Goal: Transaction & Acquisition: Purchase product/service

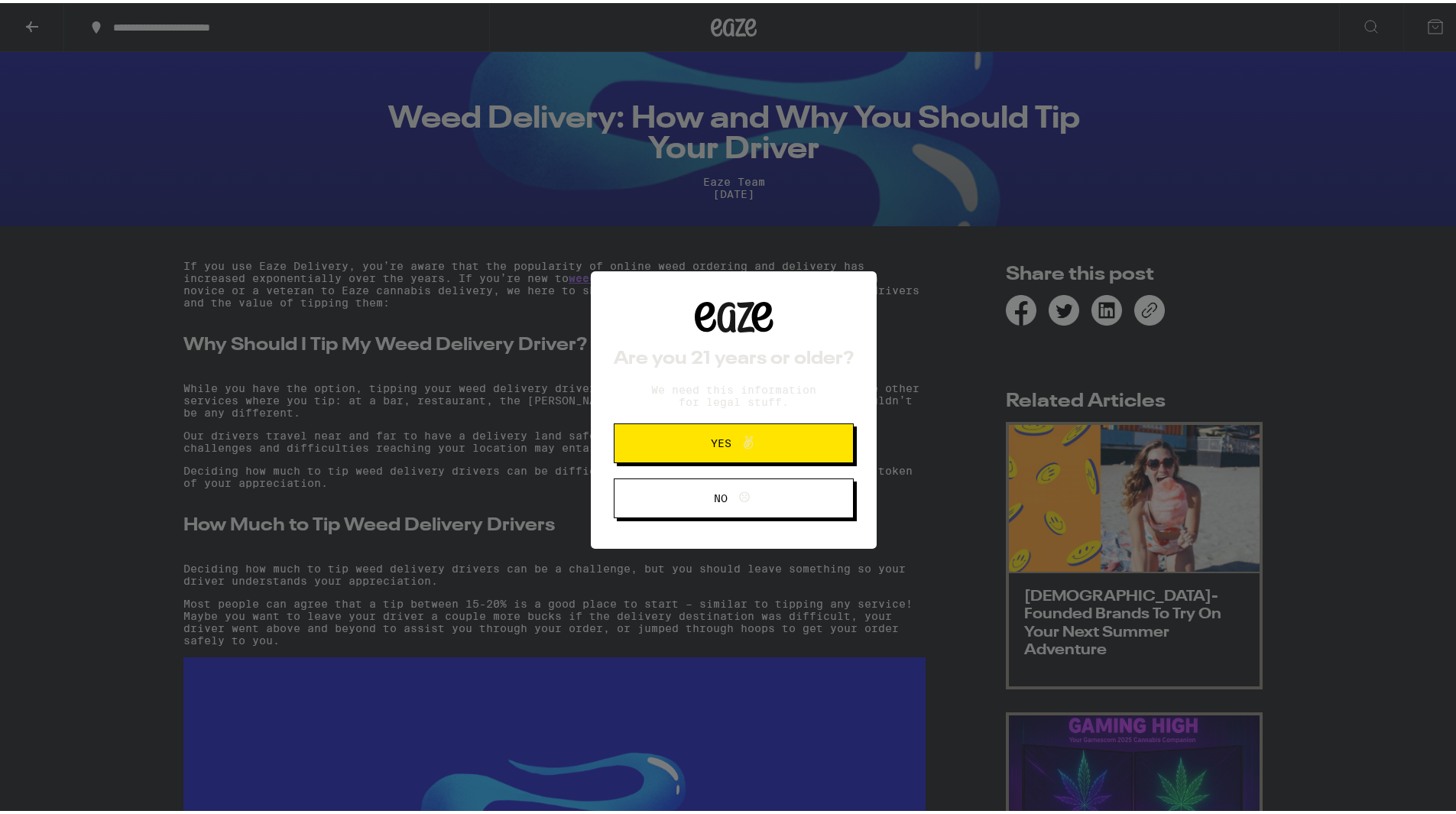
click at [753, 450] on span "Yes" at bounding box center [734, 440] width 116 height 20
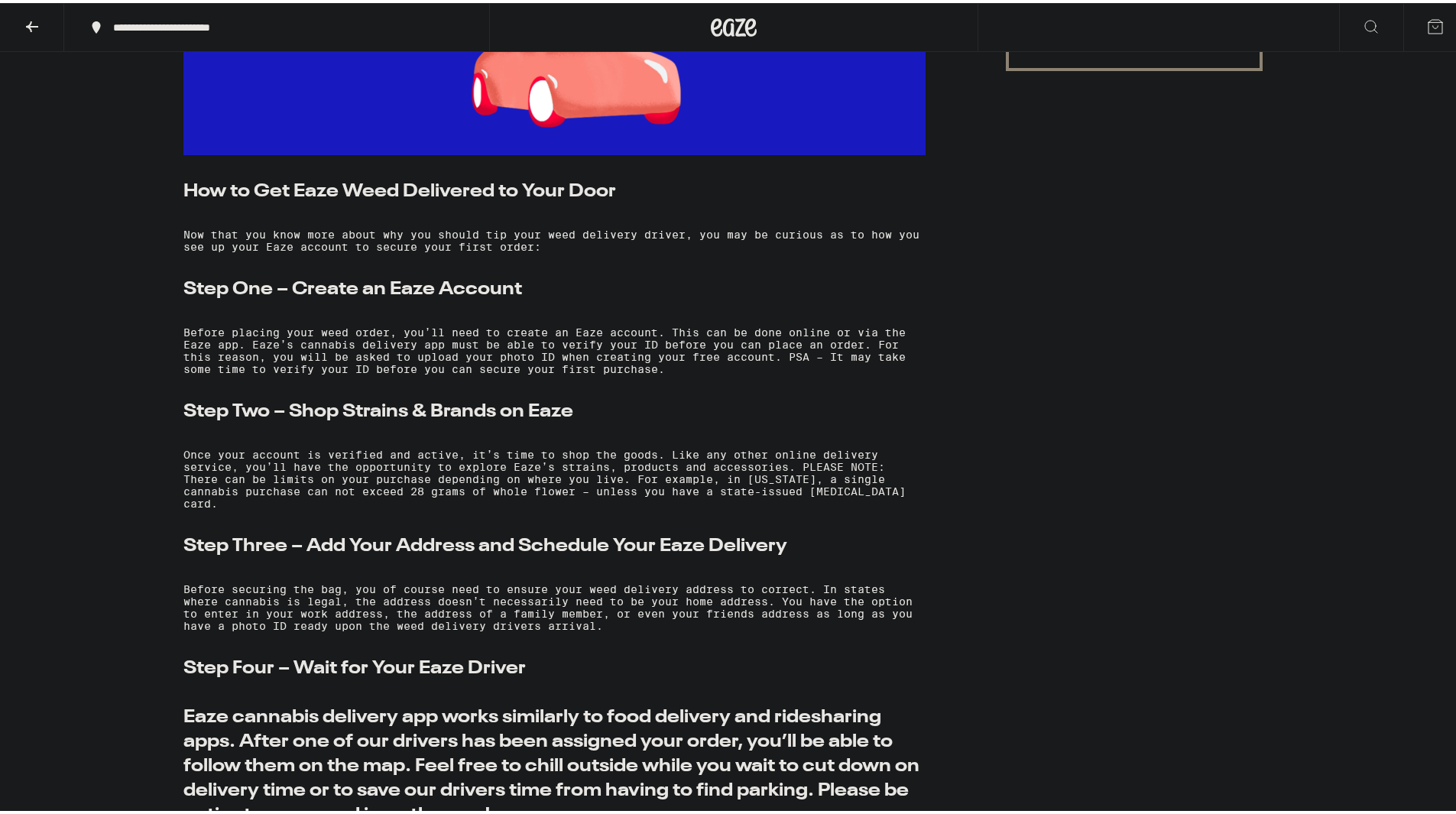
scroll to position [1171, 0]
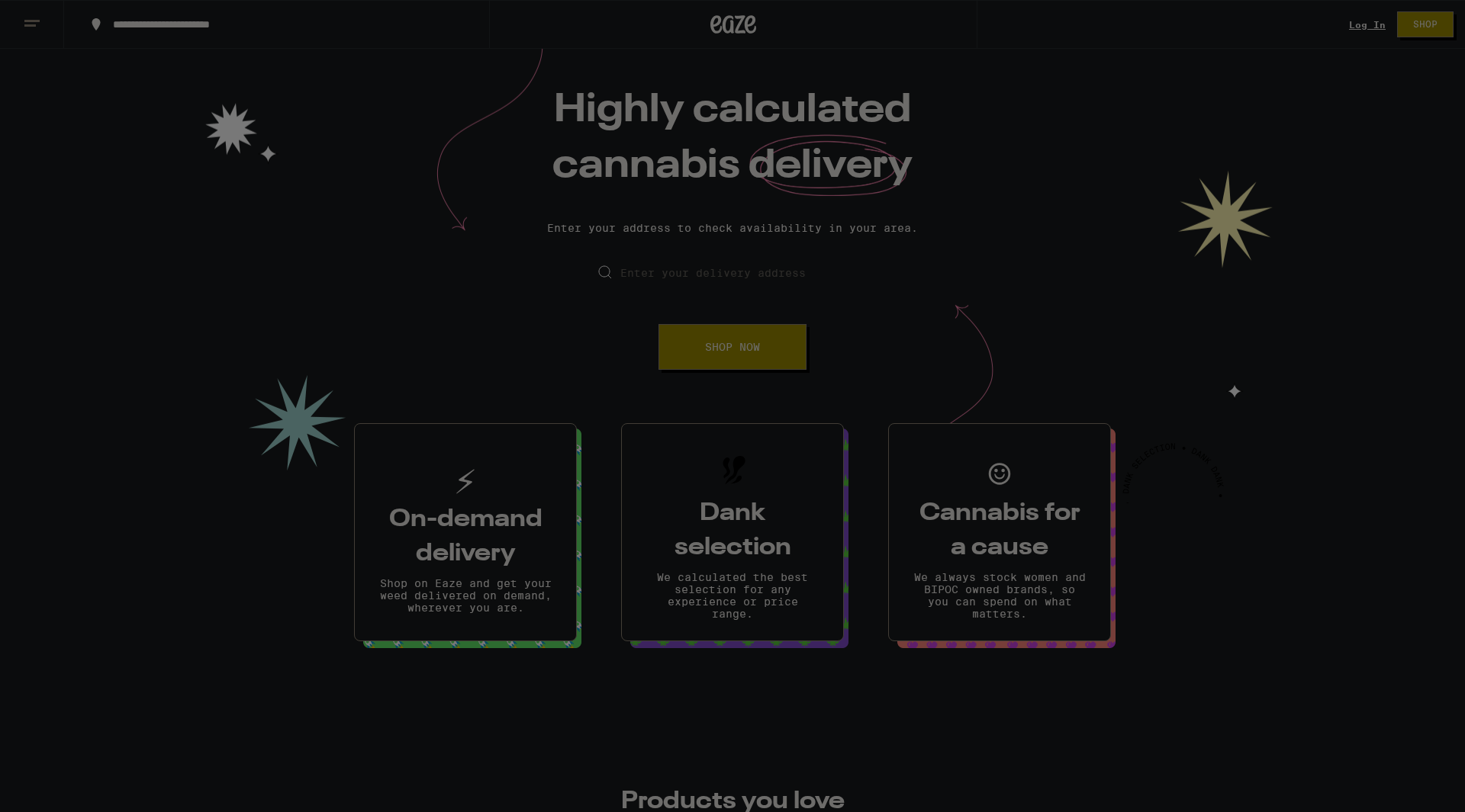
click at [754, 346] on div at bounding box center [732, 406] width 320 height 363
click at [1344, 10] on div at bounding box center [732, 406] width 1465 height 812
click at [1358, 19] on div at bounding box center [732, 406] width 1465 height 812
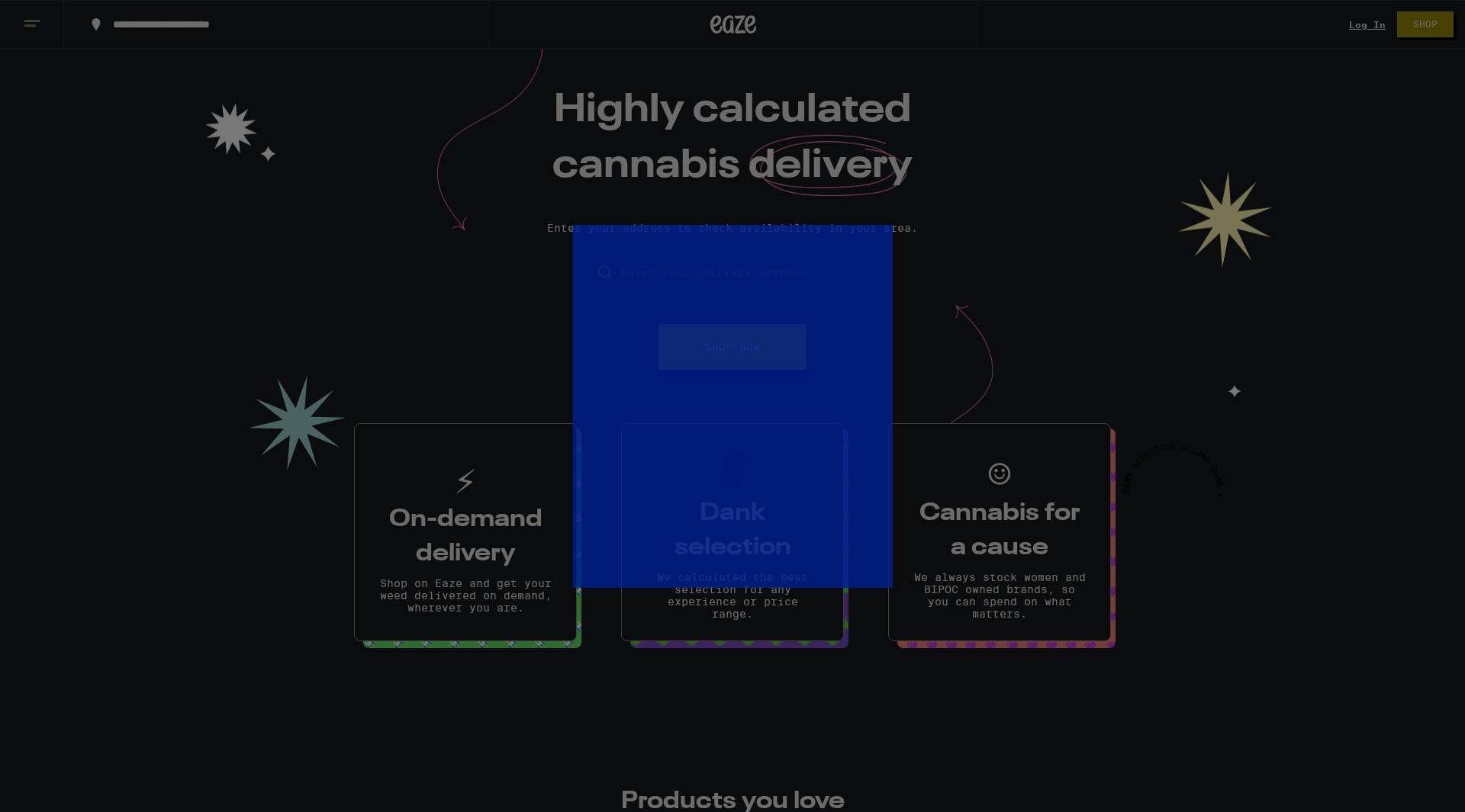
click at [1358, 19] on div at bounding box center [732, 406] width 1465 height 812
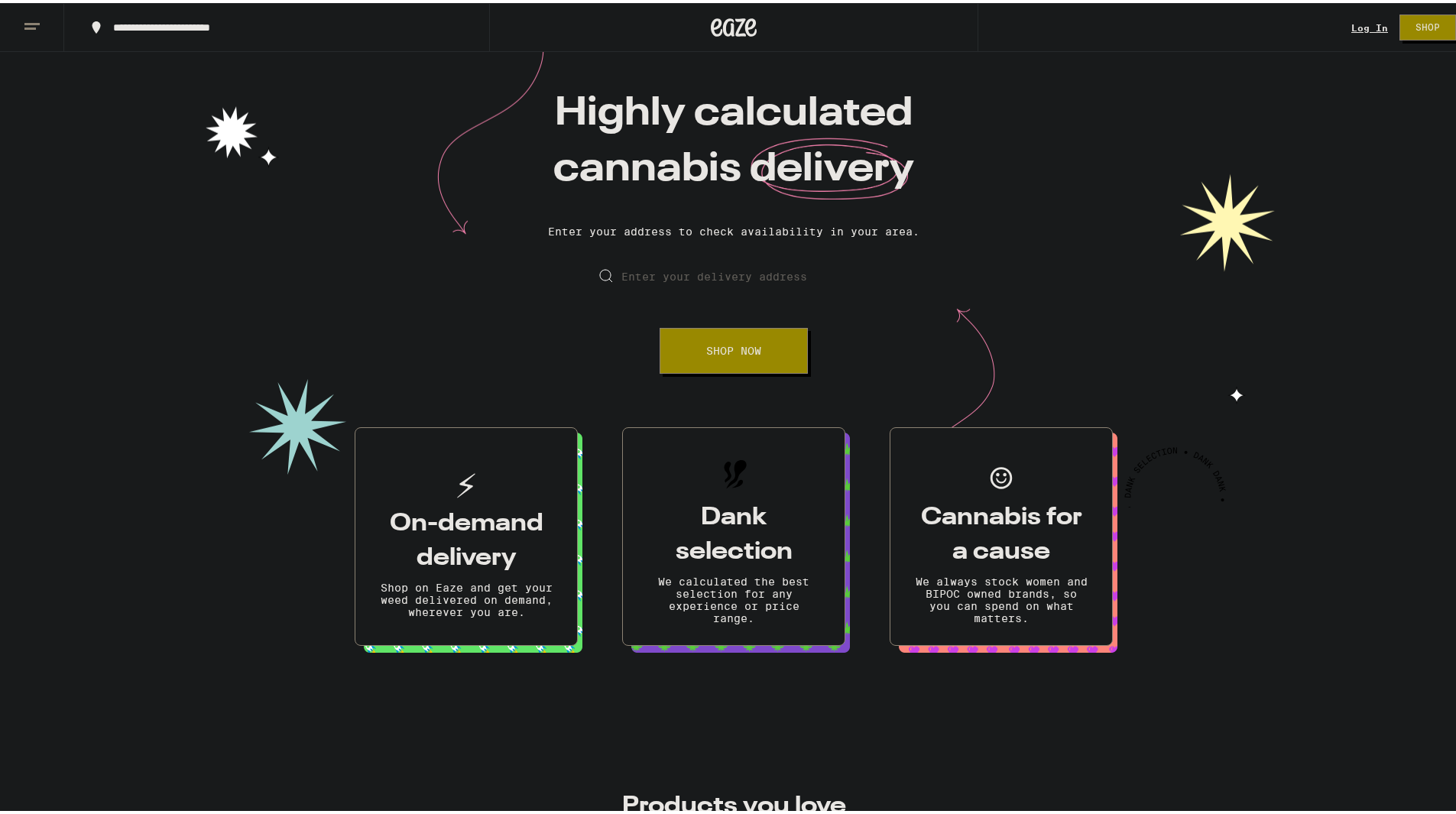
click at [1365, 23] on link "Log In" at bounding box center [1369, 25] width 37 height 10
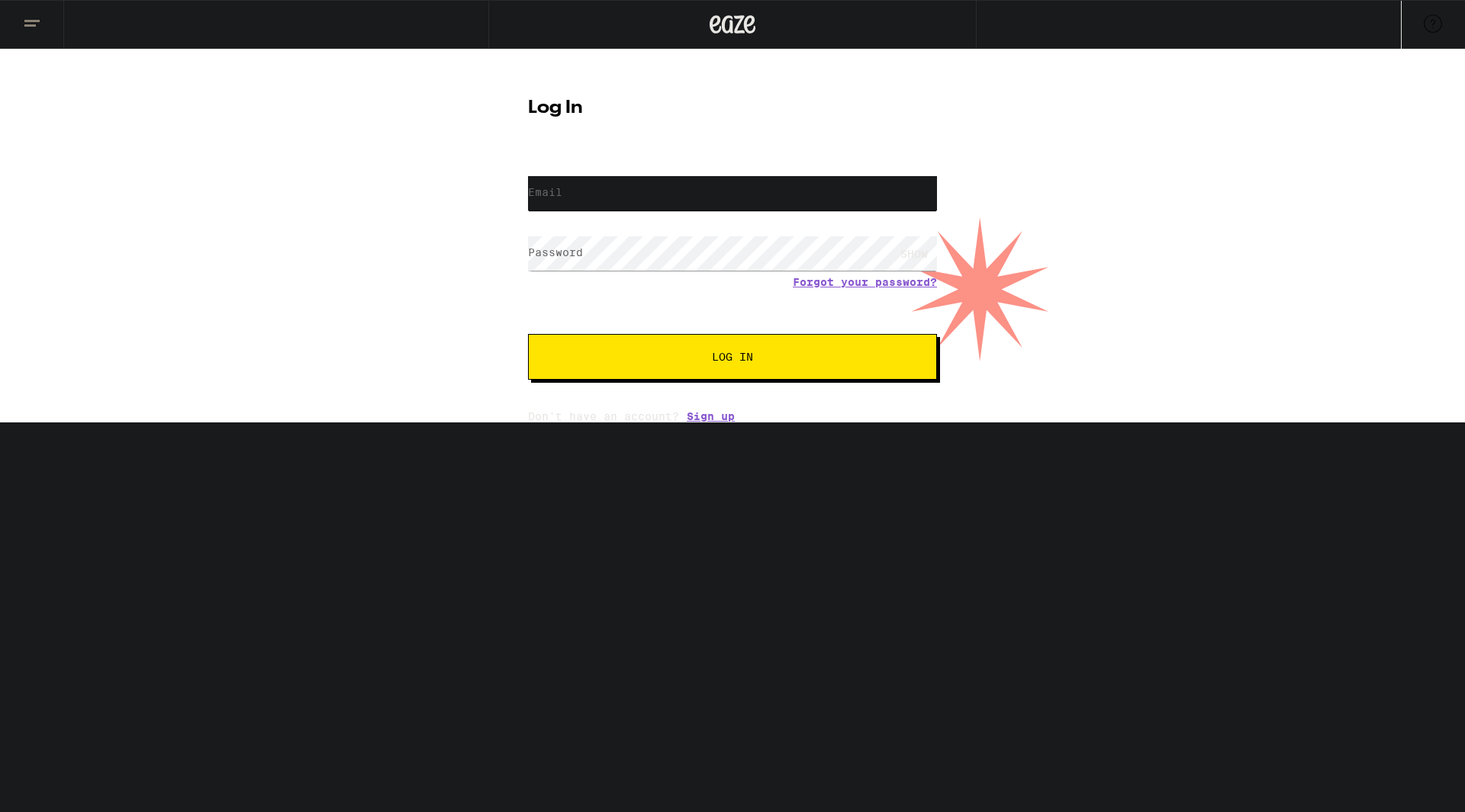
type input "wdg8924@gmail.com"
click at [697, 368] on button "Log In" at bounding box center [732, 357] width 409 height 46
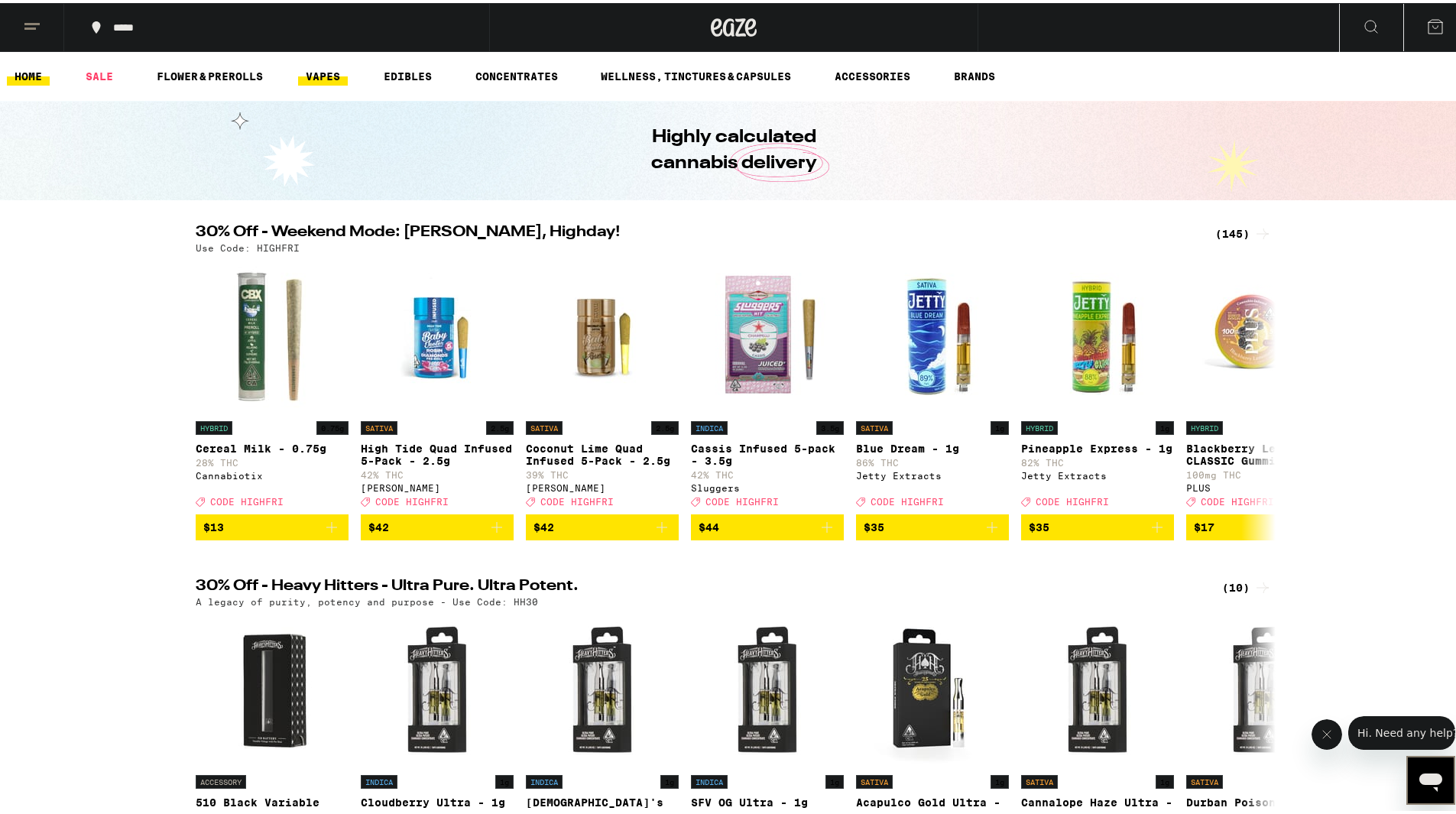
click at [323, 71] on link "VAPES" at bounding box center [323, 72] width 50 height 18
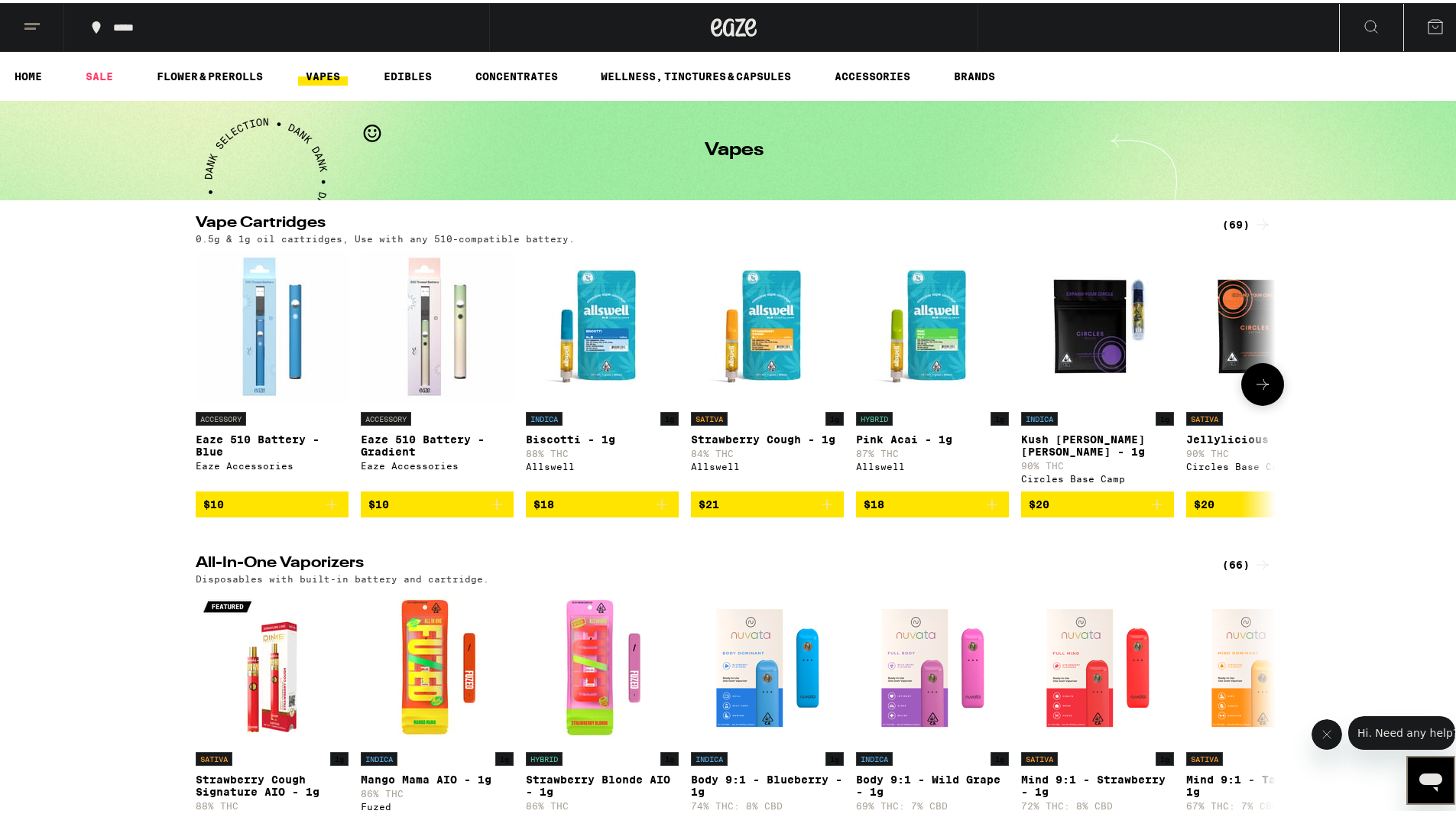
click at [1262, 376] on button at bounding box center [1263, 381] width 43 height 43
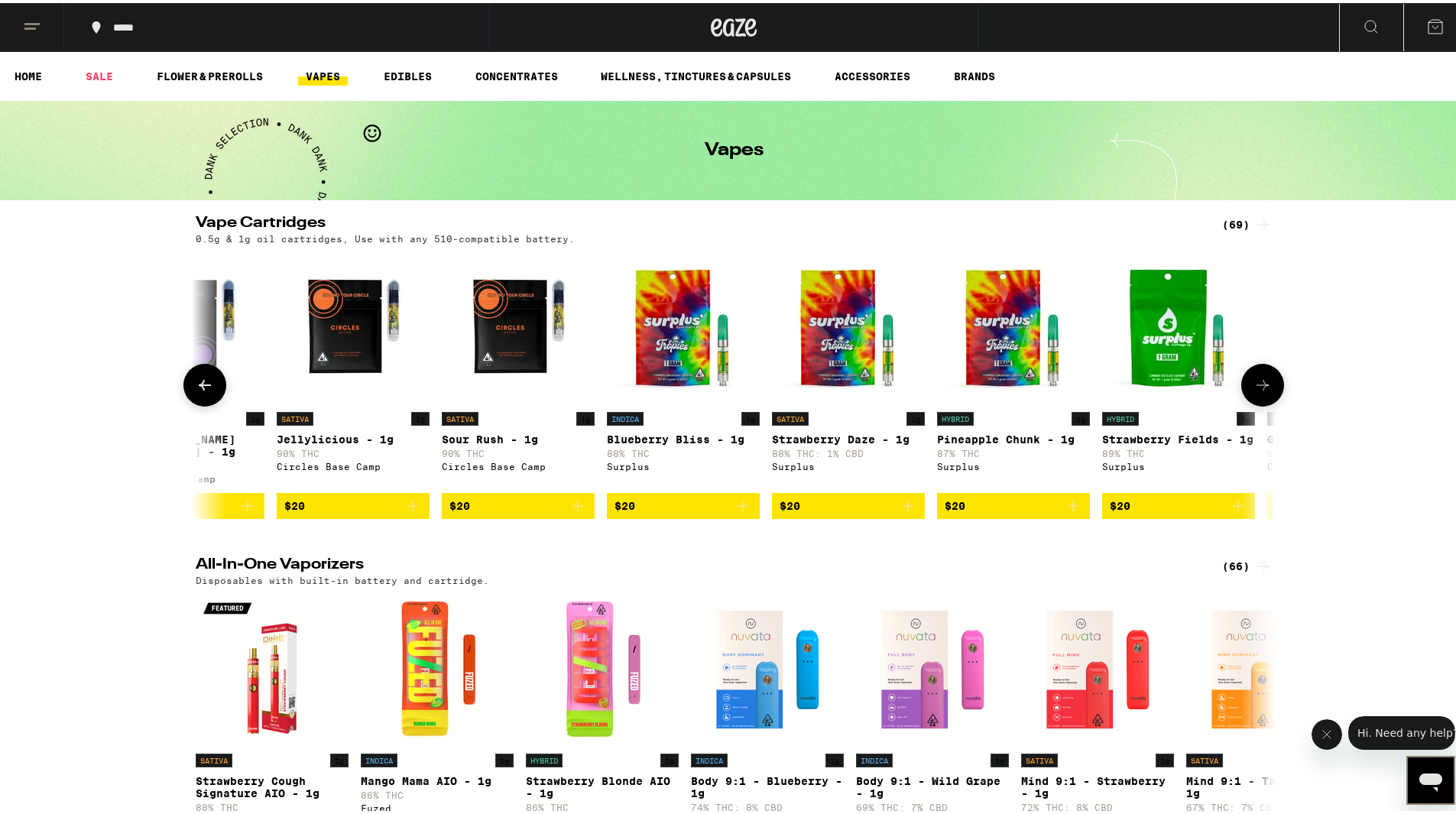
click at [1262, 376] on button at bounding box center [1263, 382] width 43 height 43
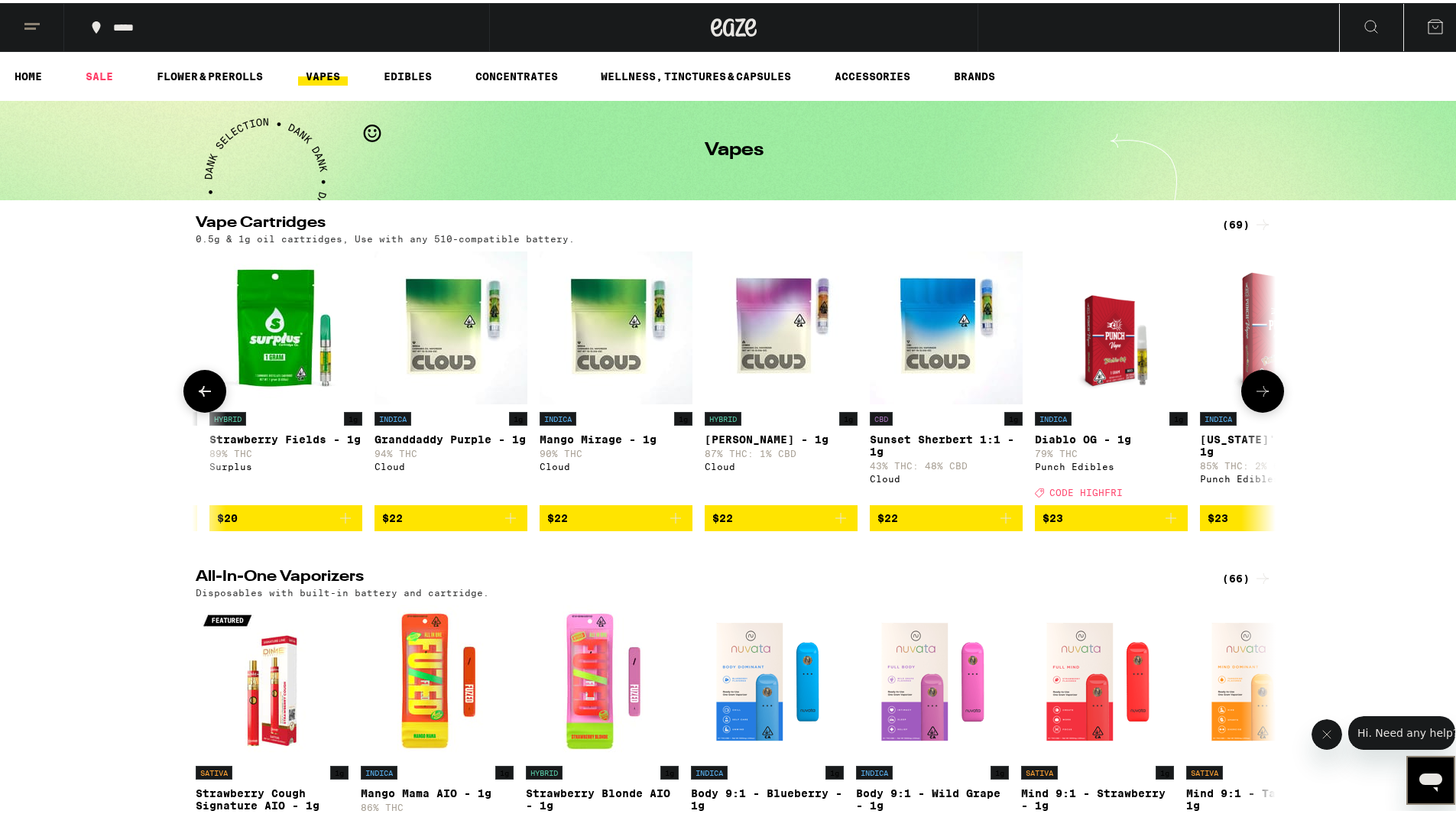
scroll to position [0, 1819]
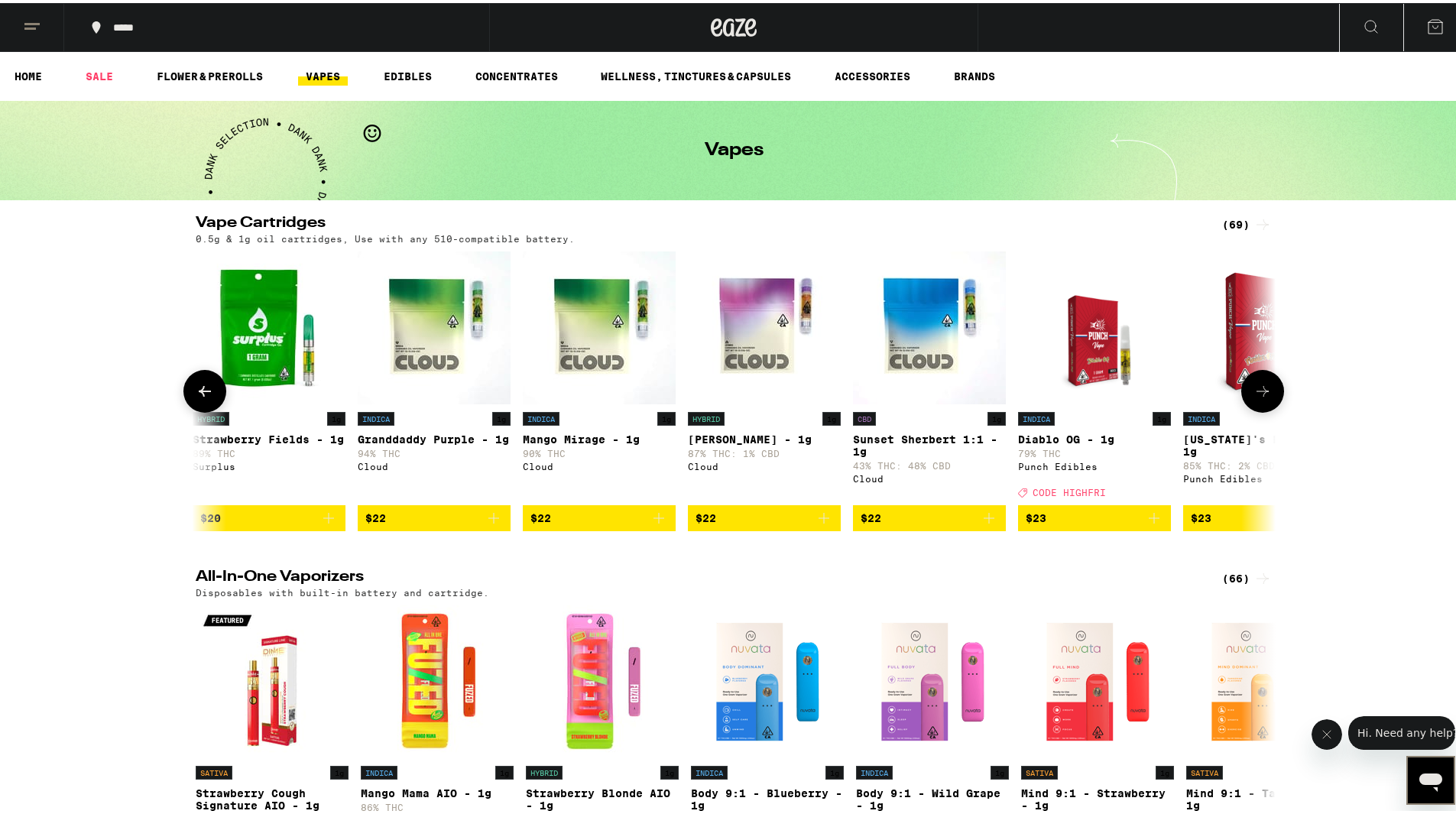
click at [188, 395] on button at bounding box center [205, 388] width 43 height 43
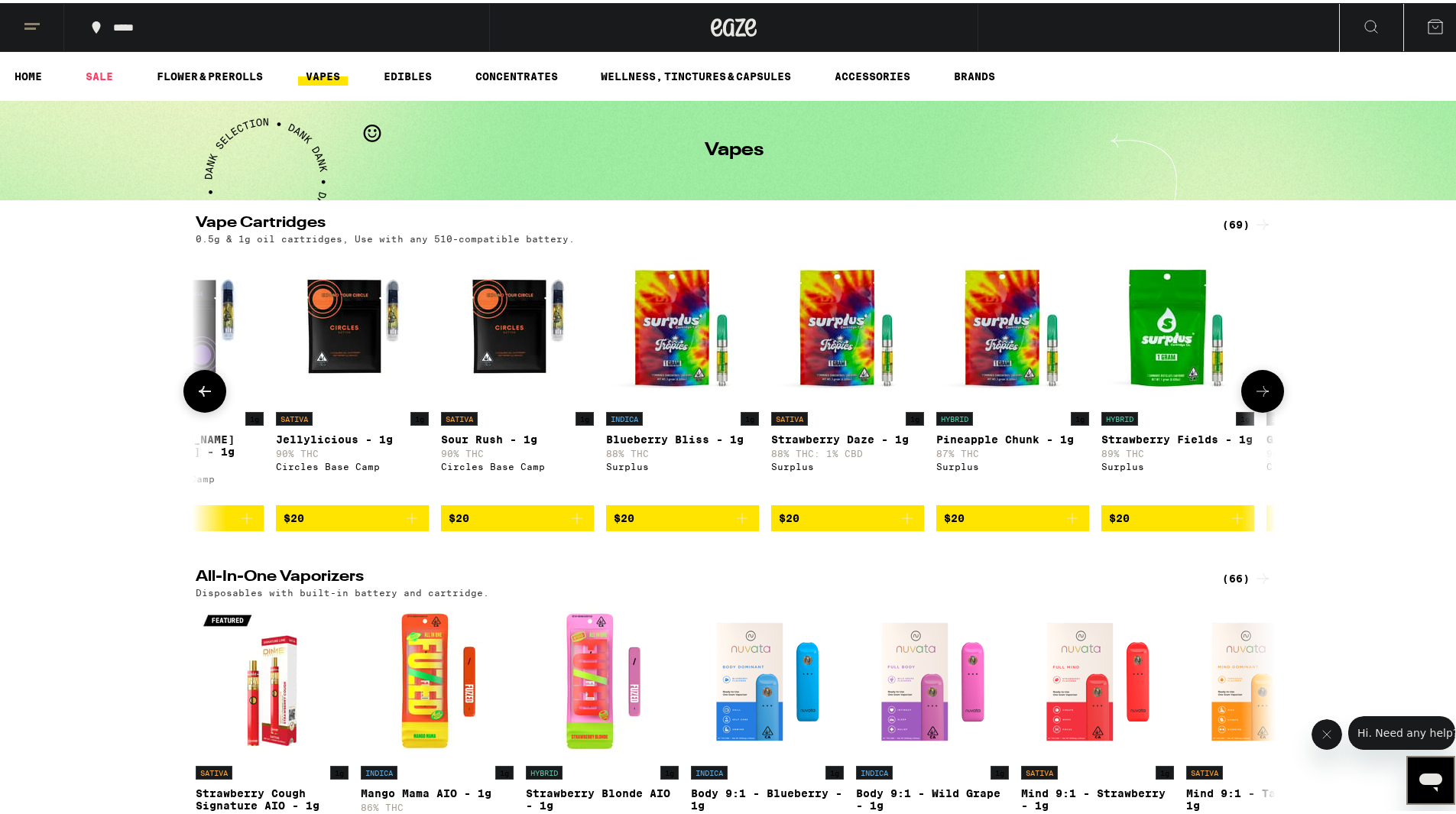
scroll to position [0, 910]
click at [195, 397] on icon at bounding box center [204, 388] width 18 height 18
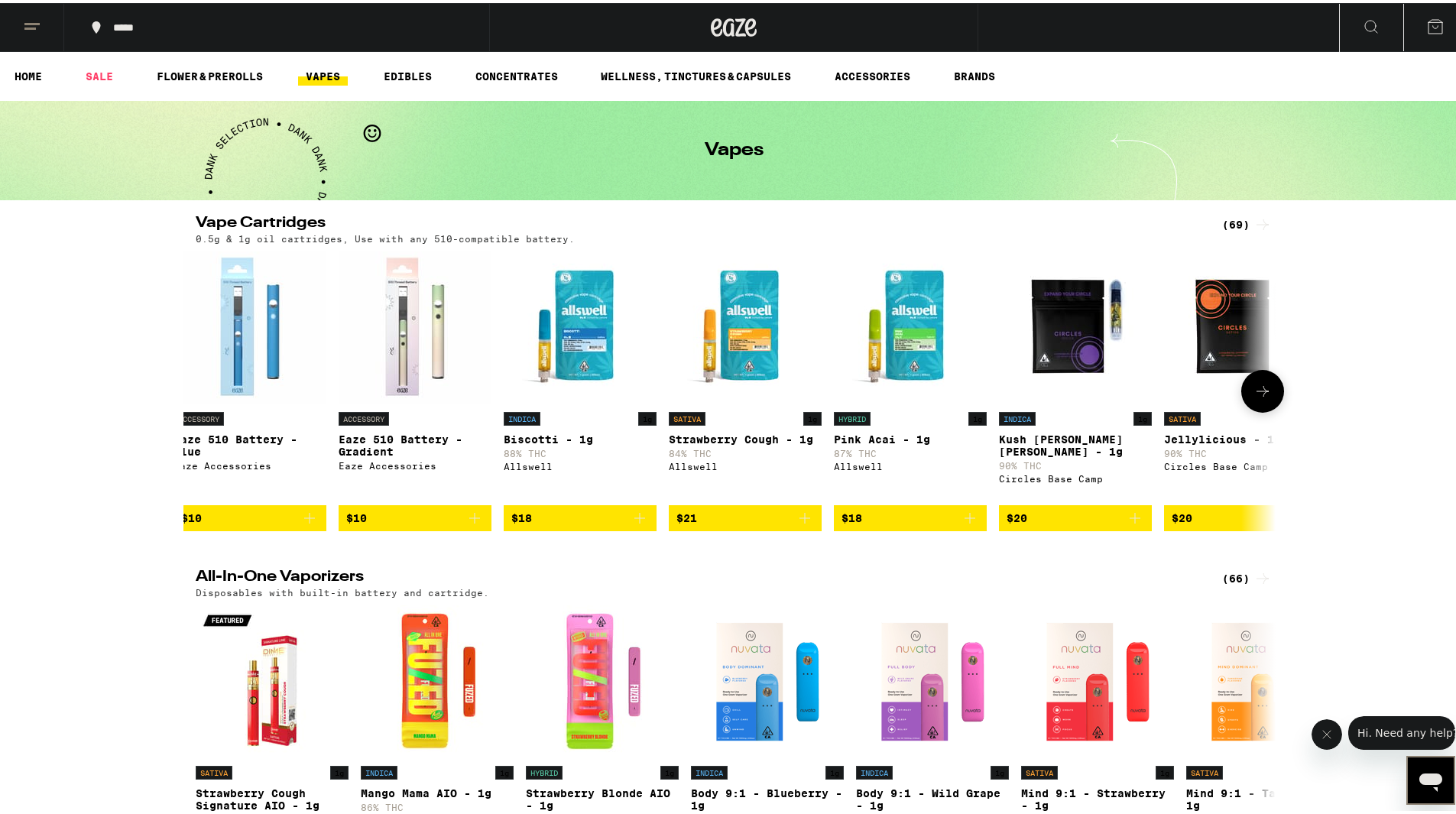
scroll to position [0, 0]
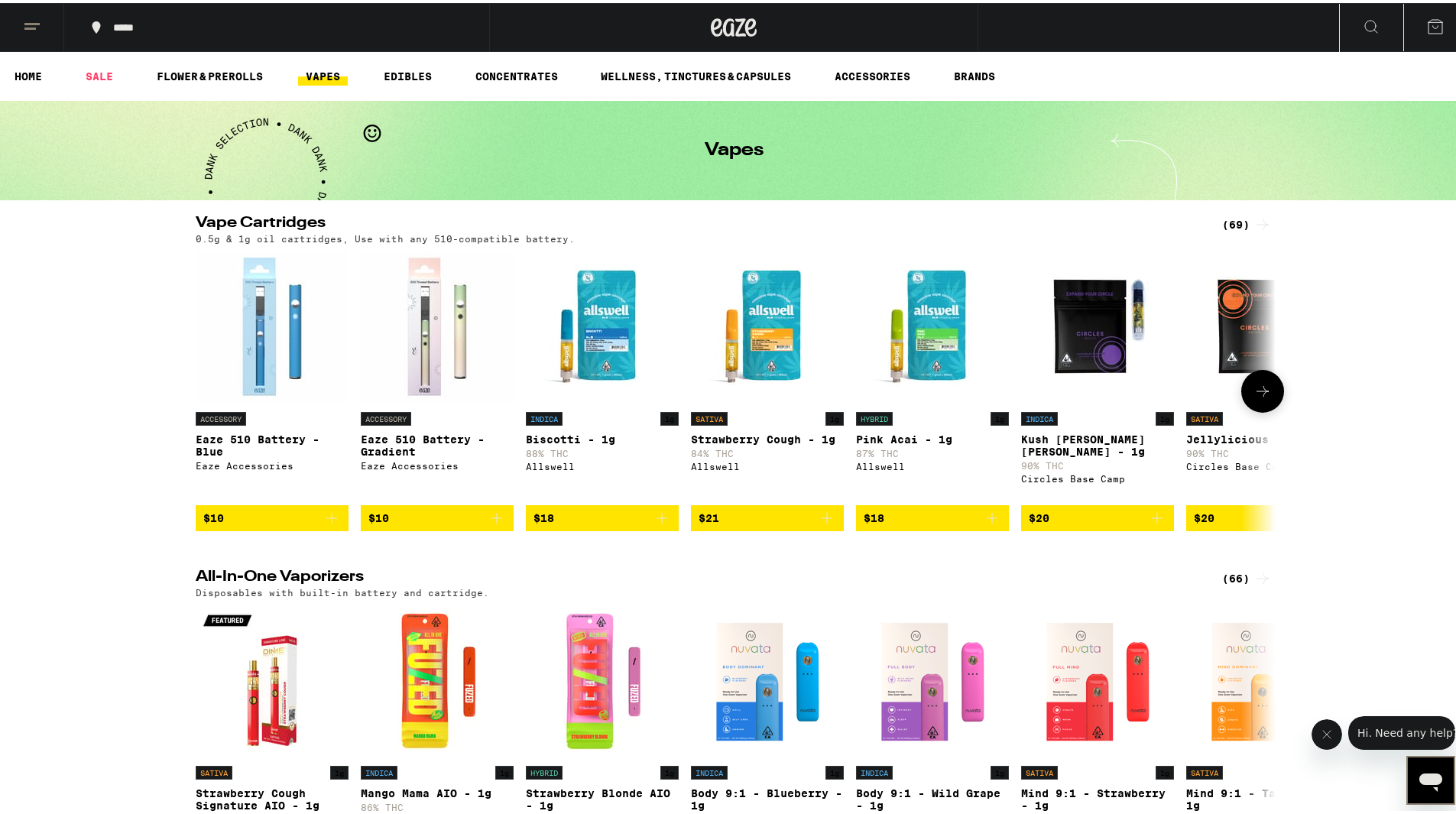
click at [1261, 397] on icon at bounding box center [1263, 388] width 18 height 18
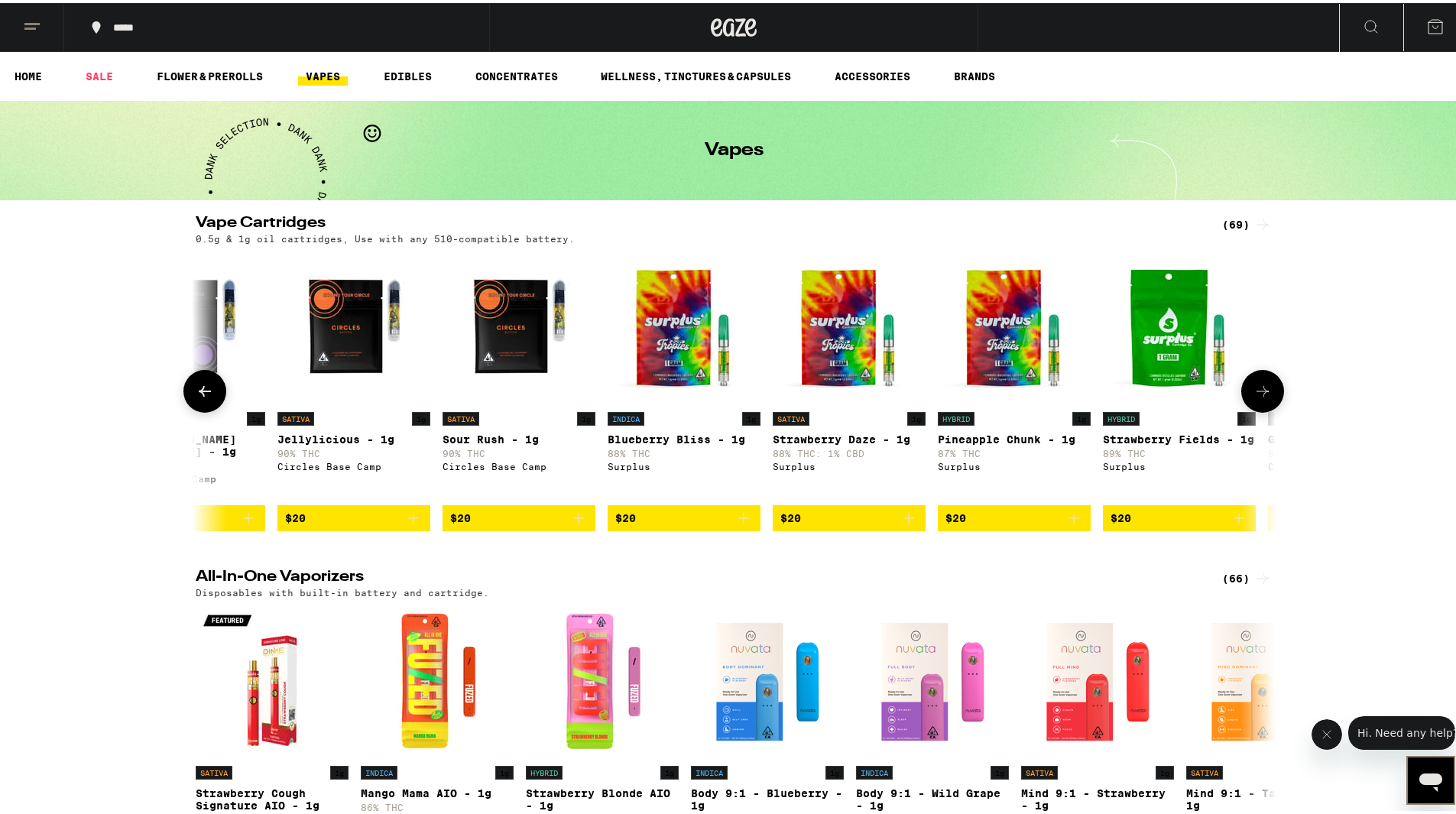
scroll to position [0, 910]
click at [199, 394] on icon at bounding box center [205, 388] width 12 height 10
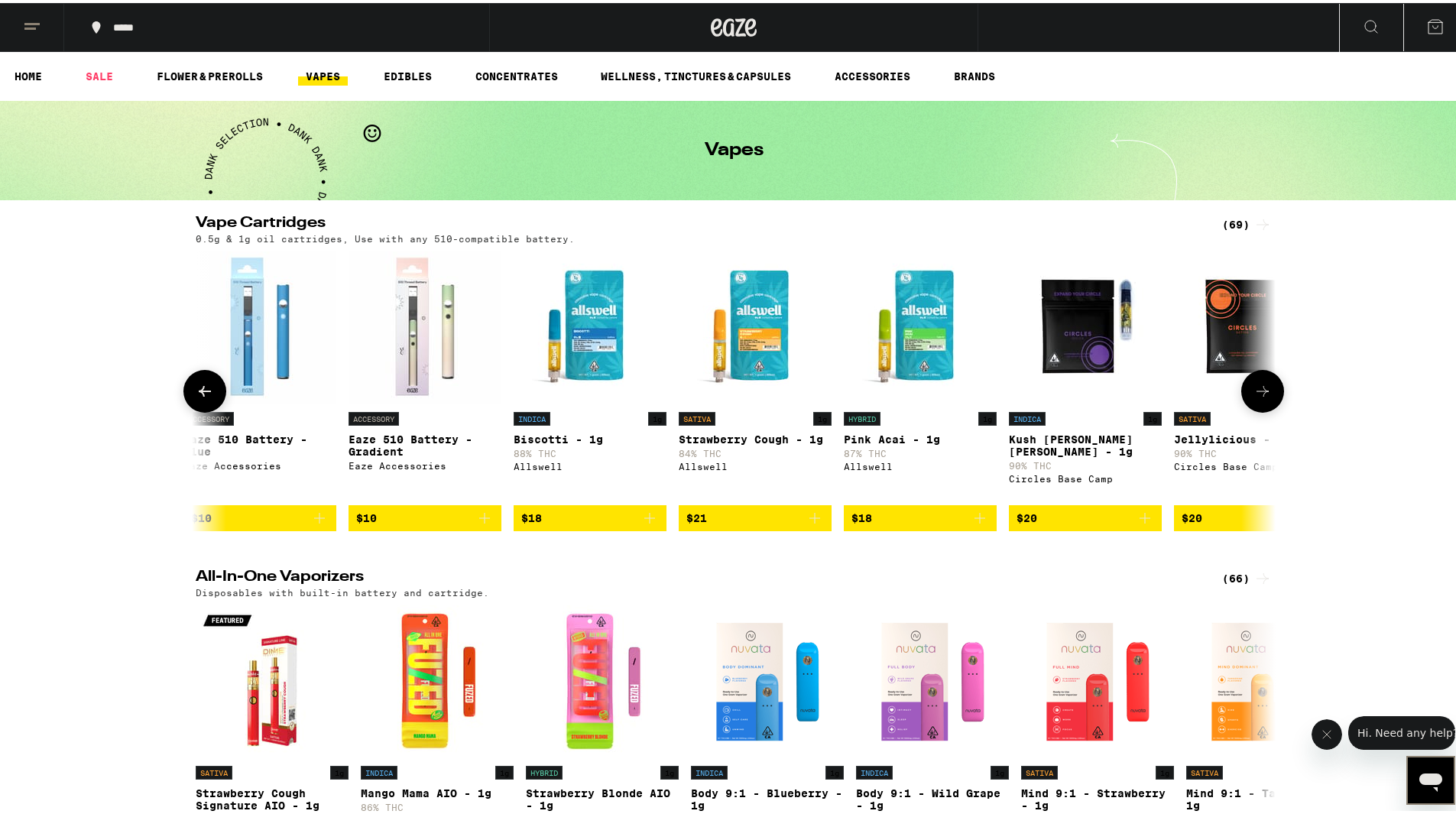
scroll to position [0, 0]
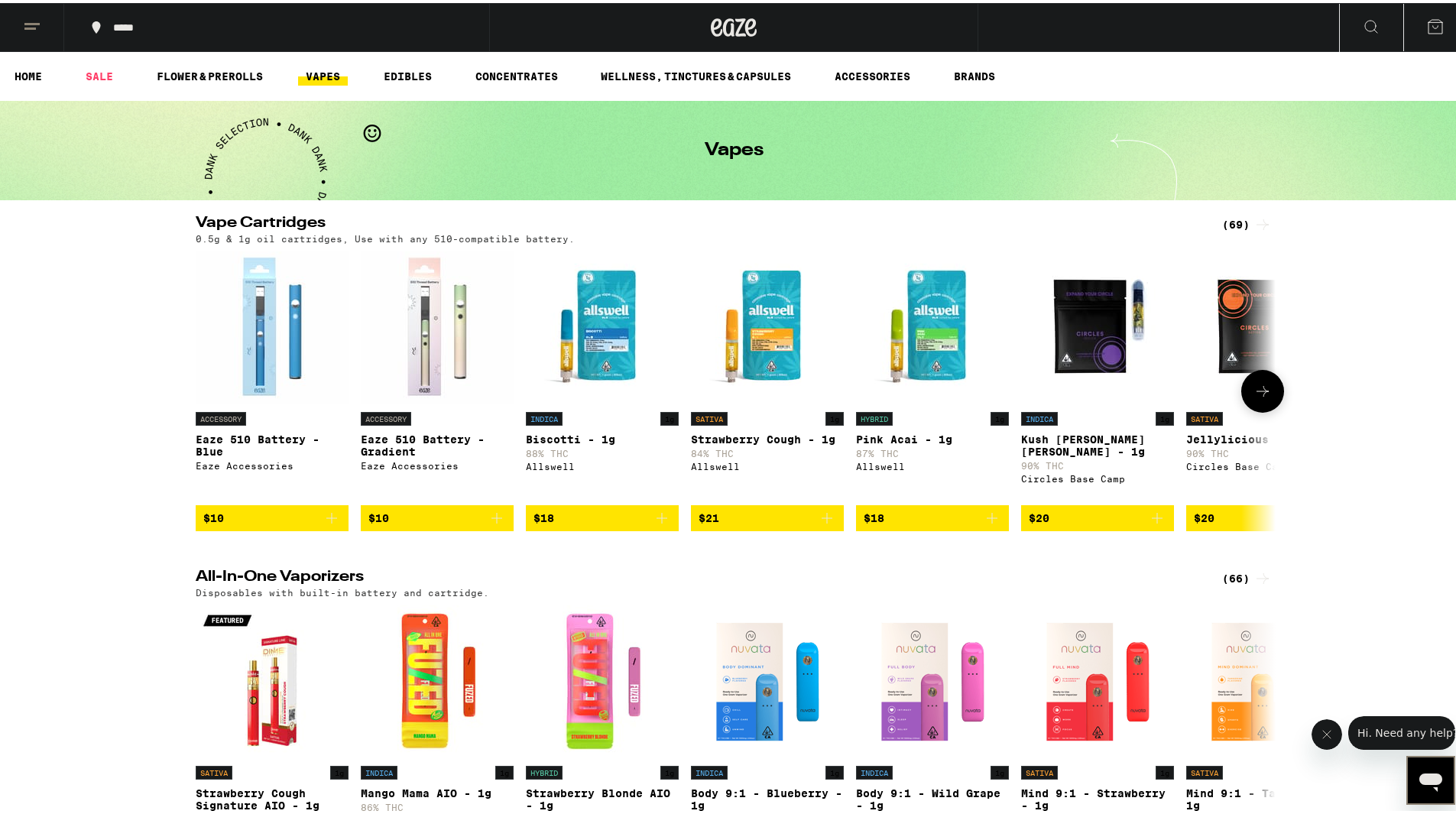
click at [1264, 397] on icon at bounding box center [1263, 388] width 18 height 18
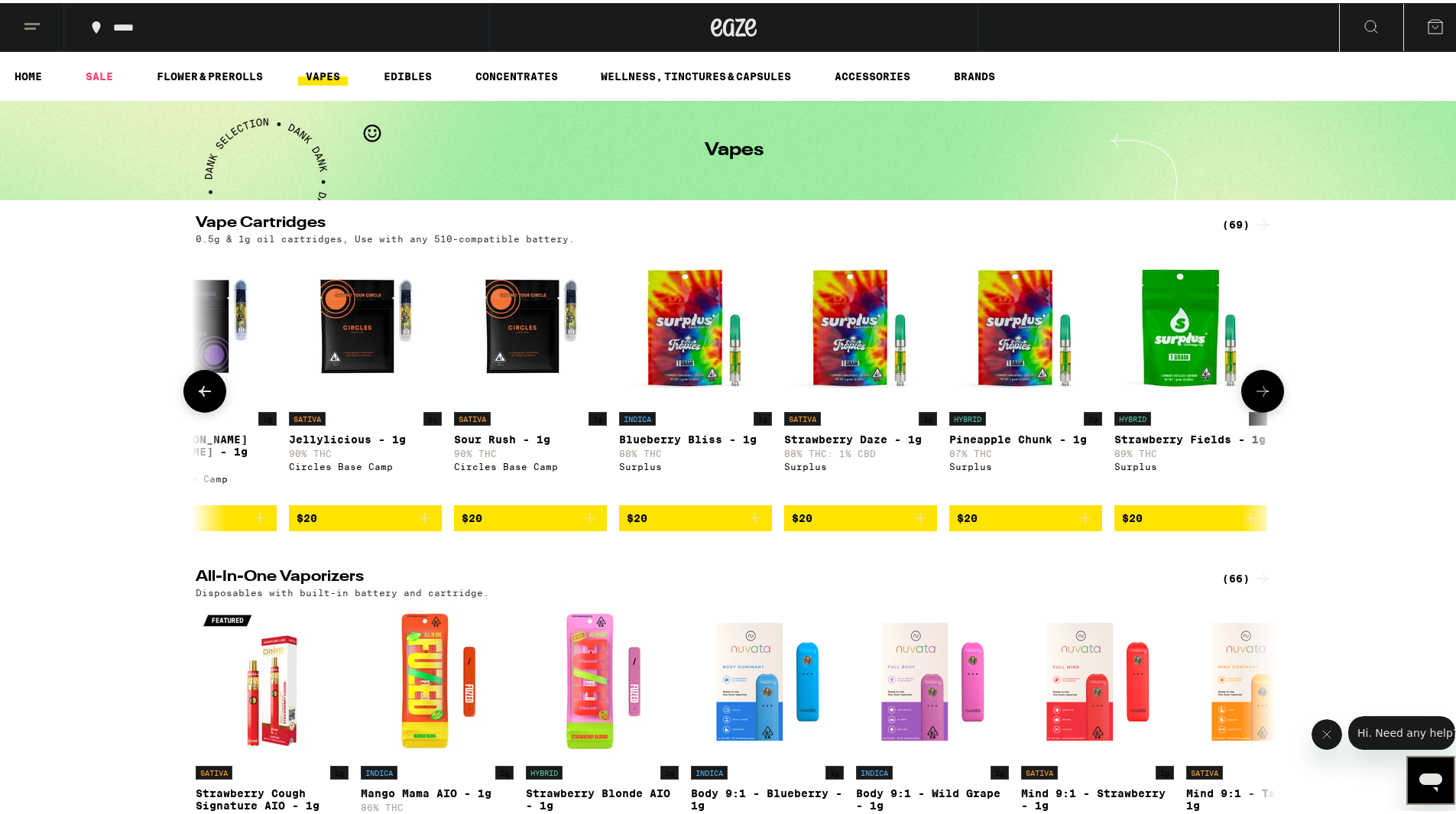
scroll to position [0, 910]
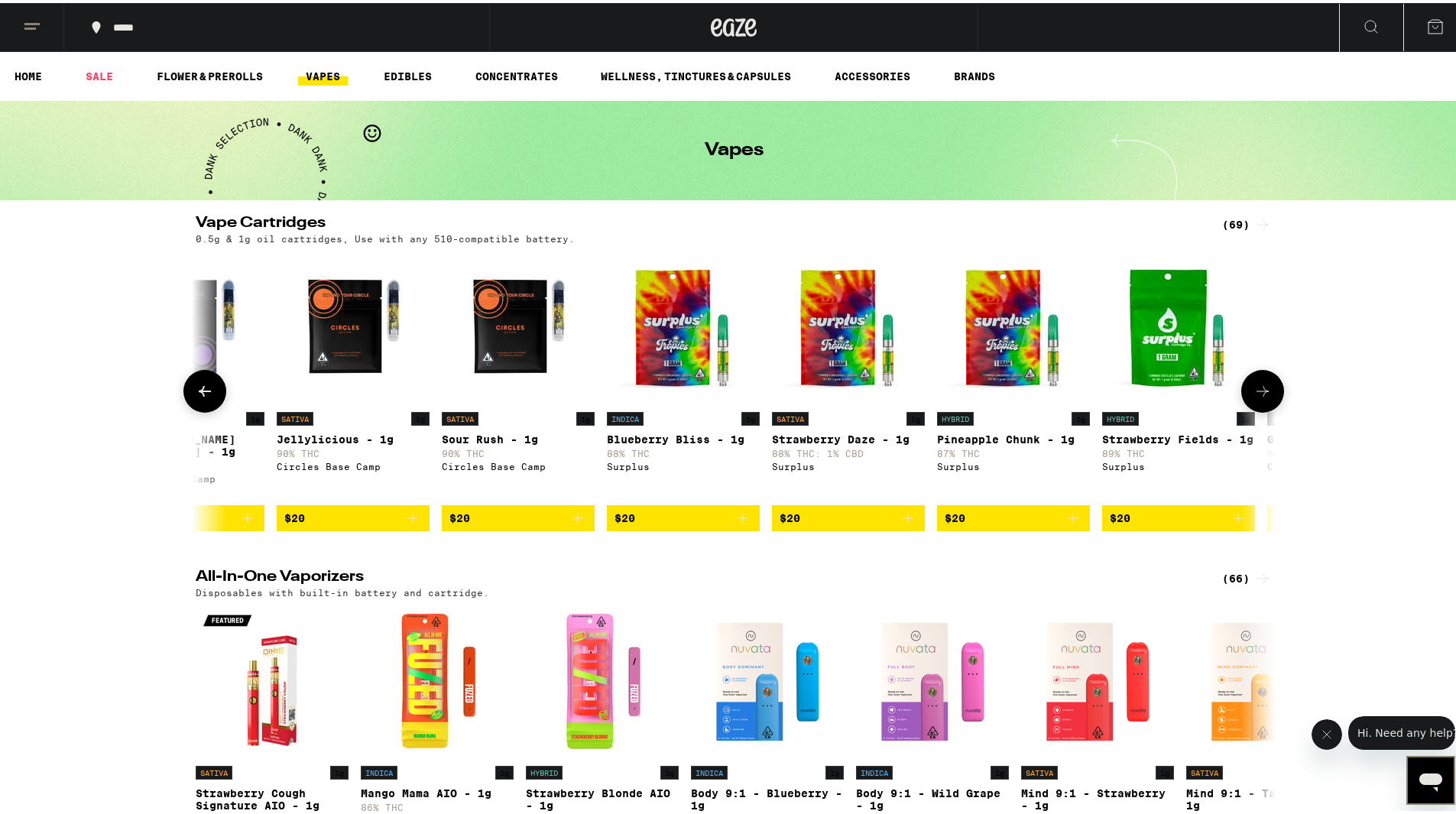
click at [1258, 410] on button at bounding box center [1263, 388] width 43 height 43
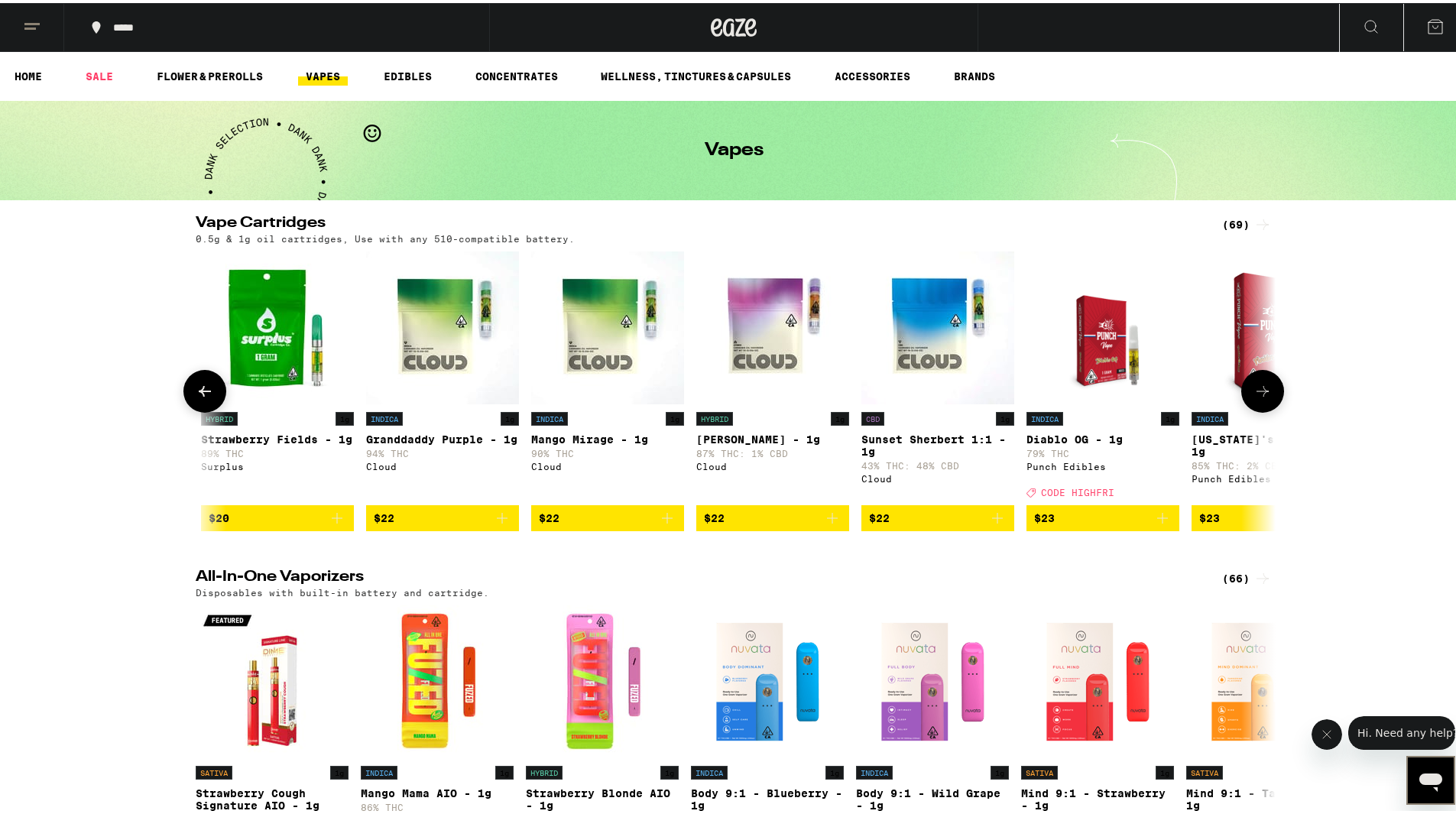
scroll to position [0, 1819]
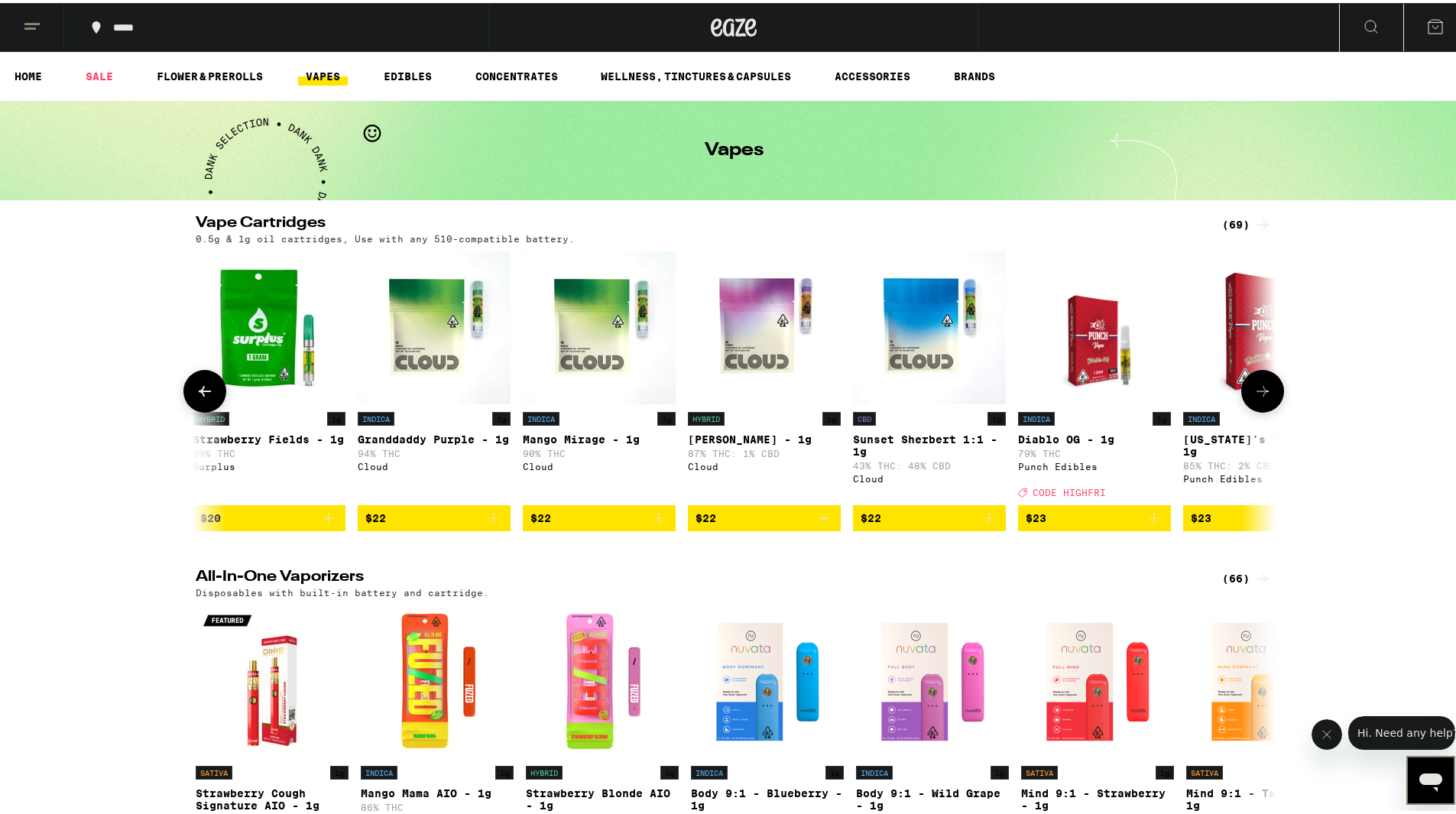
click at [1258, 410] on button at bounding box center [1263, 388] width 43 height 43
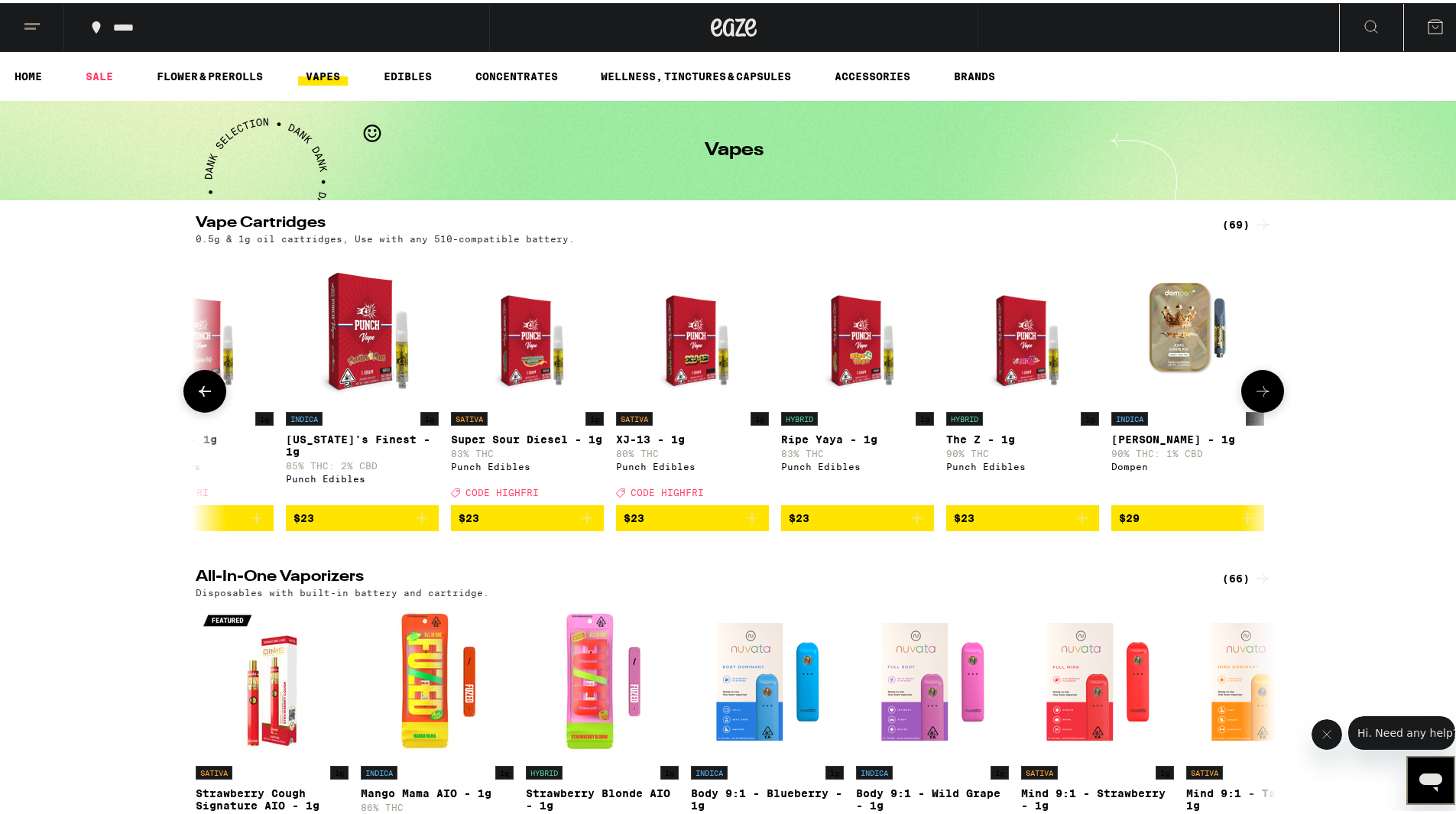
scroll to position [0, 2729]
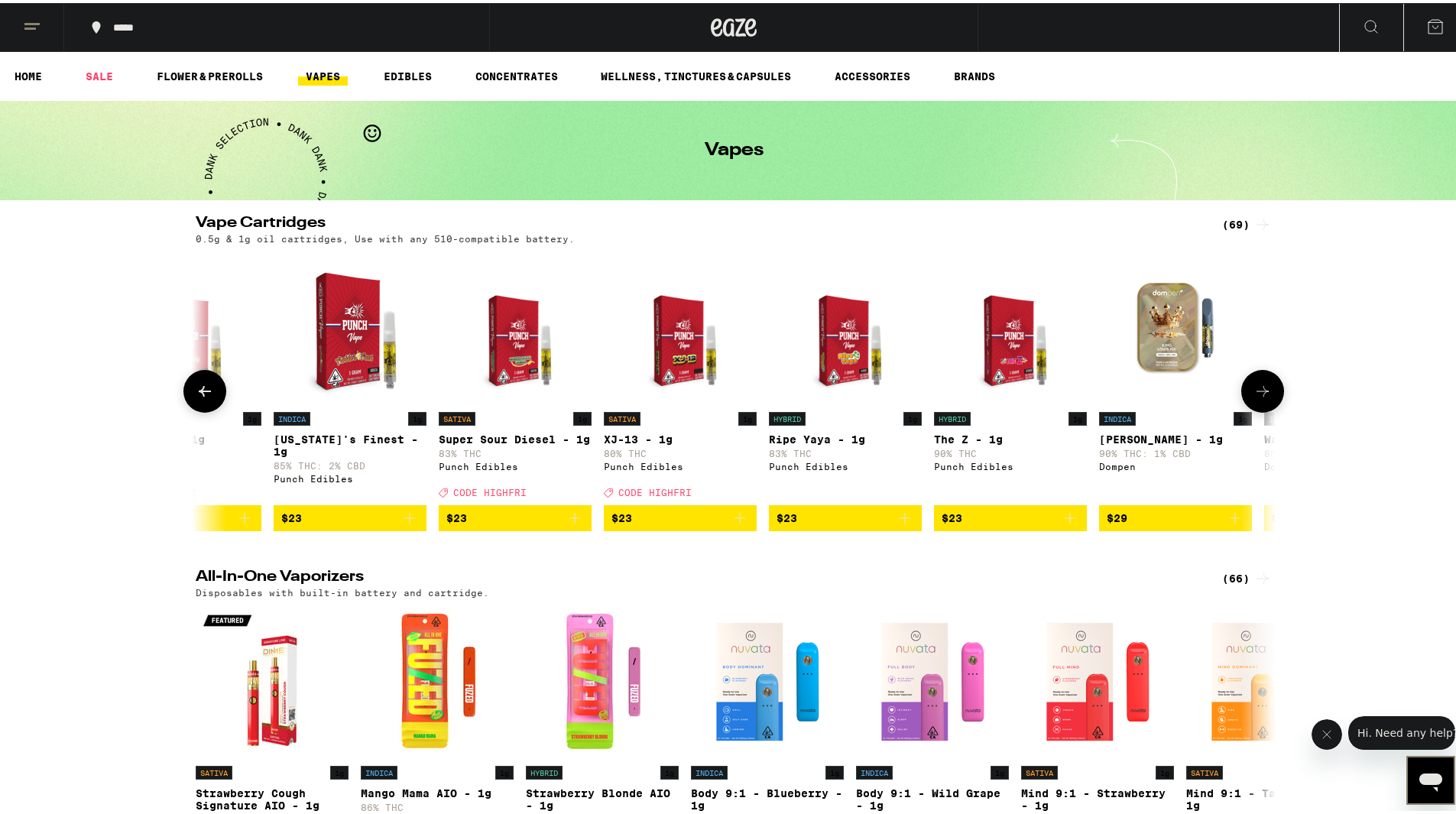
click at [1258, 410] on button at bounding box center [1263, 388] width 43 height 43
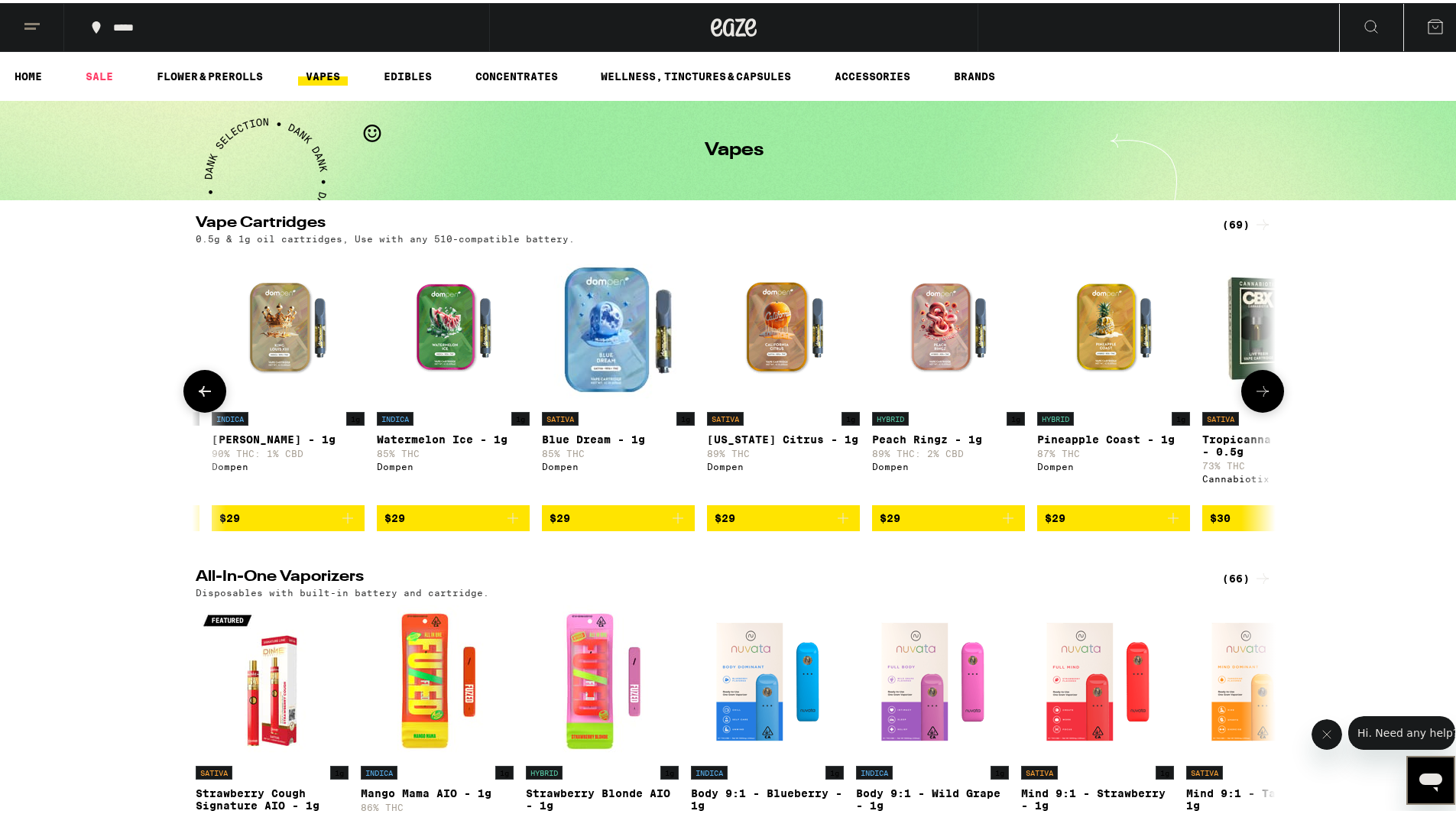
scroll to position [0, 3638]
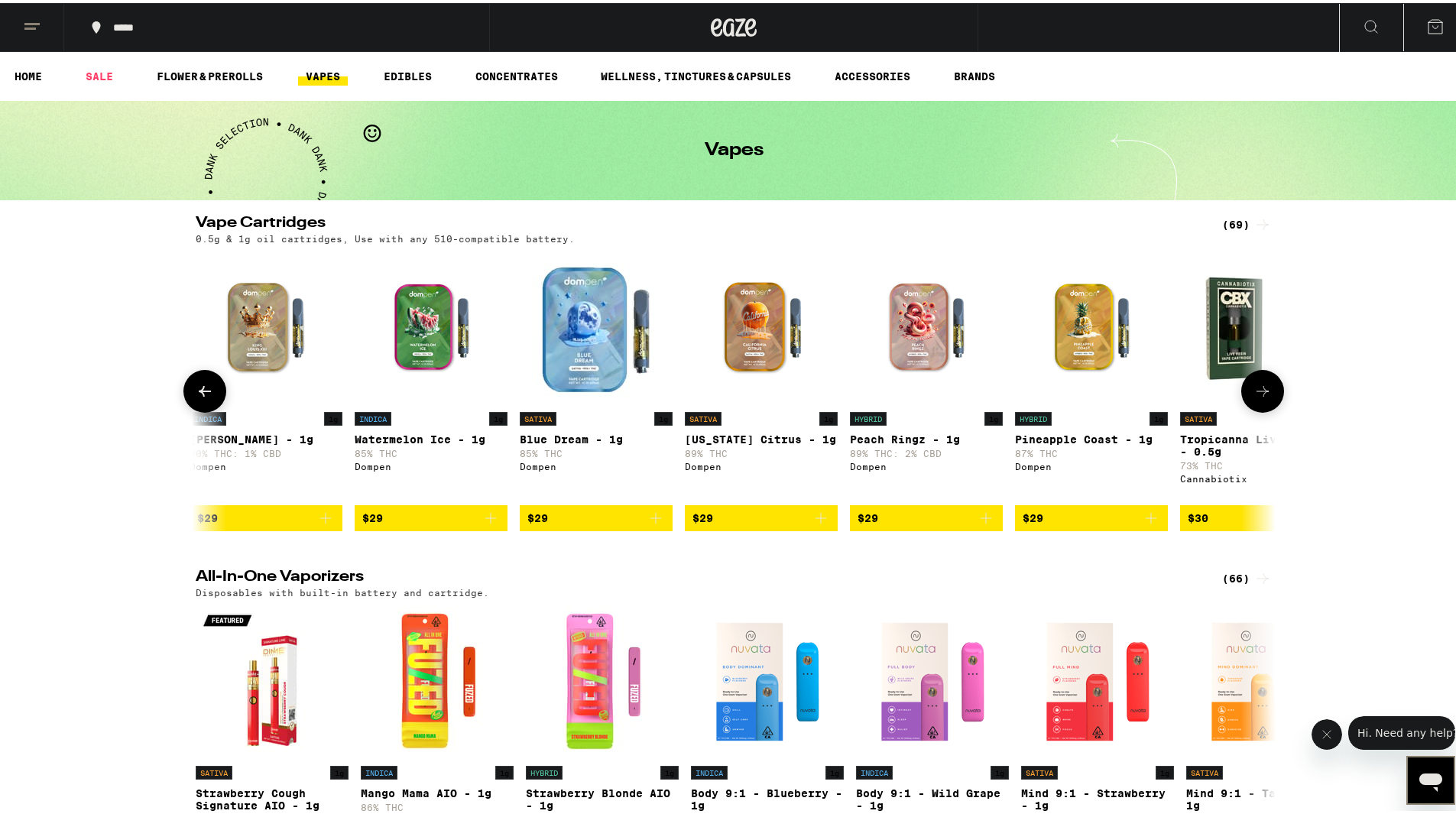
click at [195, 397] on icon at bounding box center [204, 388] width 18 height 18
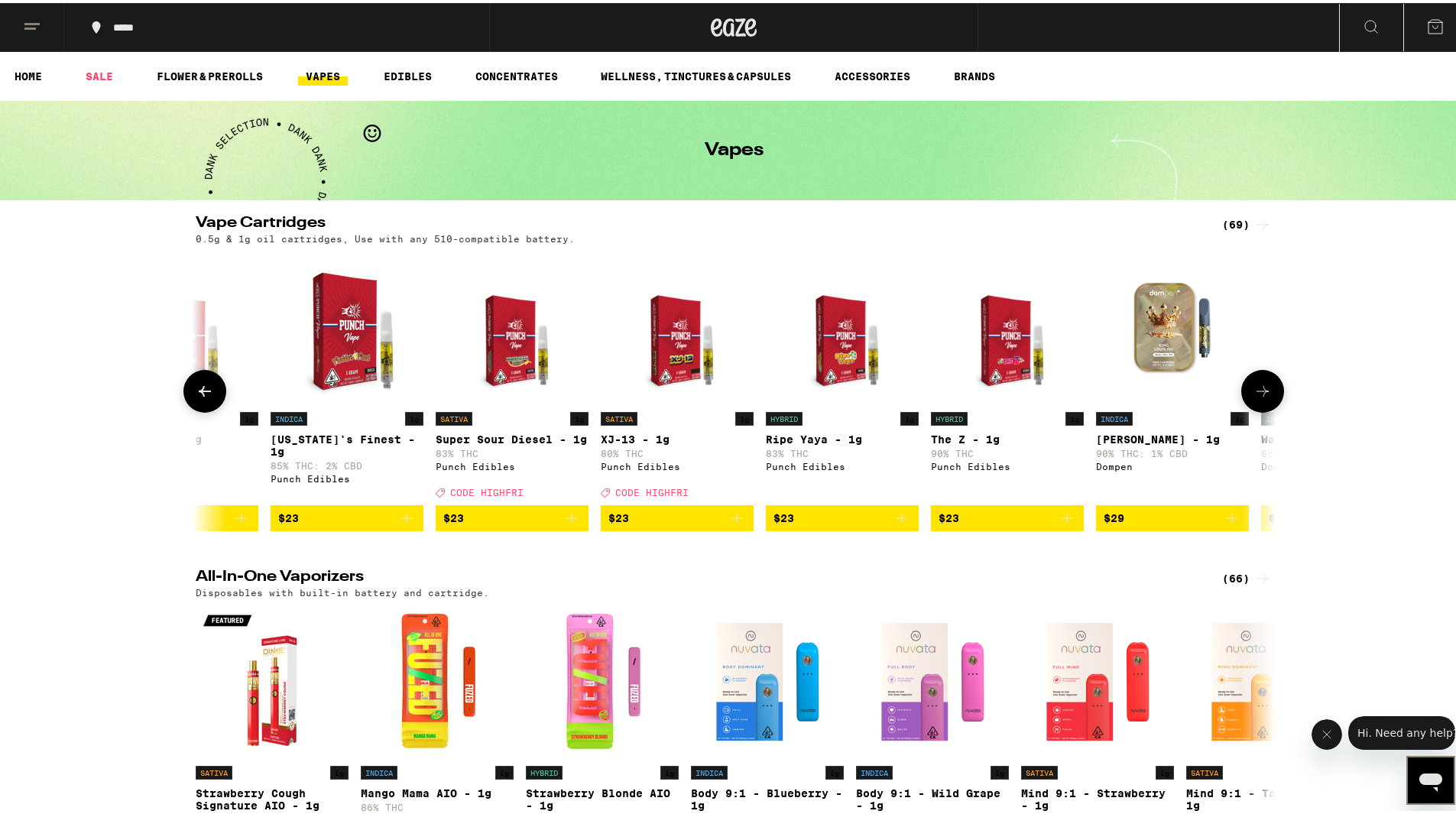
click at [202, 397] on icon at bounding box center [204, 388] width 18 height 18
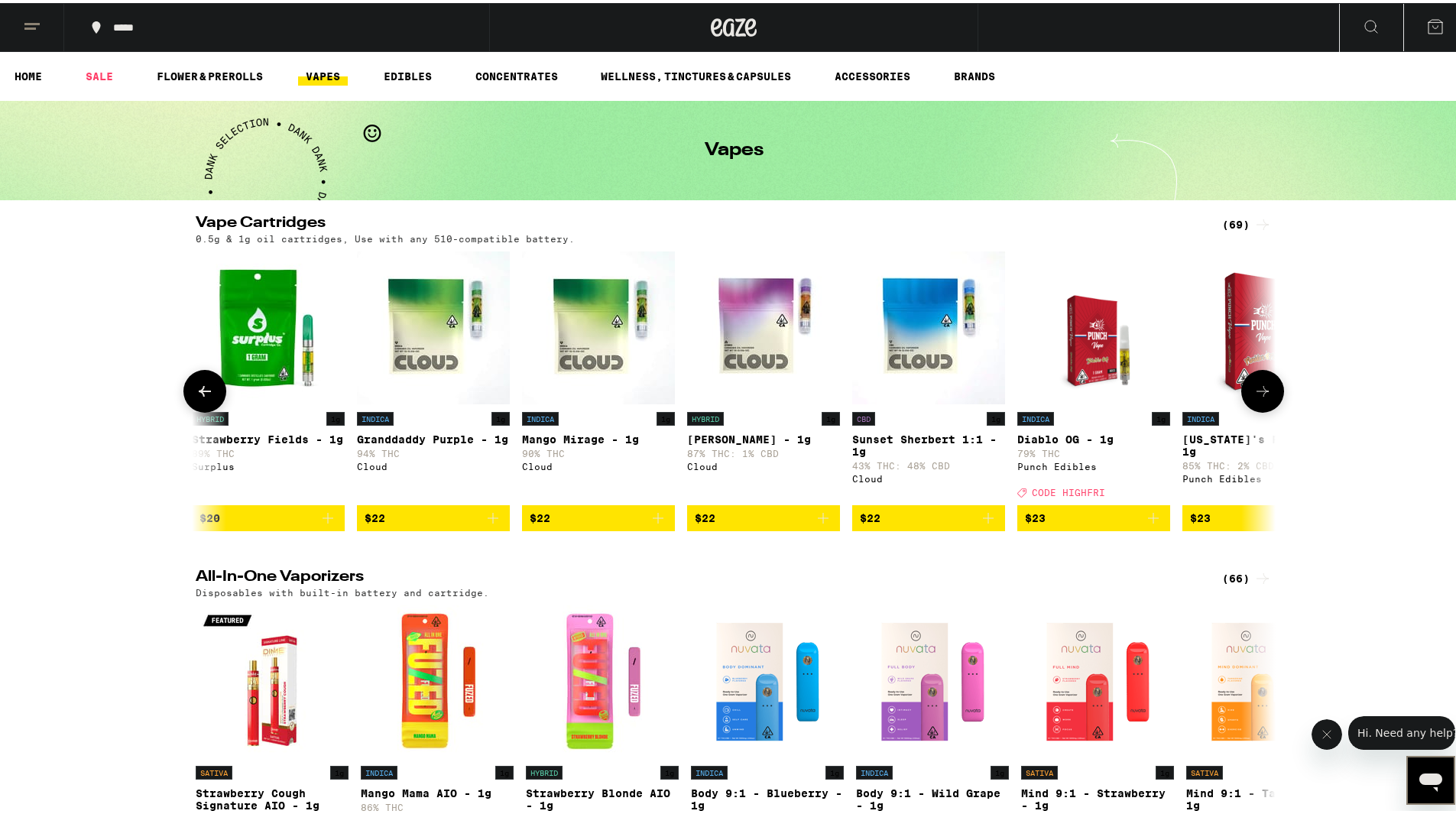
click at [202, 397] on icon at bounding box center [204, 388] width 18 height 18
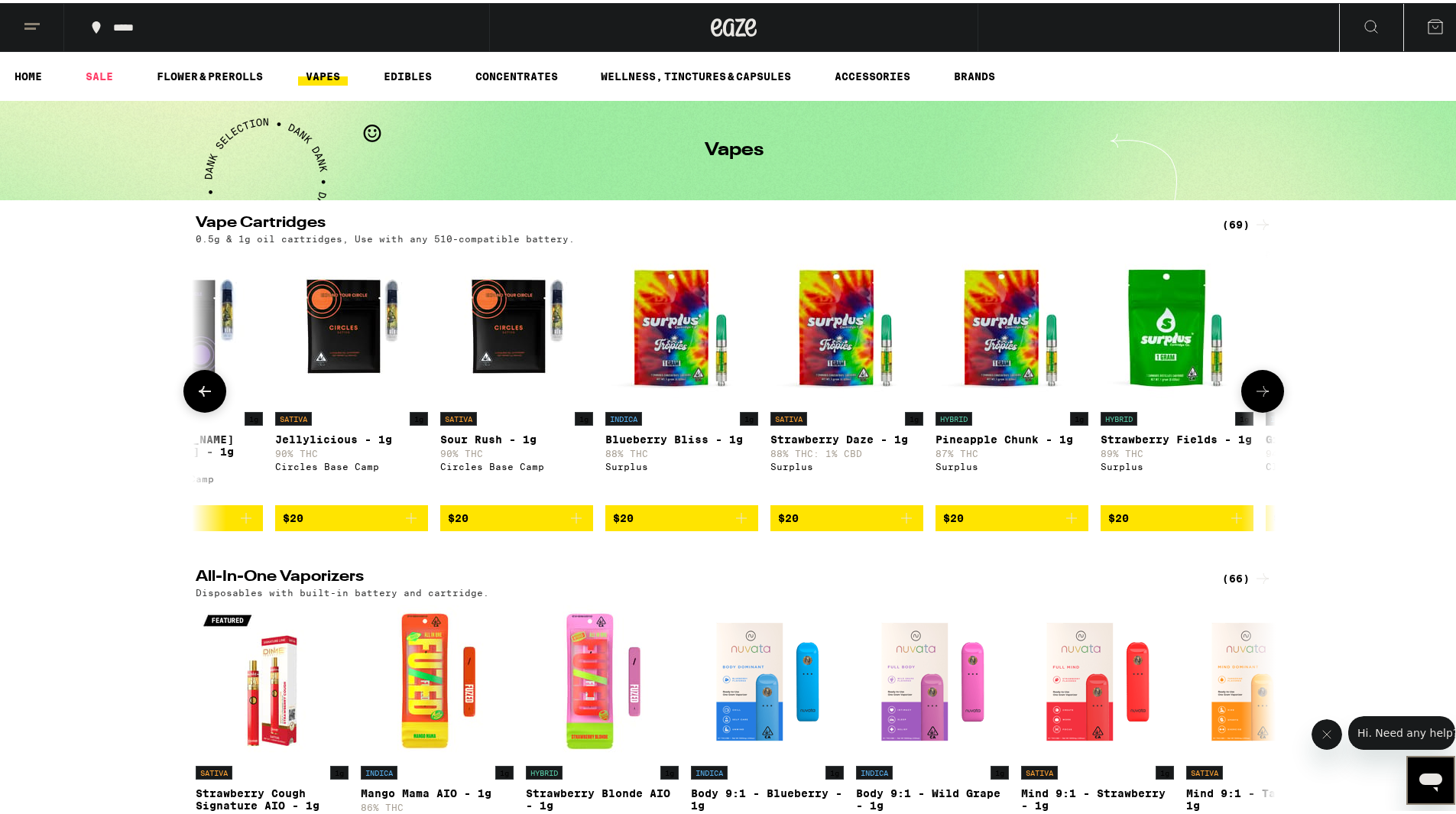
scroll to position [0, 910]
click at [195, 397] on icon at bounding box center [204, 388] width 18 height 18
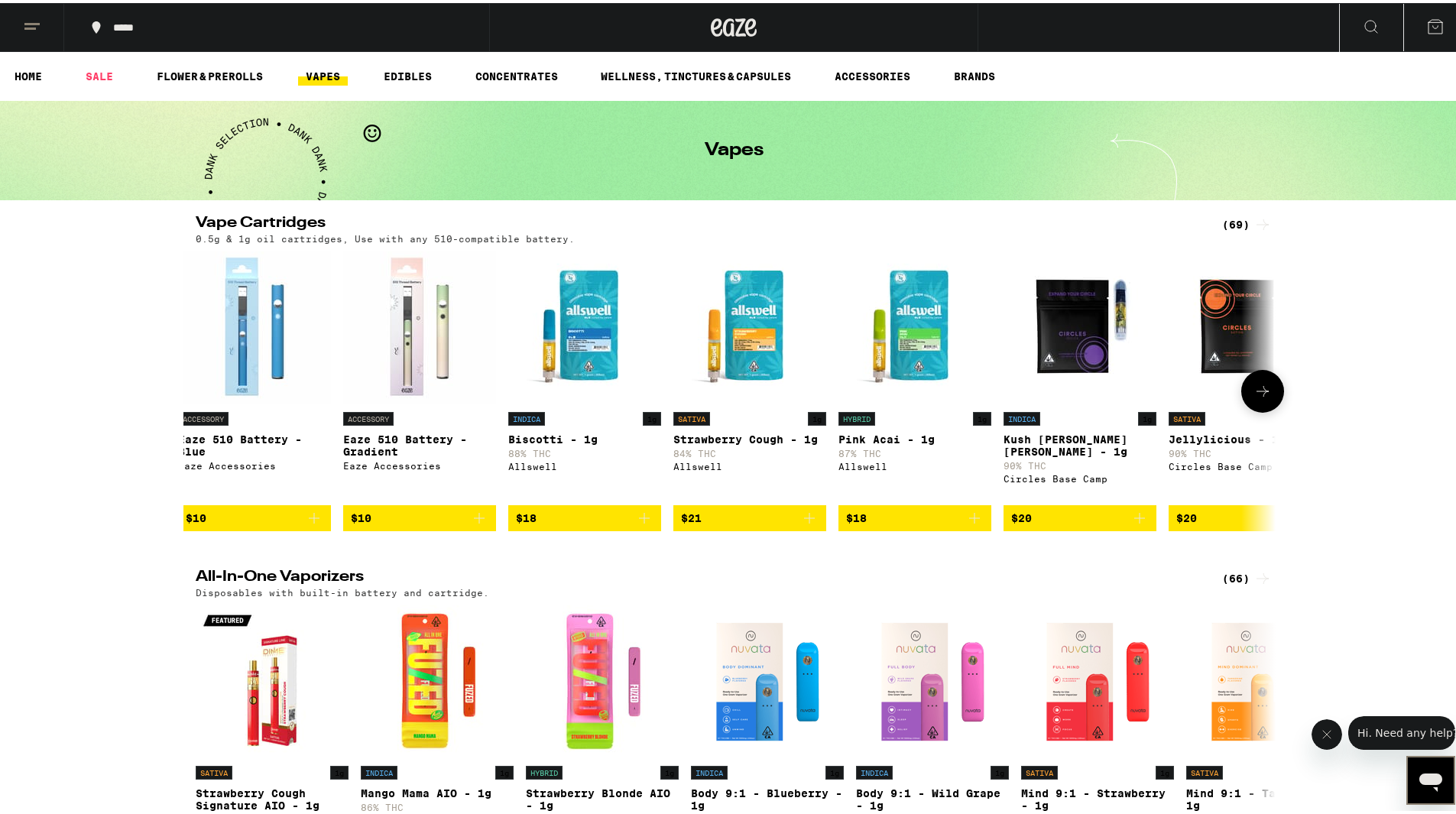
scroll to position [0, 1]
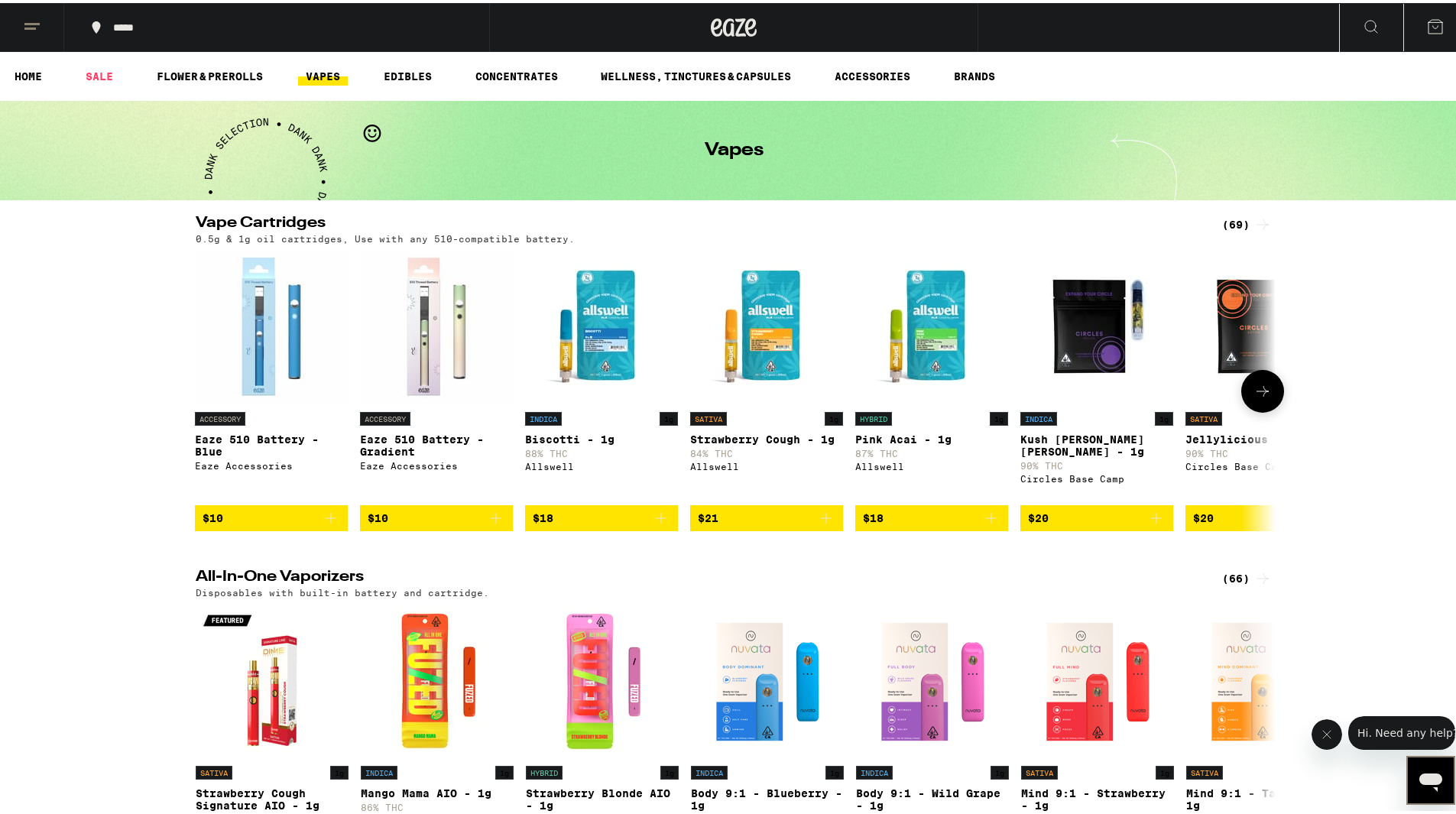
click at [1140, 524] on span "$20" at bounding box center [1097, 515] width 137 height 18
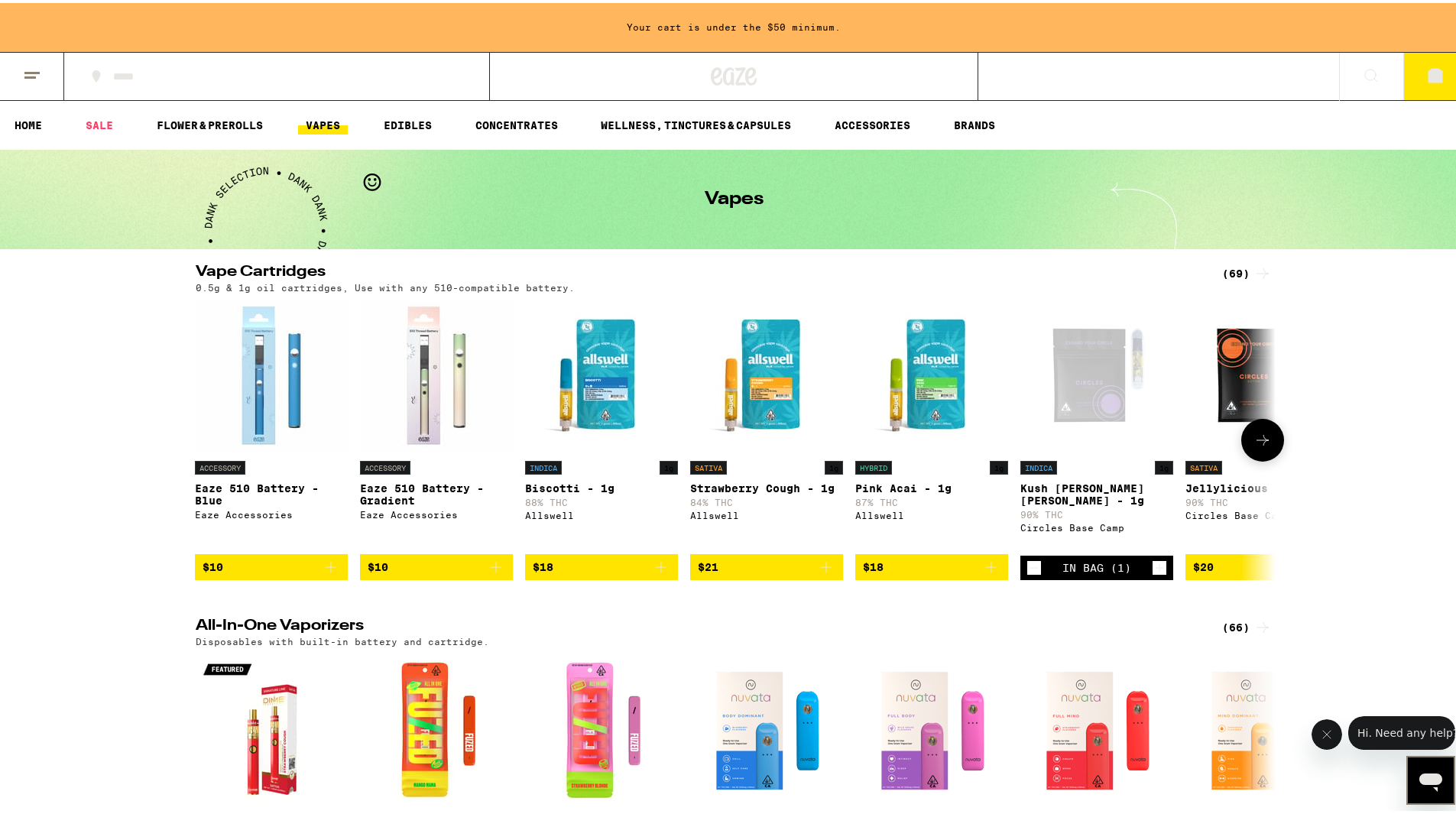
click at [1254, 446] on icon at bounding box center [1263, 437] width 18 height 18
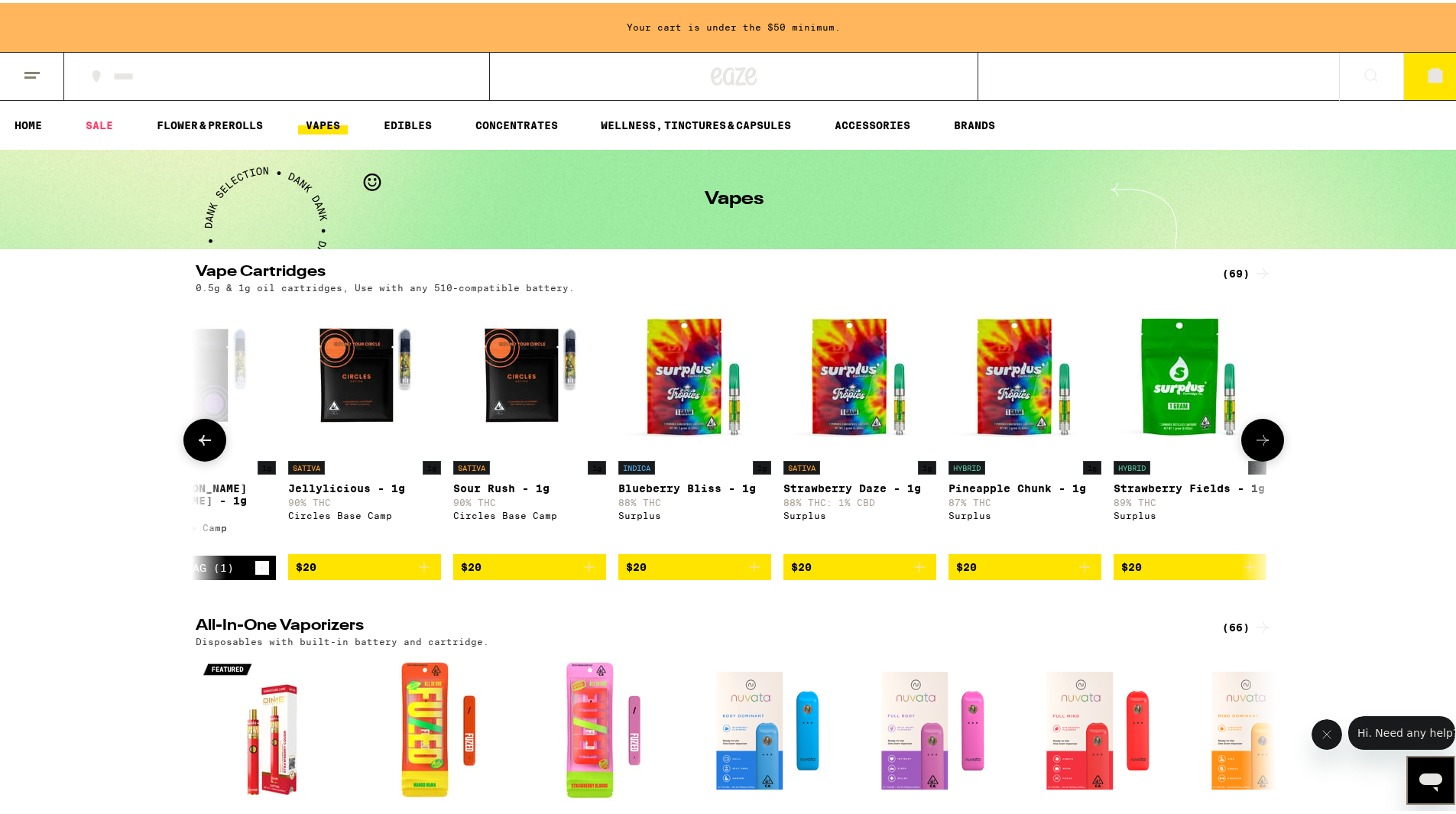
scroll to position [0, 910]
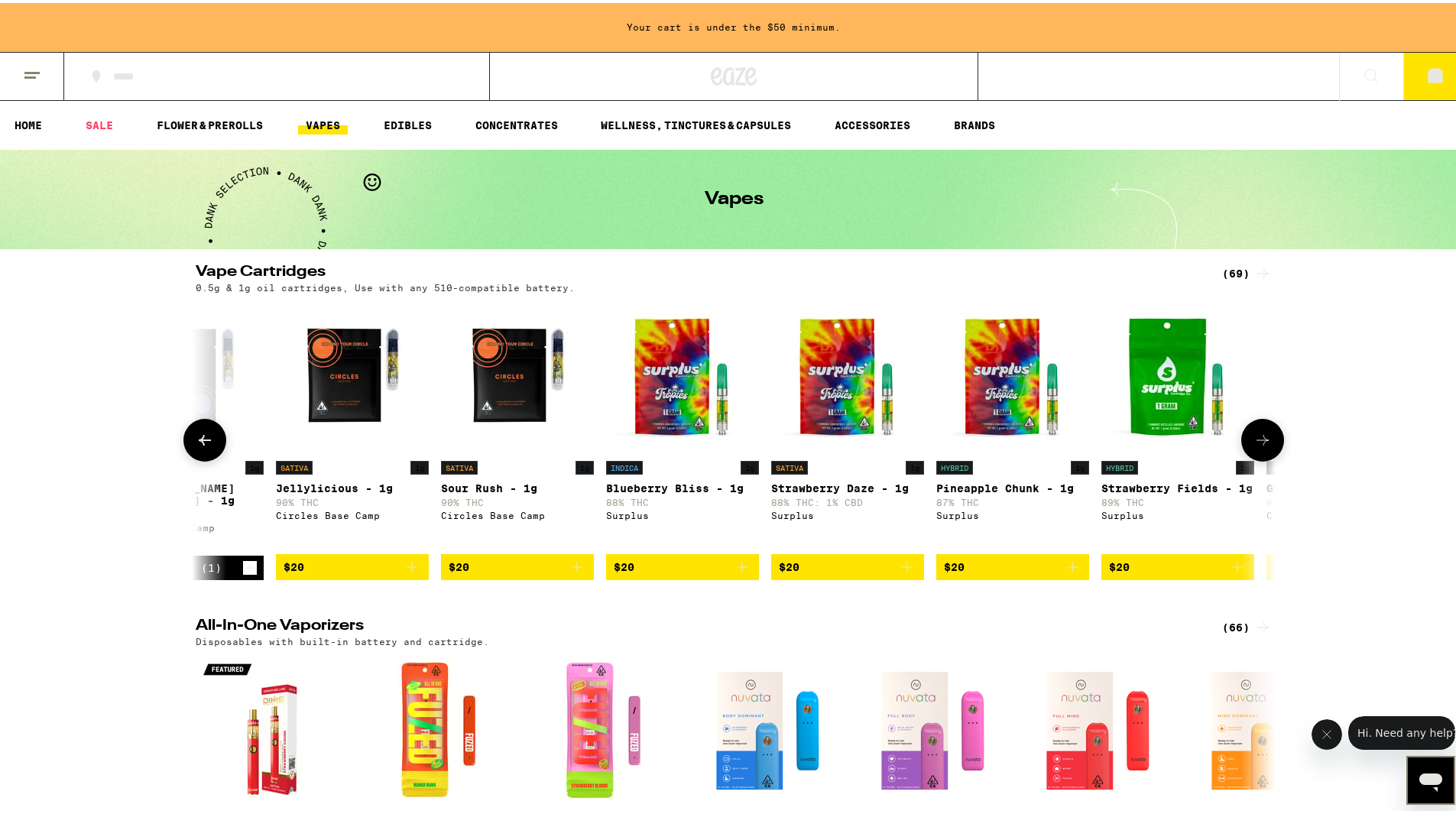
click at [326, 574] on span "$20" at bounding box center [353, 563] width 137 height 18
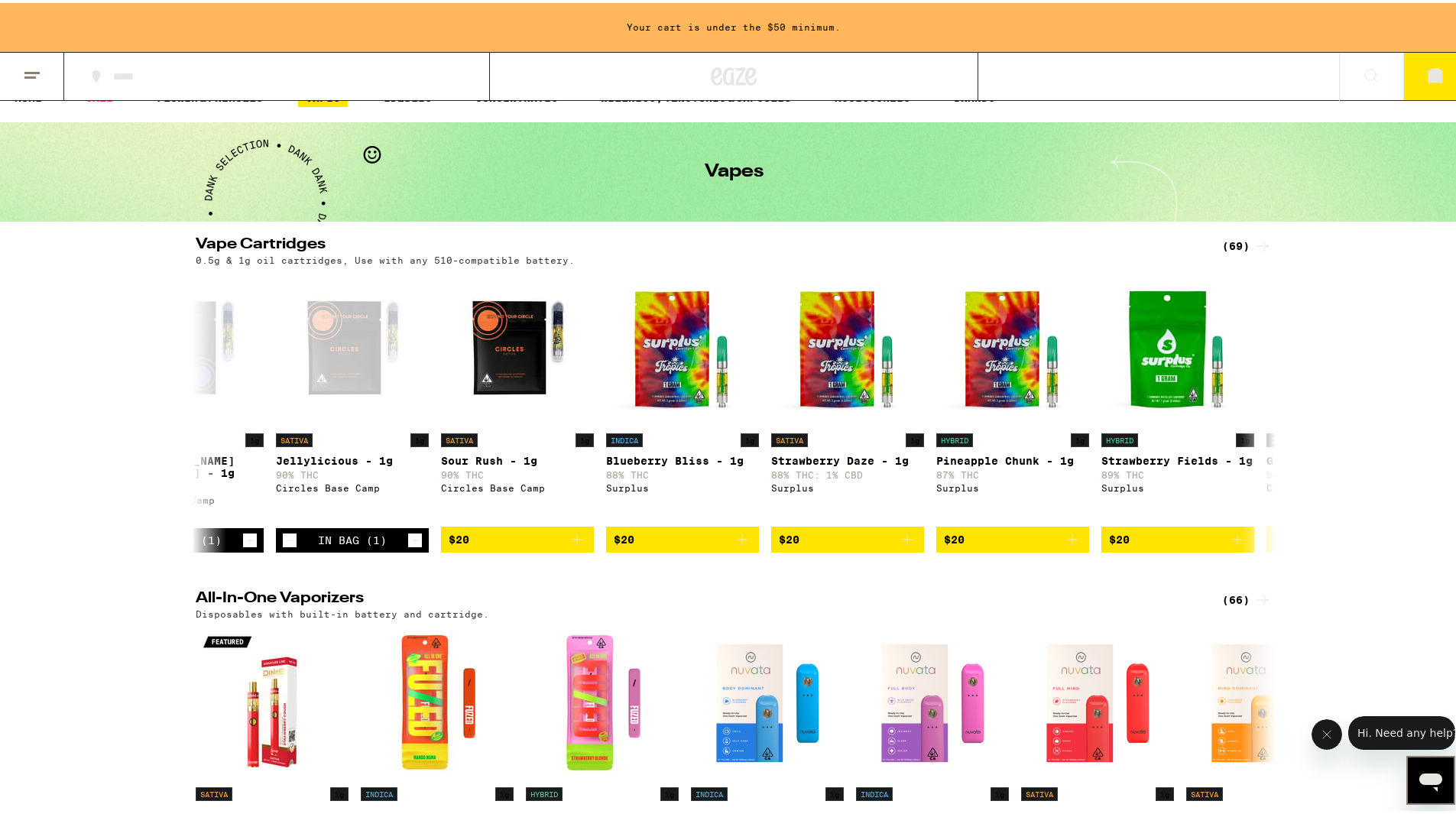
scroll to position [0, 0]
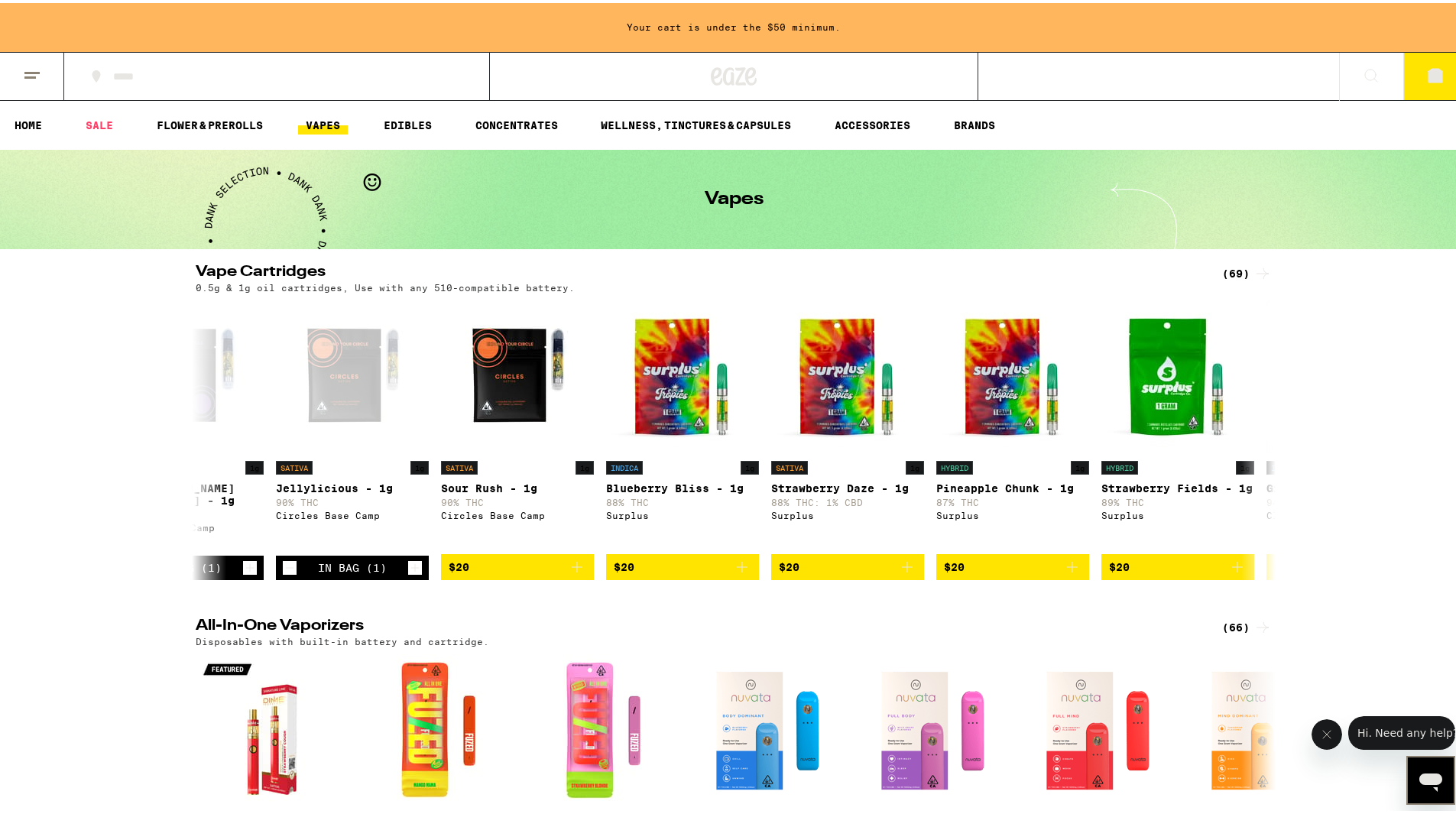
click at [1426, 67] on icon at bounding box center [1435, 72] width 18 height 18
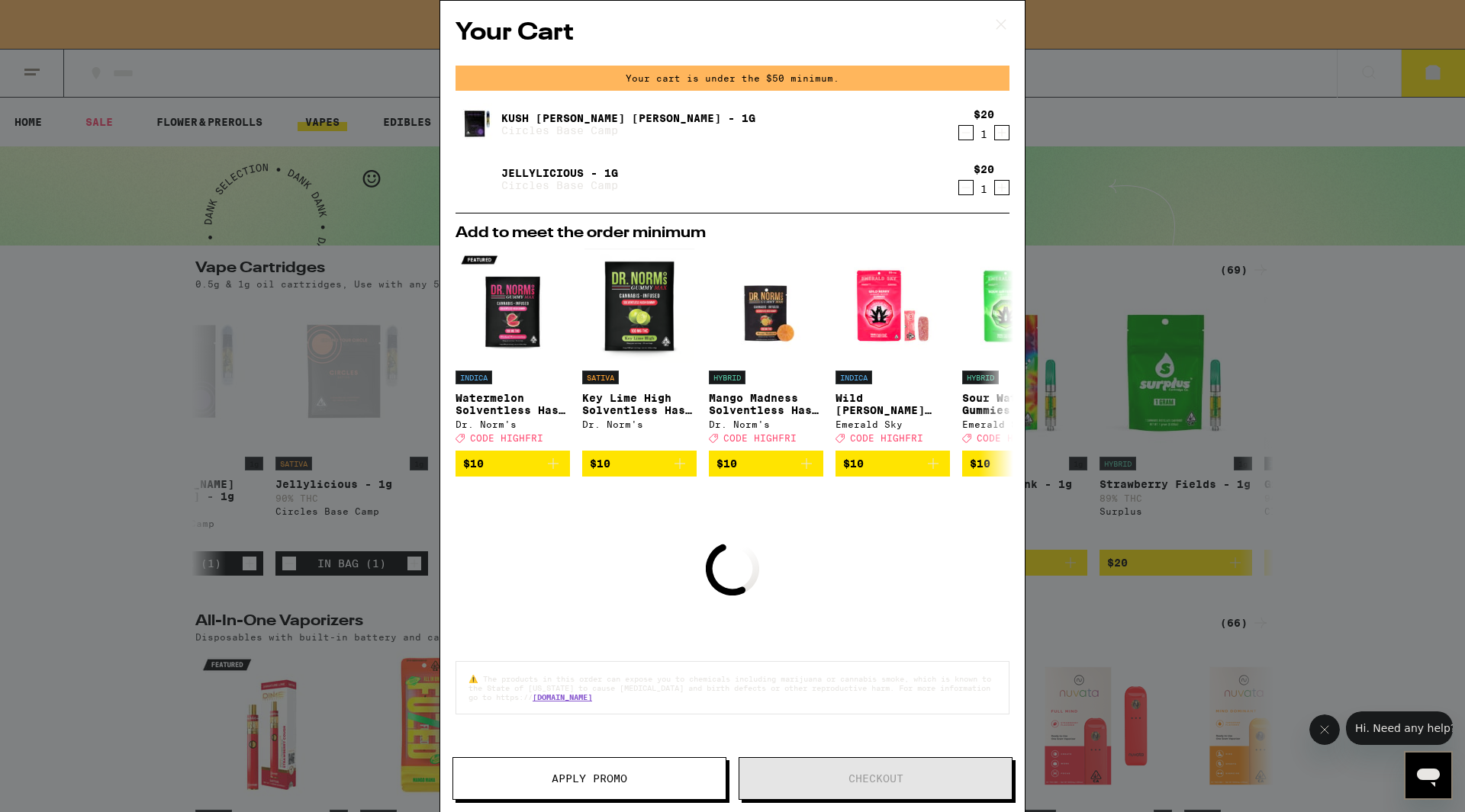
click at [592, 783] on span "Apply Promo" at bounding box center [589, 778] width 75 height 10
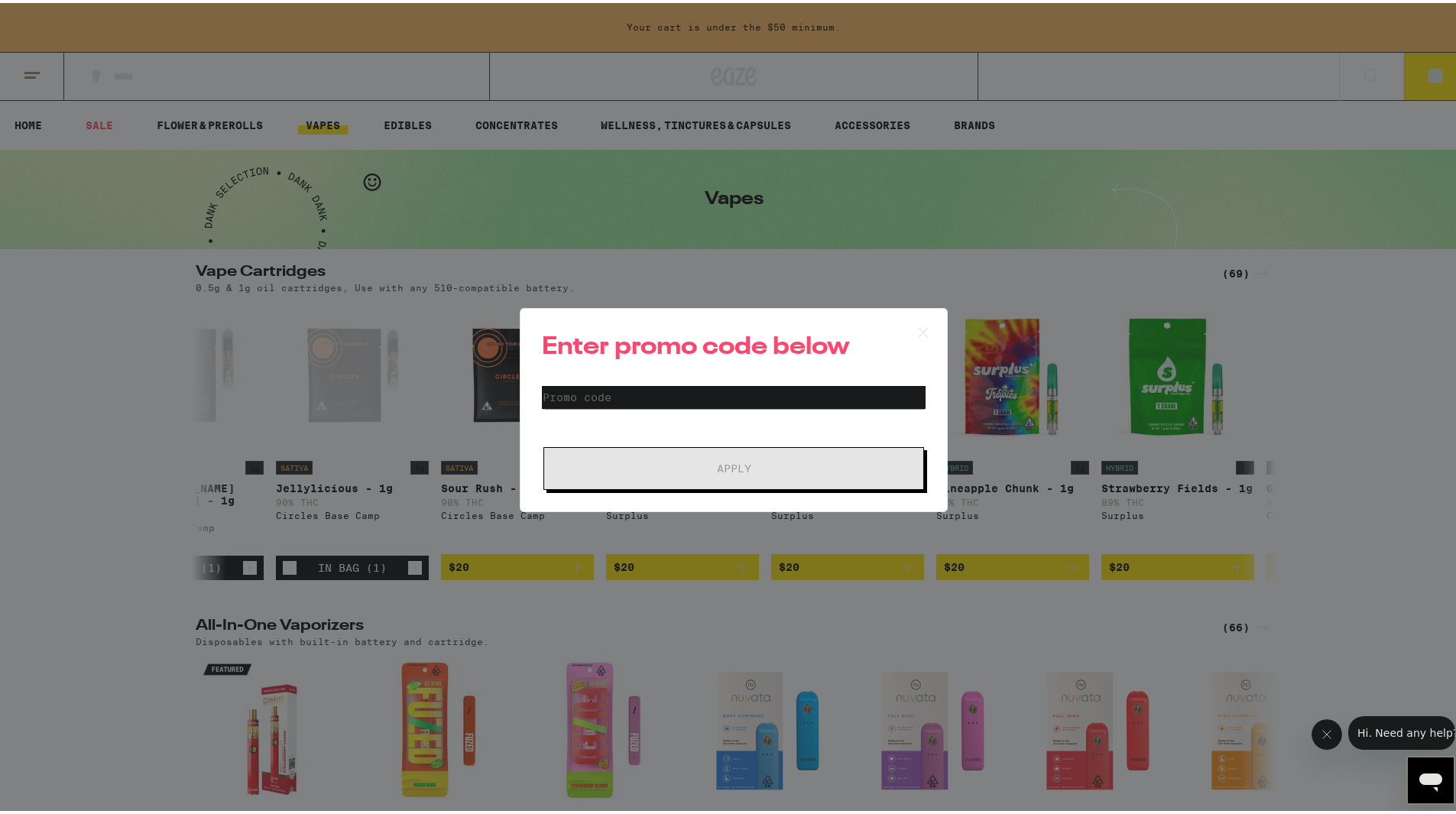
drag, startPoint x: 657, startPoint y: 430, endPoint x: 657, endPoint y: 412, distance: 18.0
click at [657, 431] on form "Promo Code Apply" at bounding box center [734, 435] width 384 height 104
click at [654, 402] on input "Promo Code" at bounding box center [734, 395] width 384 height 23
type input "R"
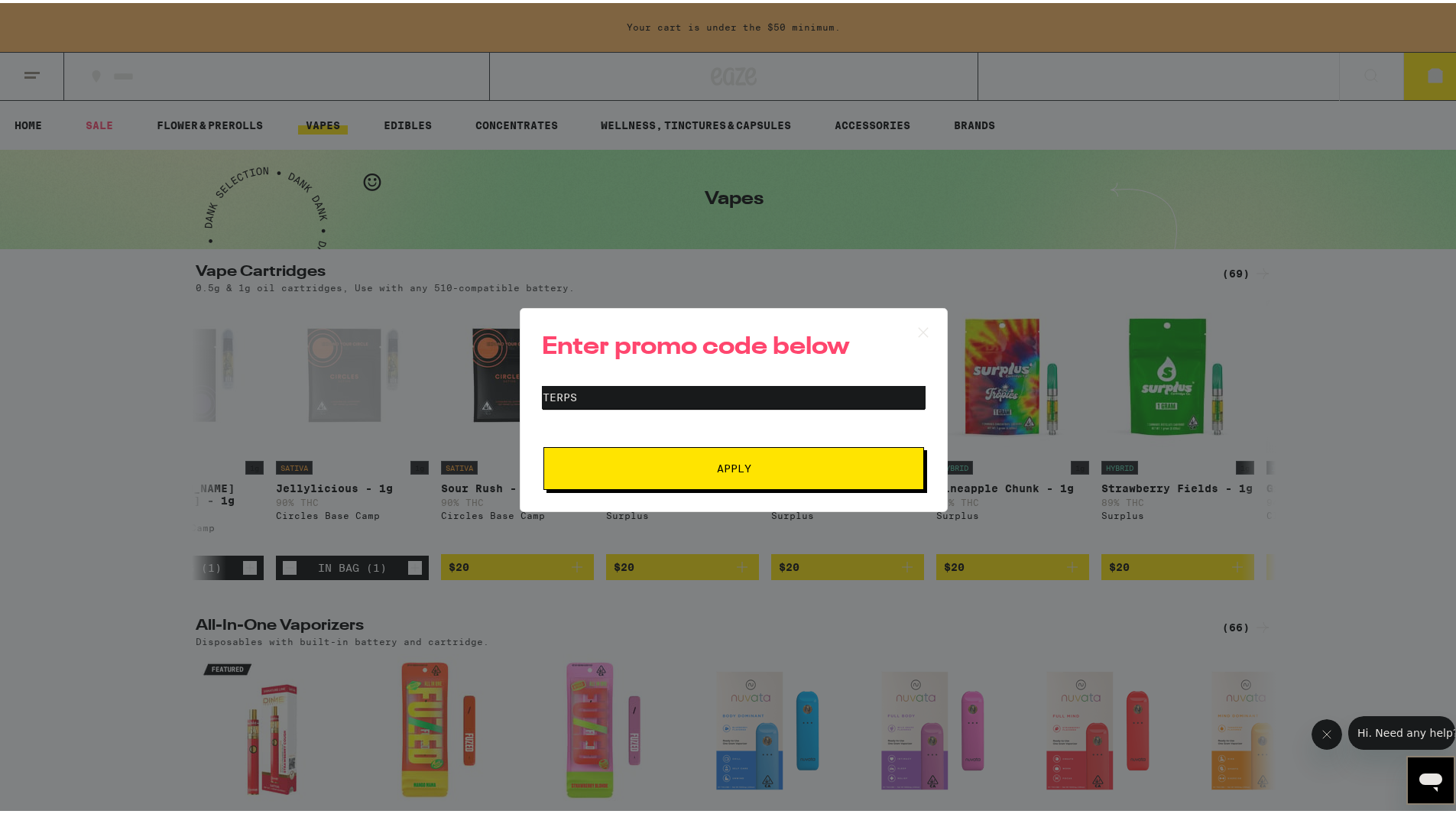
type input "TERPS"
click at [687, 470] on span "Apply" at bounding box center [734, 465] width 275 height 10
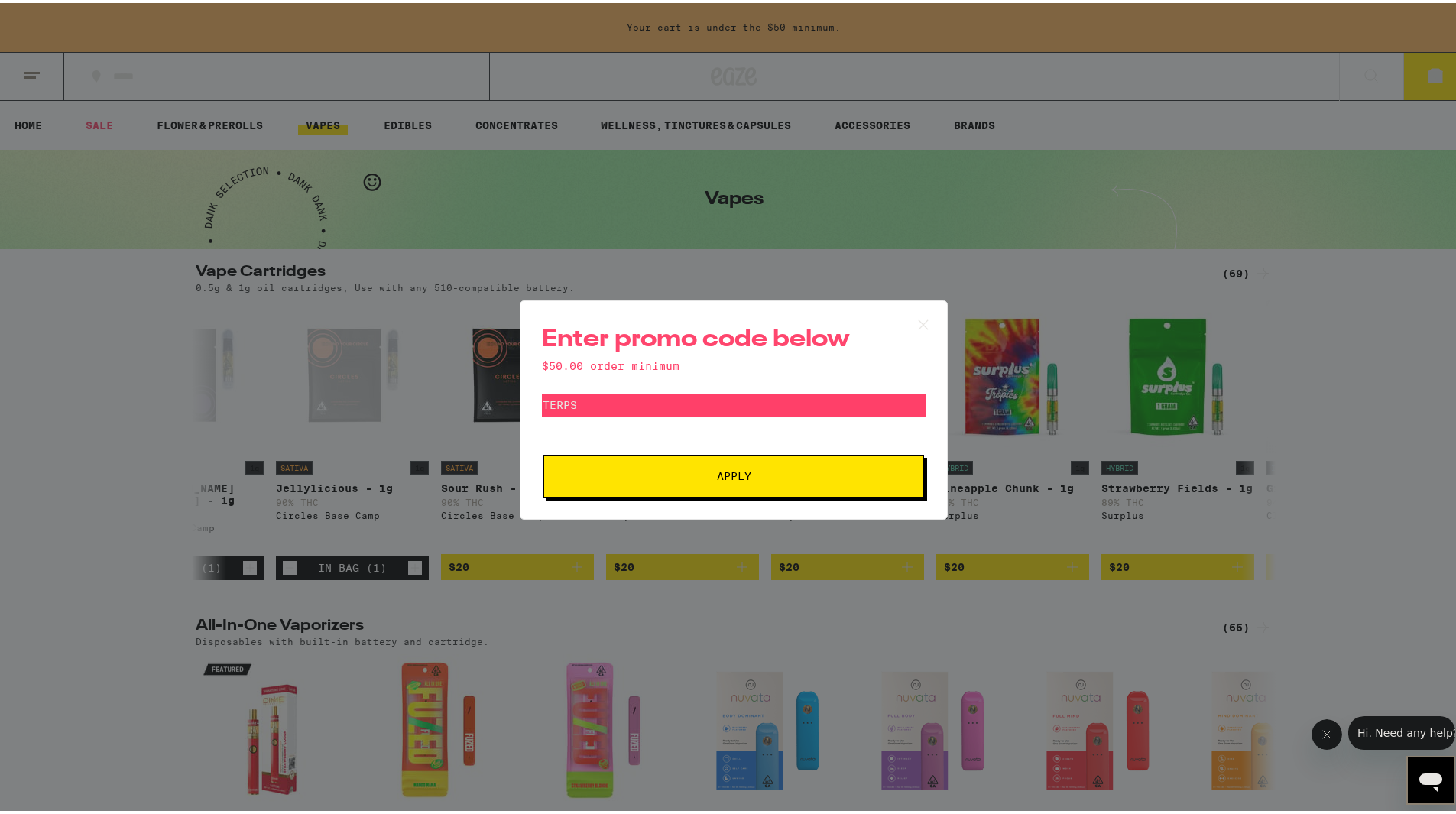
click at [912, 323] on icon at bounding box center [923, 322] width 23 height 23
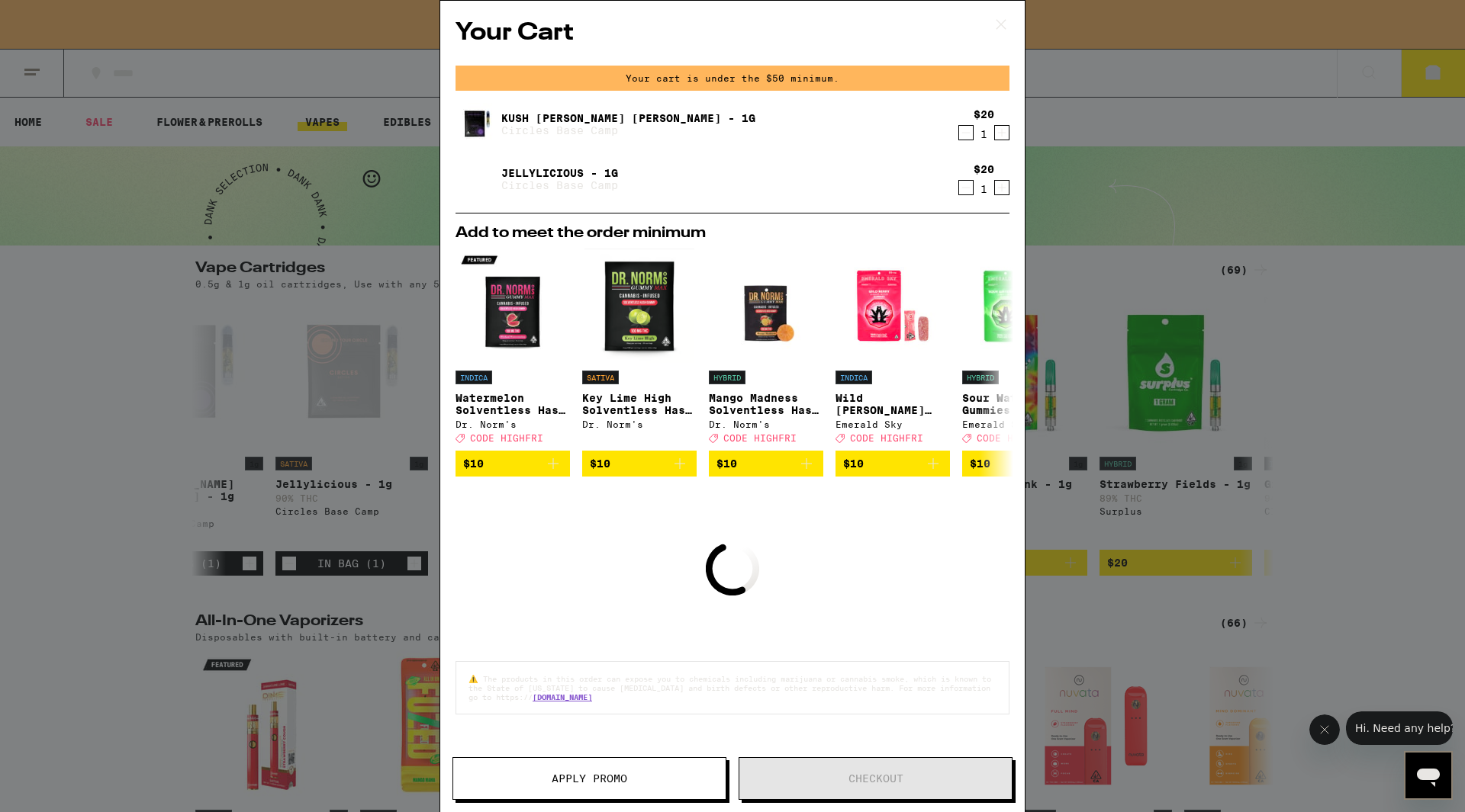
click at [1384, 221] on div "Your Cart Your cart is under the $50 minimum. Kush Berry Bliss - 1g Circles Bas…" at bounding box center [732, 406] width 1465 height 812
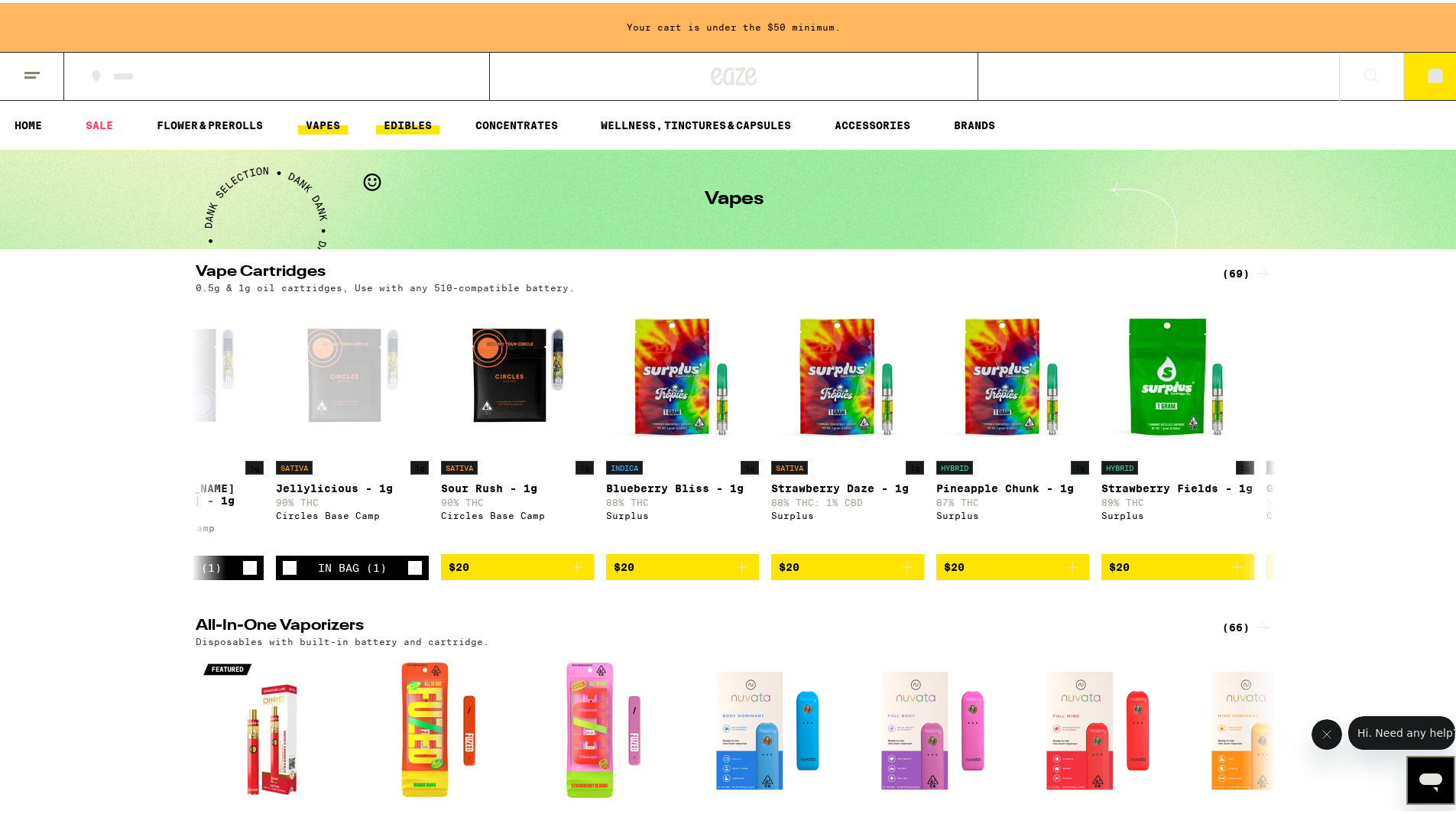
click at [405, 117] on link "EDIBLES" at bounding box center [408, 122] width 64 height 18
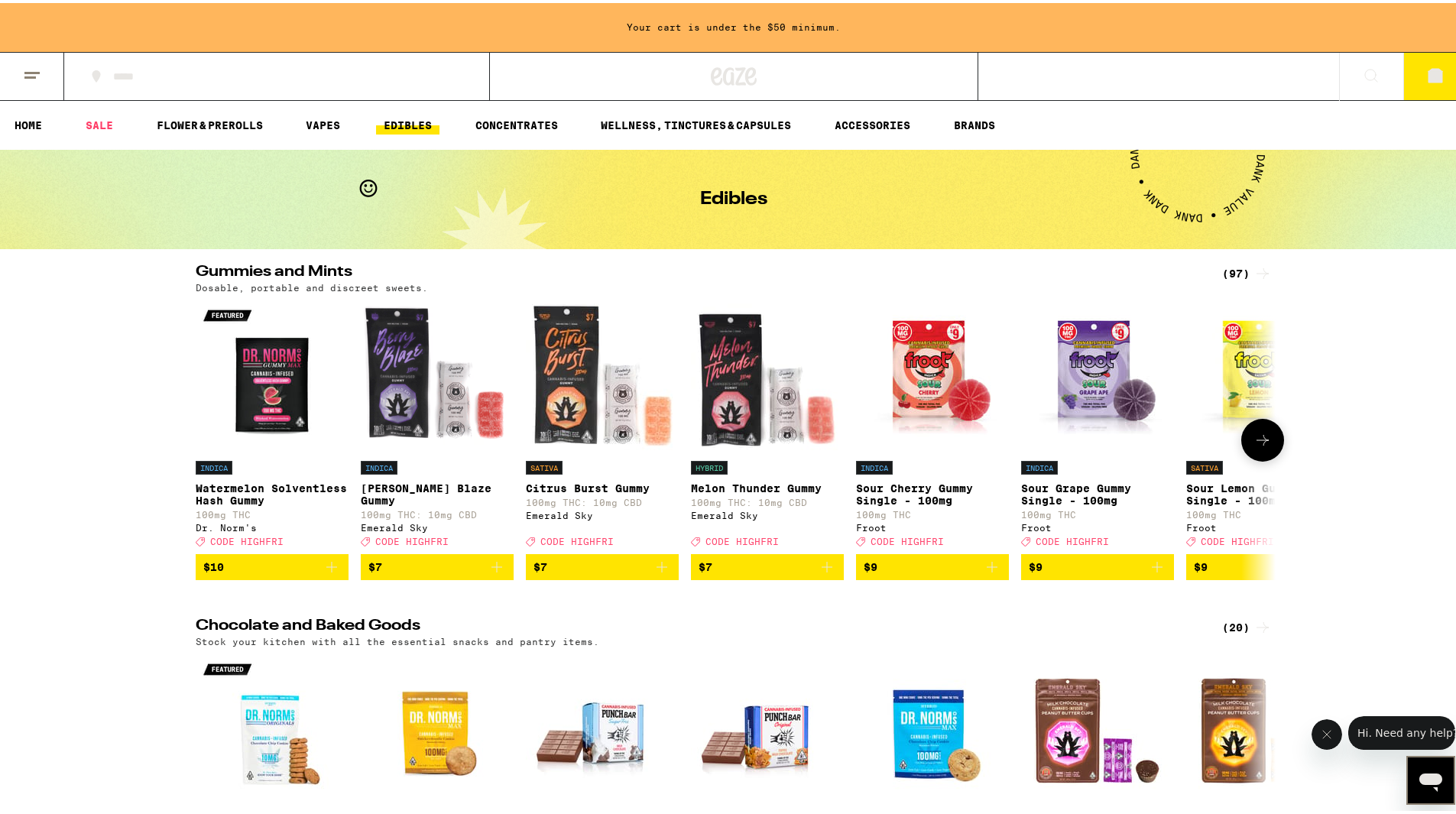
click at [1264, 446] on icon at bounding box center [1263, 437] width 18 height 18
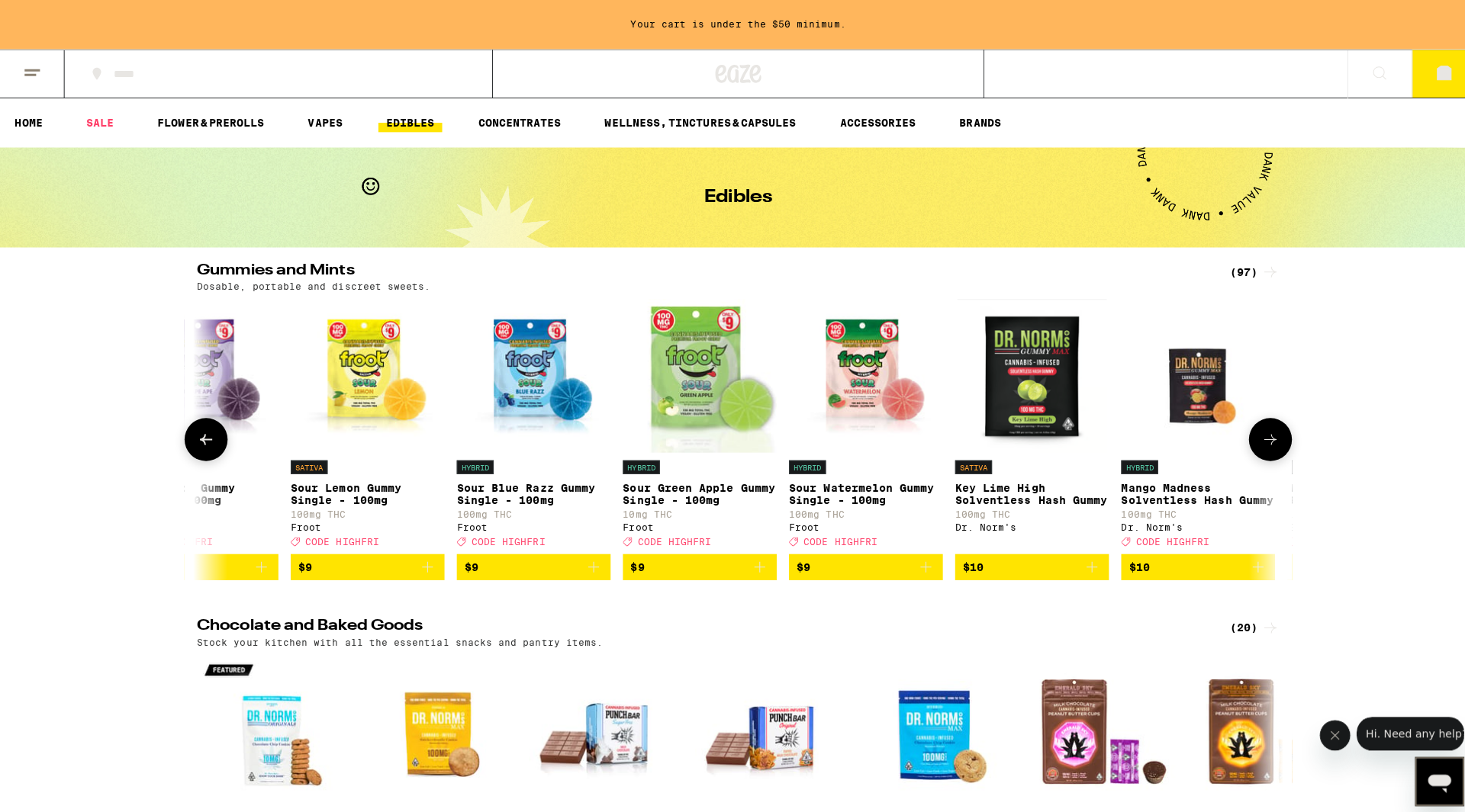
scroll to position [0, 908]
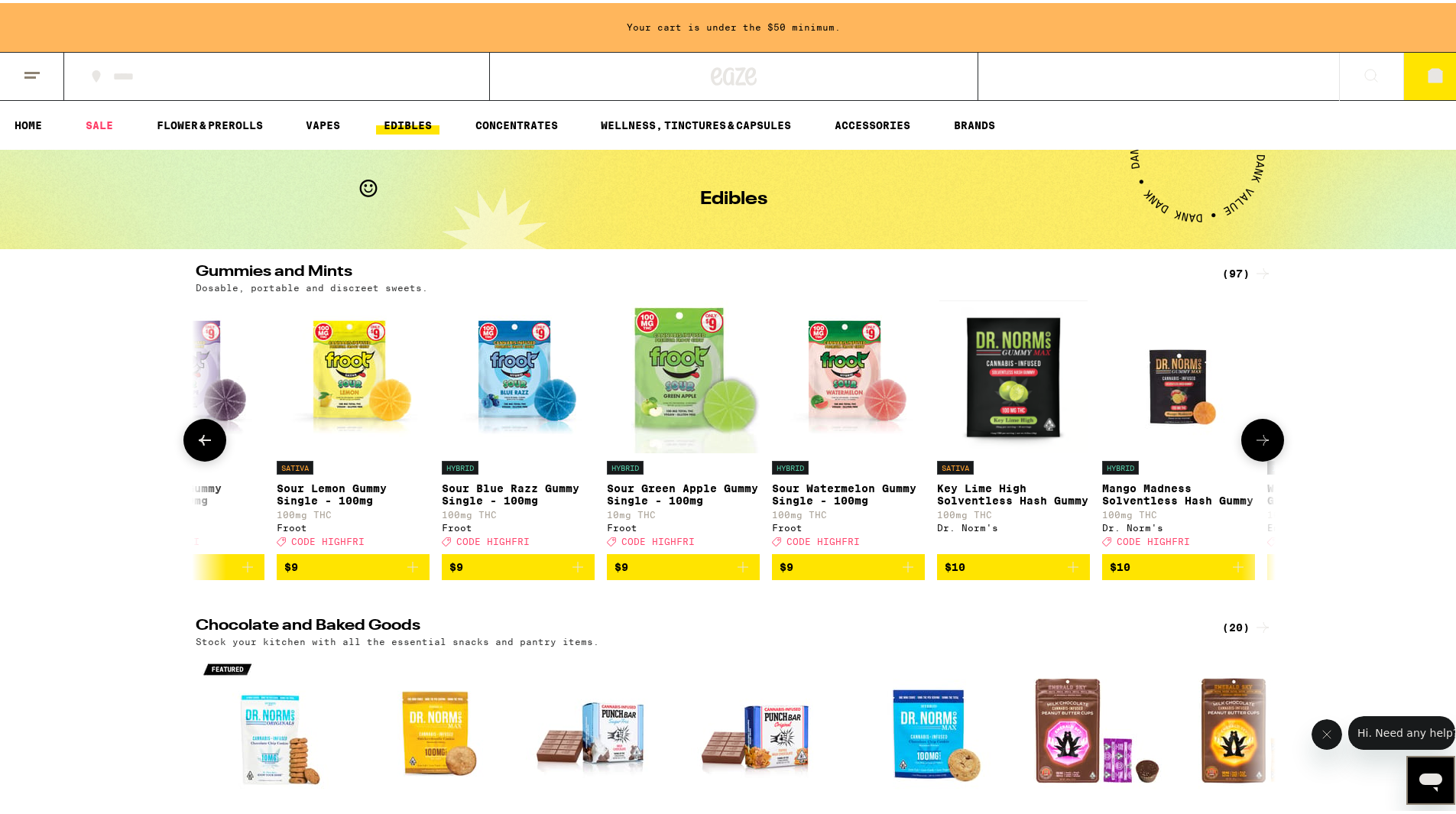
click at [574, 570] on icon "Add to bag" at bounding box center [577, 563] width 10 height 10
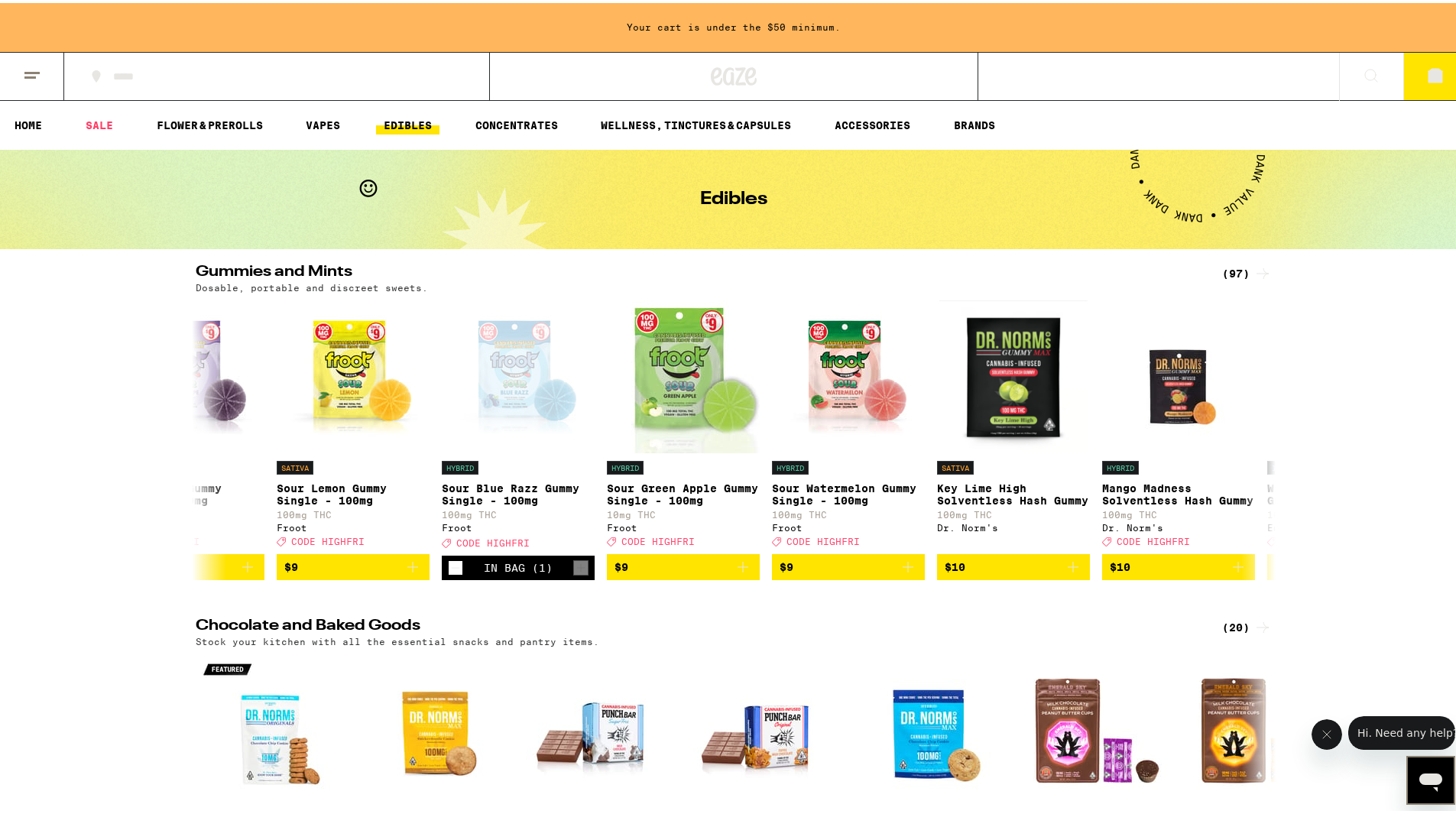
click at [1426, 64] on icon at bounding box center [1435, 72] width 18 height 18
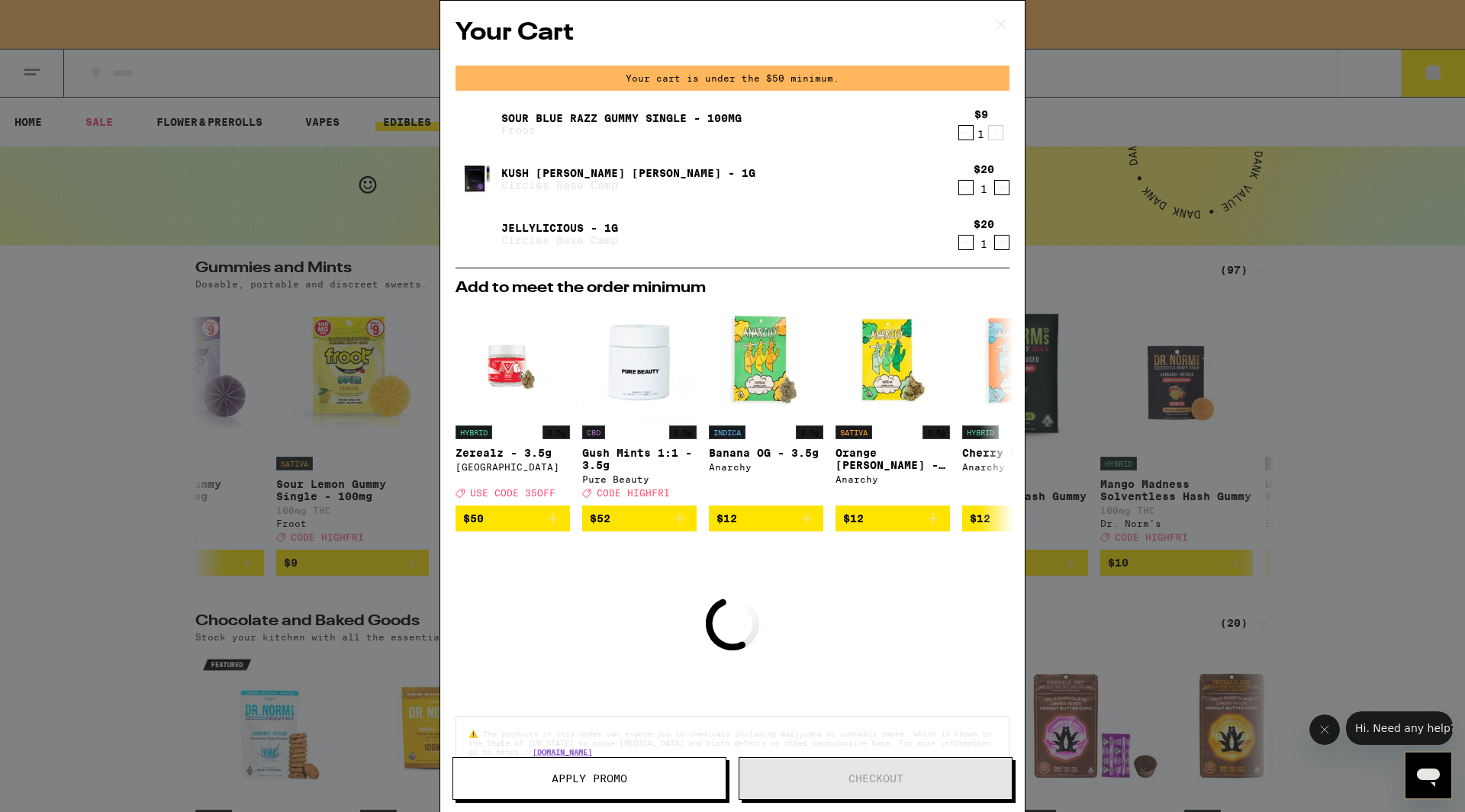
click at [1001, 17] on icon at bounding box center [1001, 25] width 23 height 23
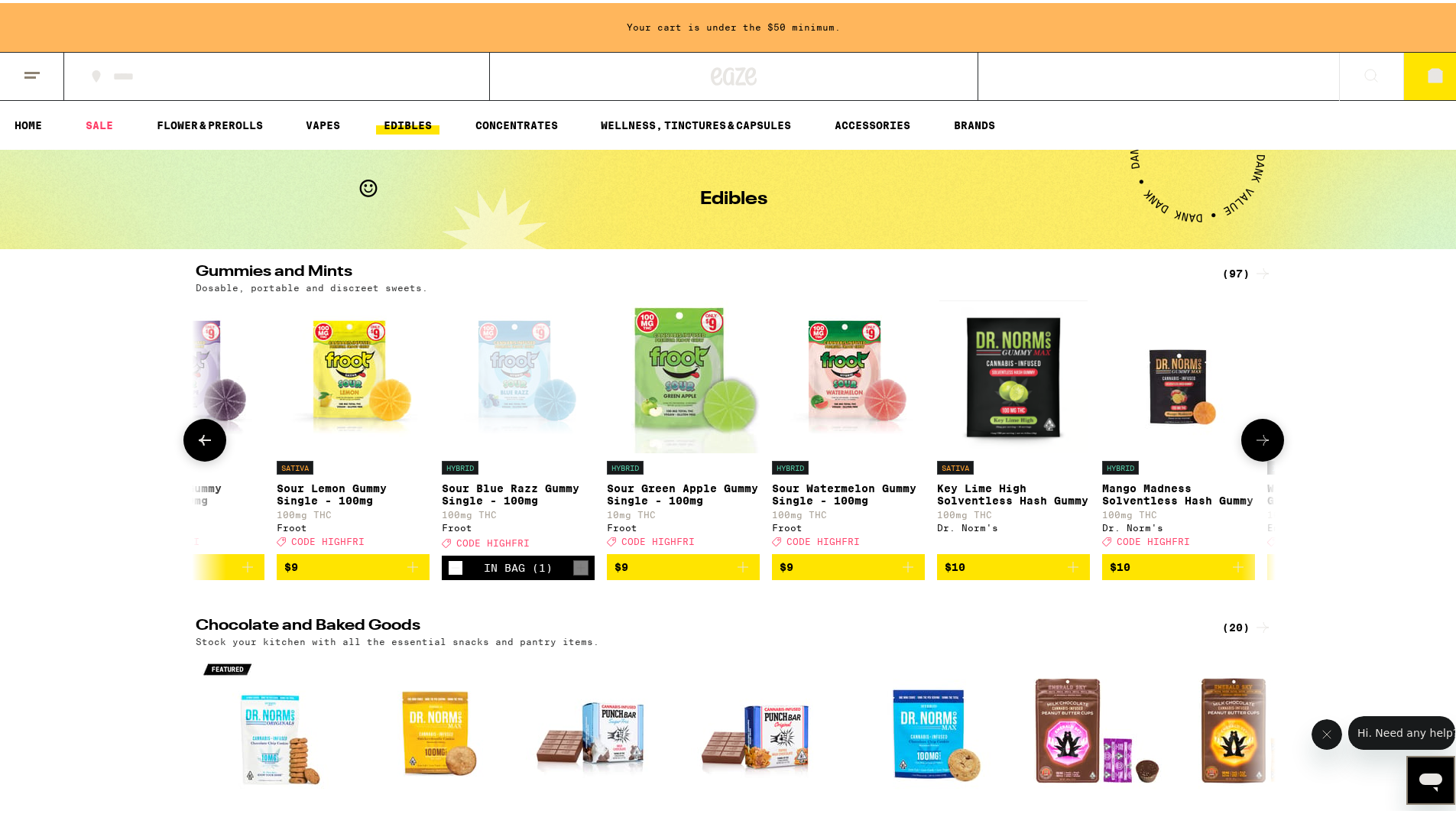
click at [452, 574] on icon "Decrement" at bounding box center [455, 564] width 13 height 18
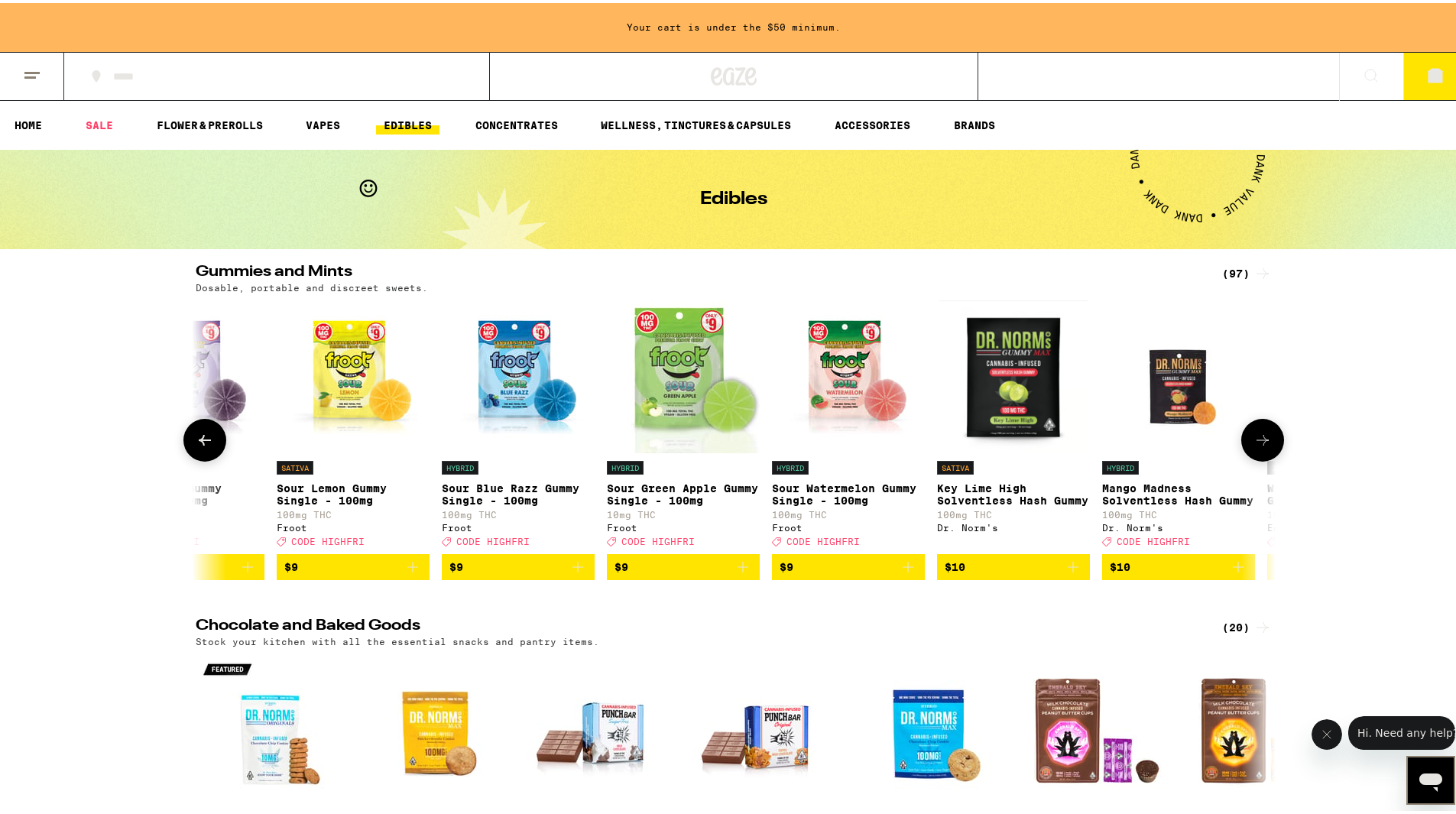
click at [1003, 572] on span "$10" at bounding box center [1013, 563] width 137 height 18
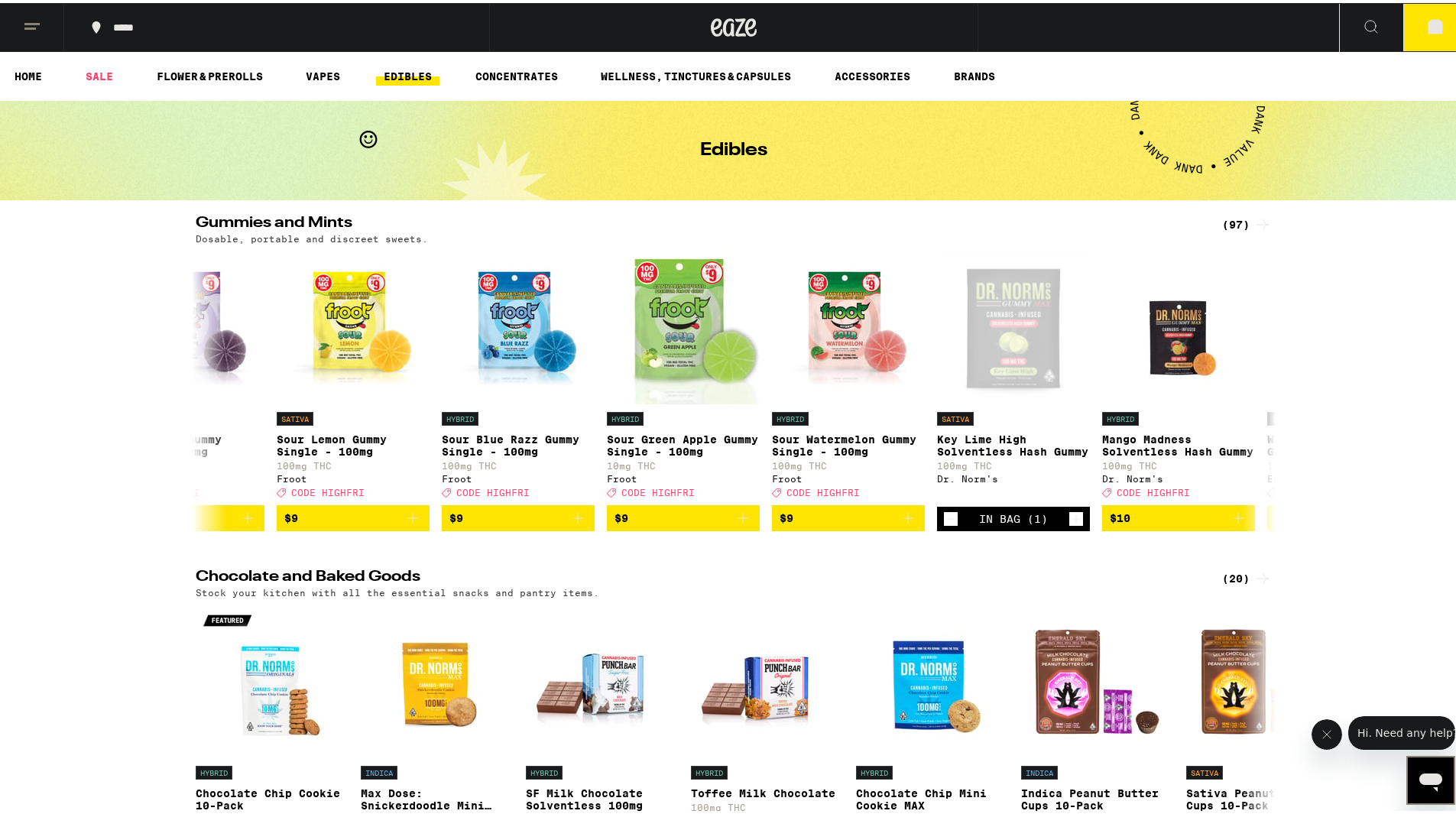
click at [1428, 33] on button "3" at bounding box center [1435, 25] width 64 height 48
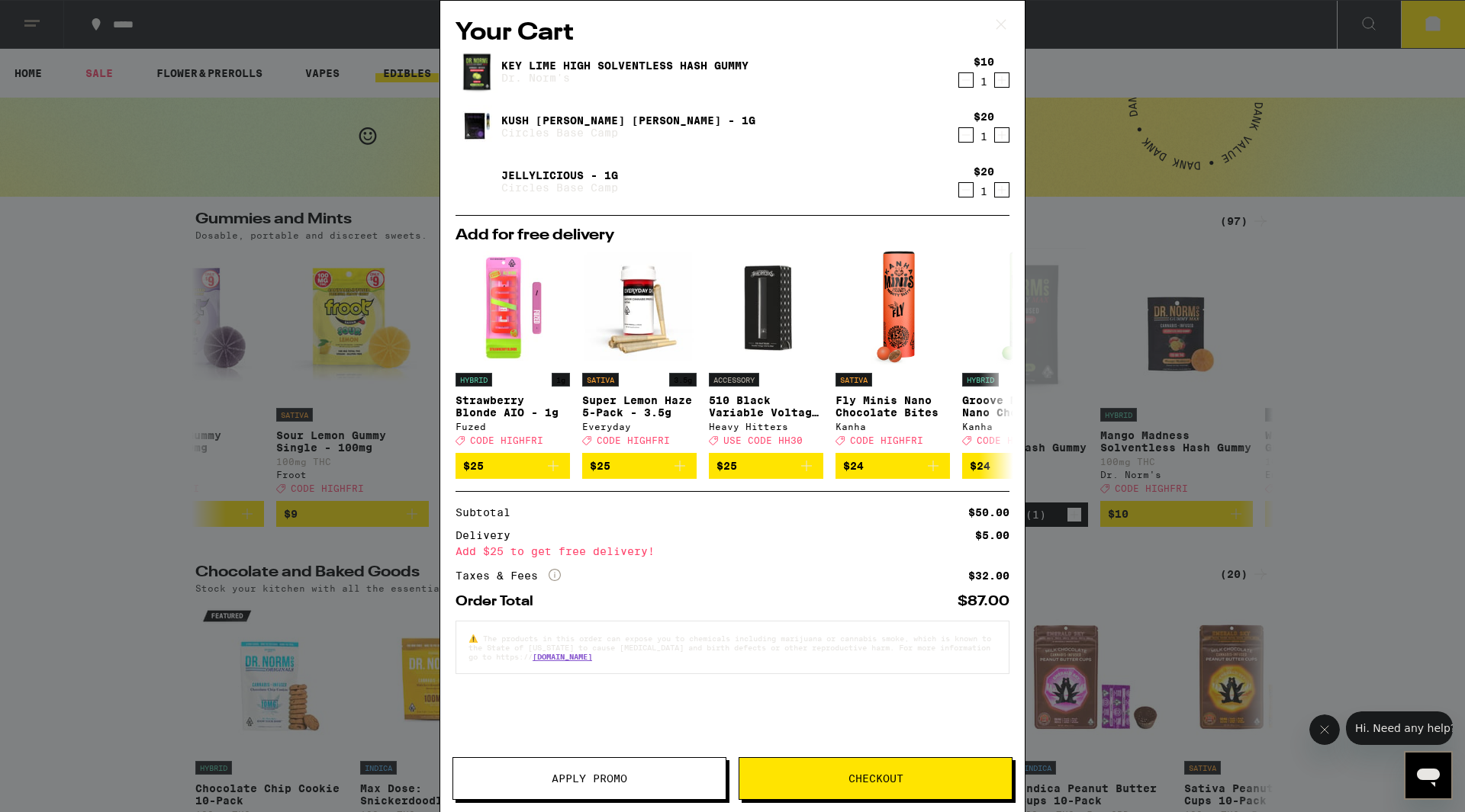
click at [863, 789] on button "Checkout" at bounding box center [876, 779] width 274 height 43
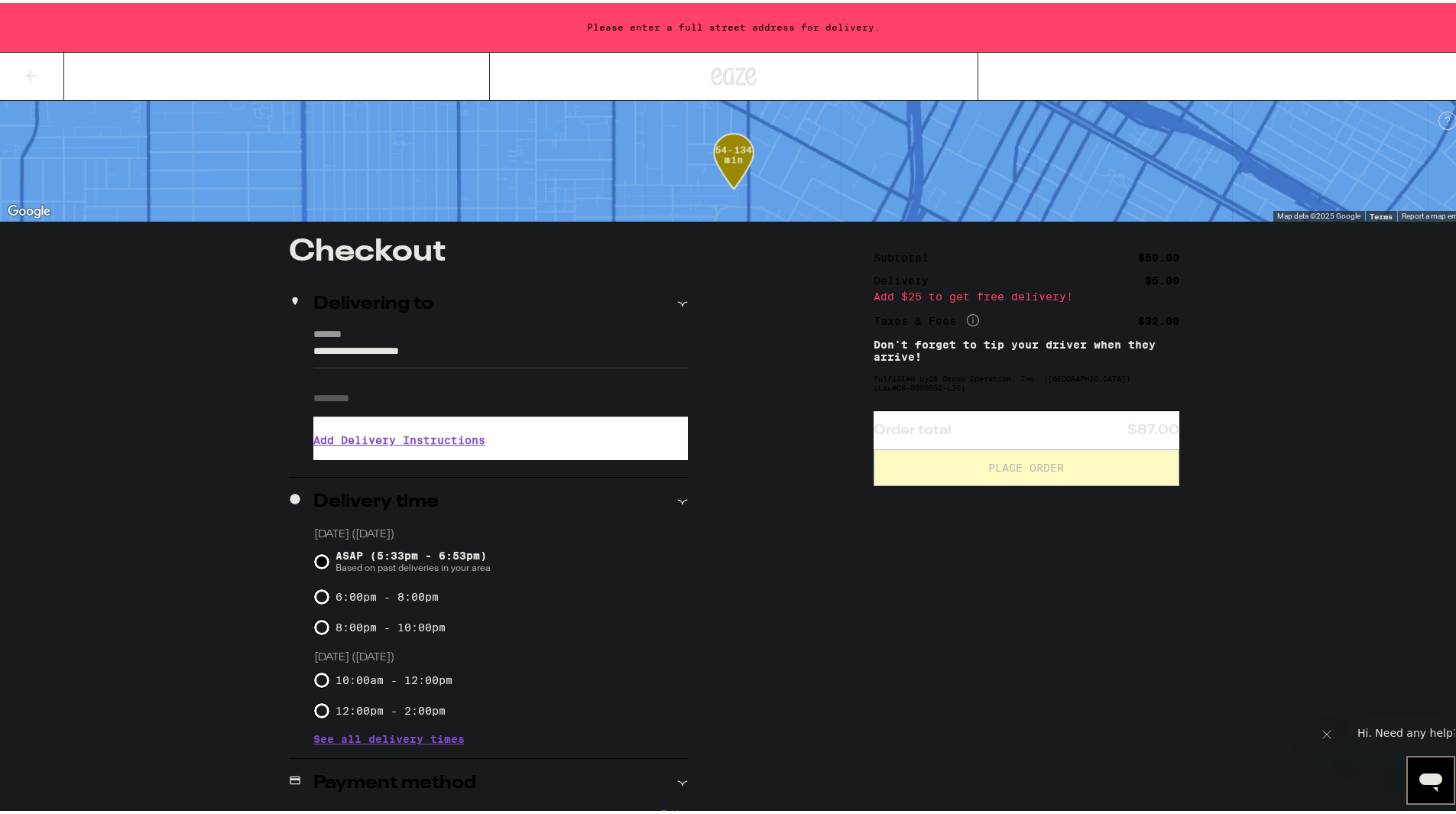
click at [490, 354] on input "**********" at bounding box center [500, 352] width 374 height 26
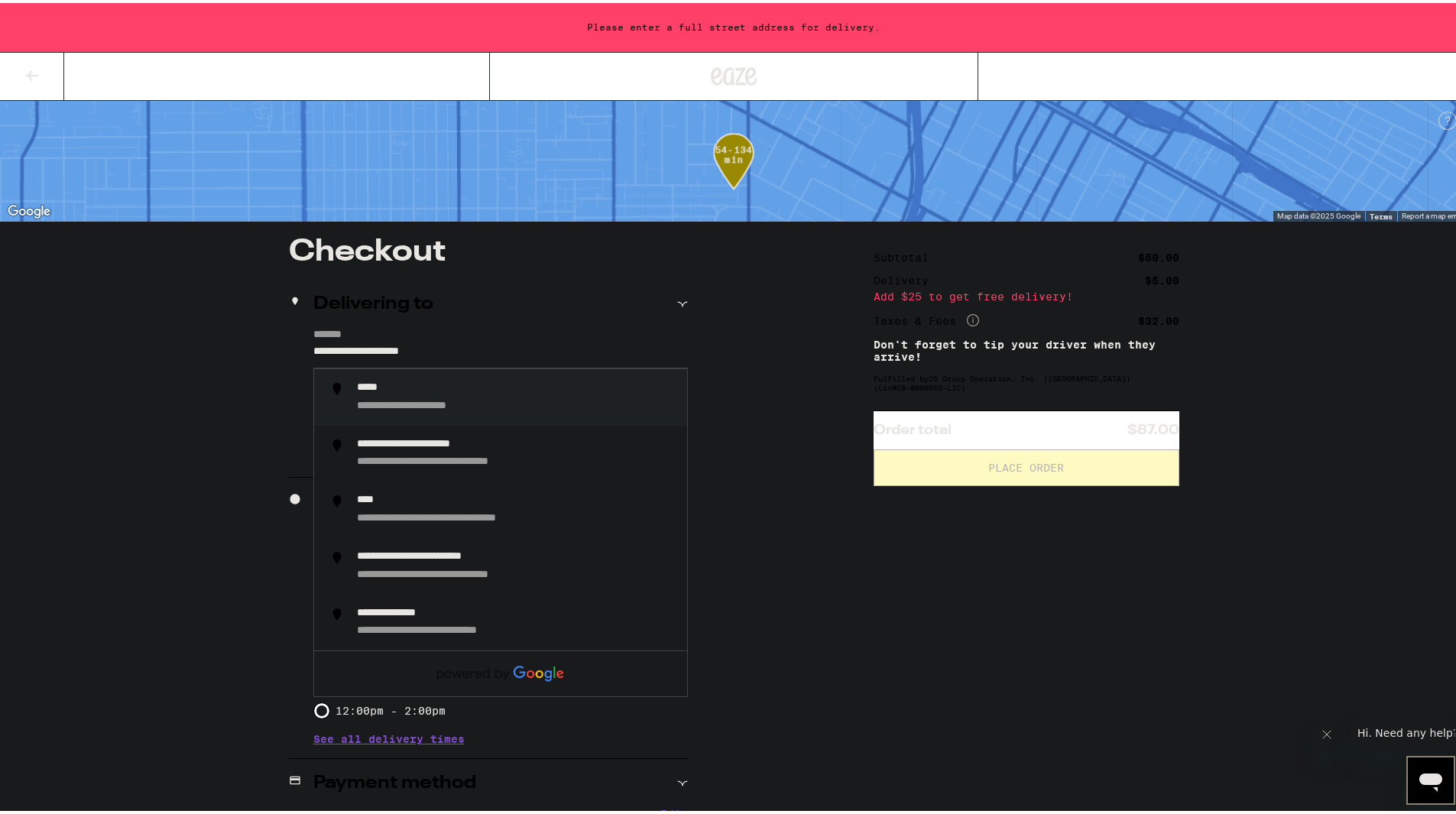
drag, startPoint x: 498, startPoint y: 354, endPoint x: 0, endPoint y: 381, distance: 498.7
click at [0, 381] on div "**********" at bounding box center [734, 575] width 1467 height 1150
click at [497, 387] on div "**********" at bounding box center [454, 385] width 193 height 13
type input "**********"
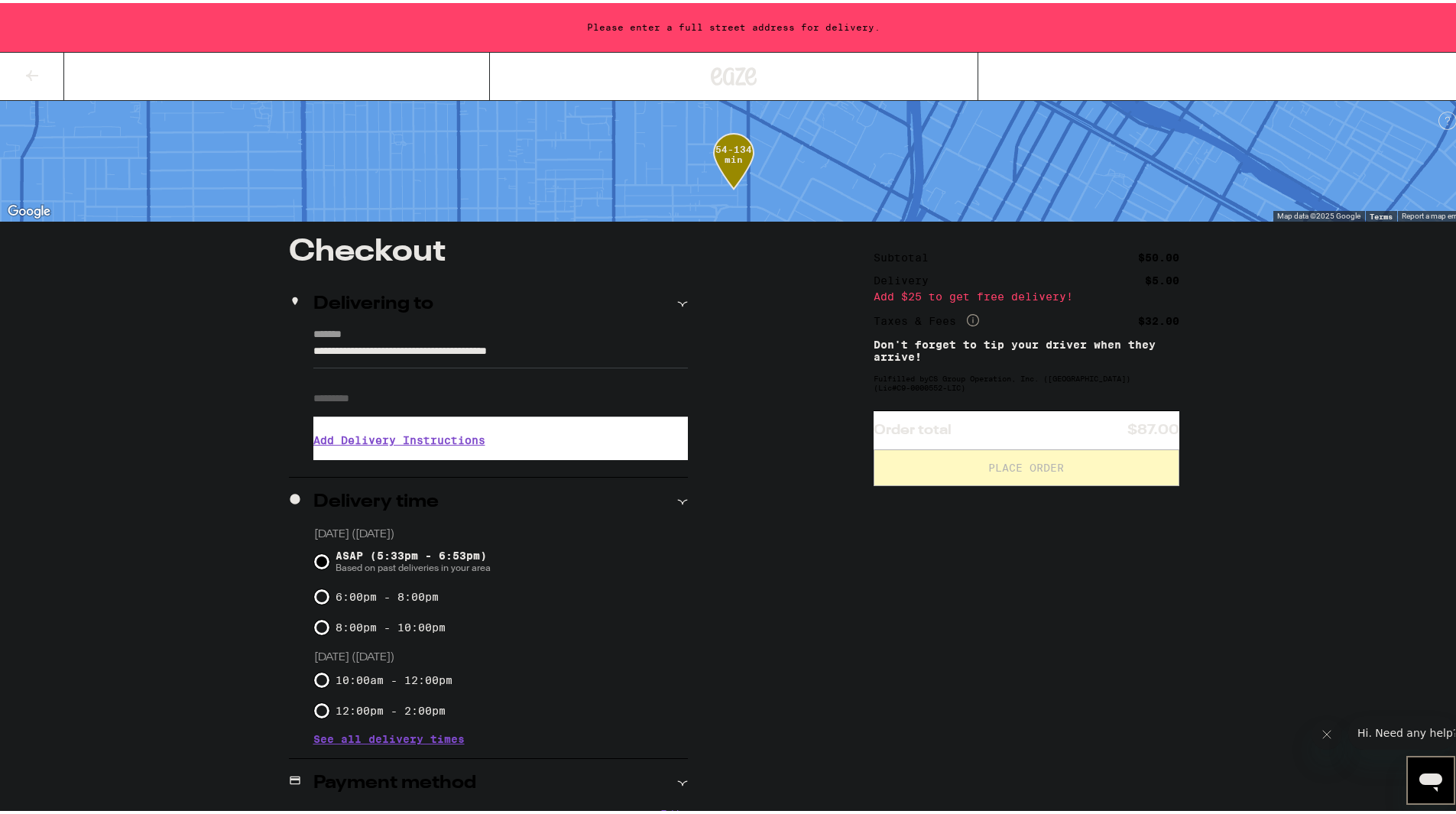
click at [431, 412] on input "Apt/Suite" at bounding box center [500, 396] width 374 height 37
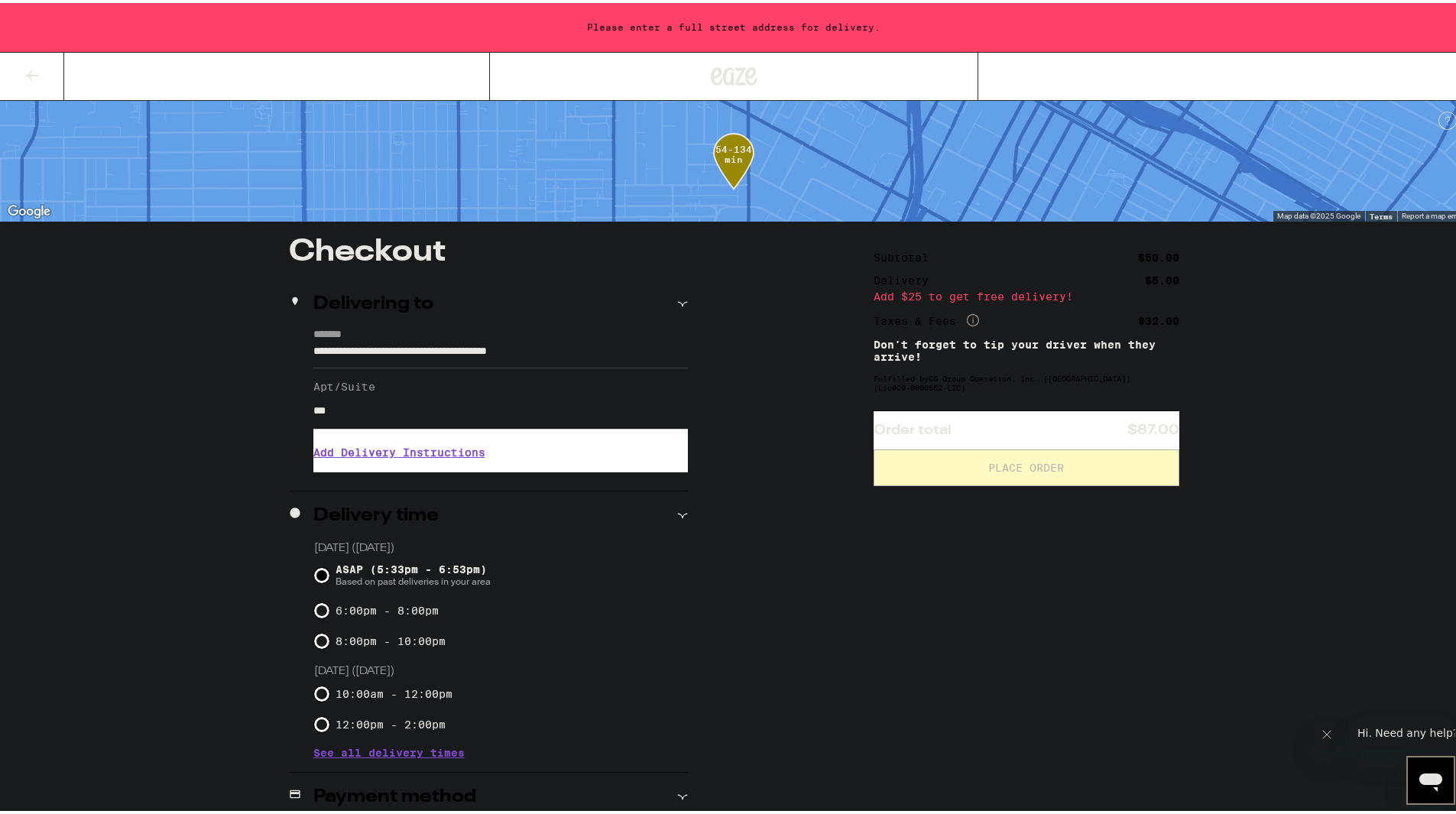
type input "***"
click at [418, 458] on h3 "Add Delivery Instructions" at bounding box center [500, 449] width 374 height 35
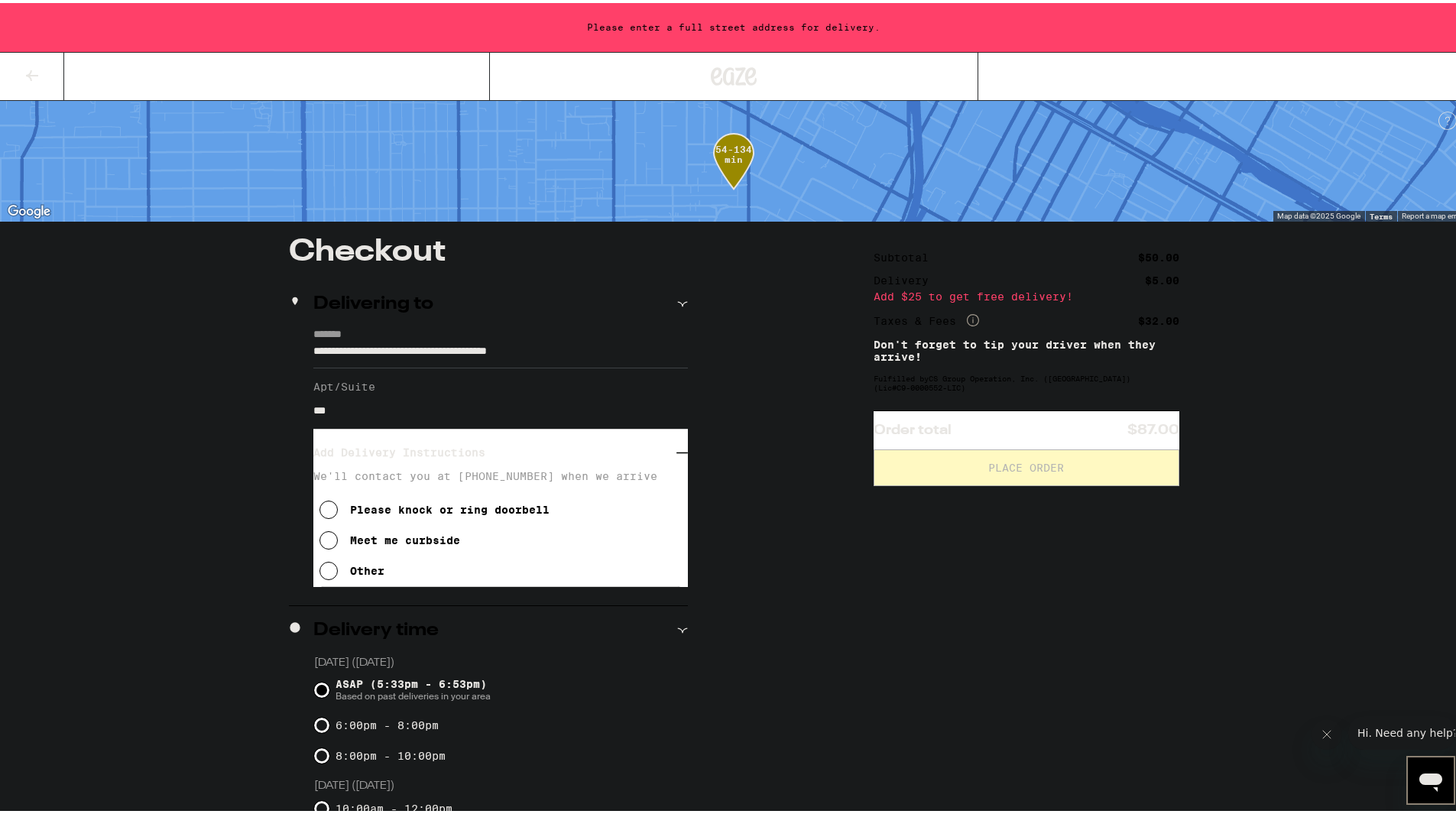
click at [323, 578] on icon at bounding box center [328, 567] width 18 height 18
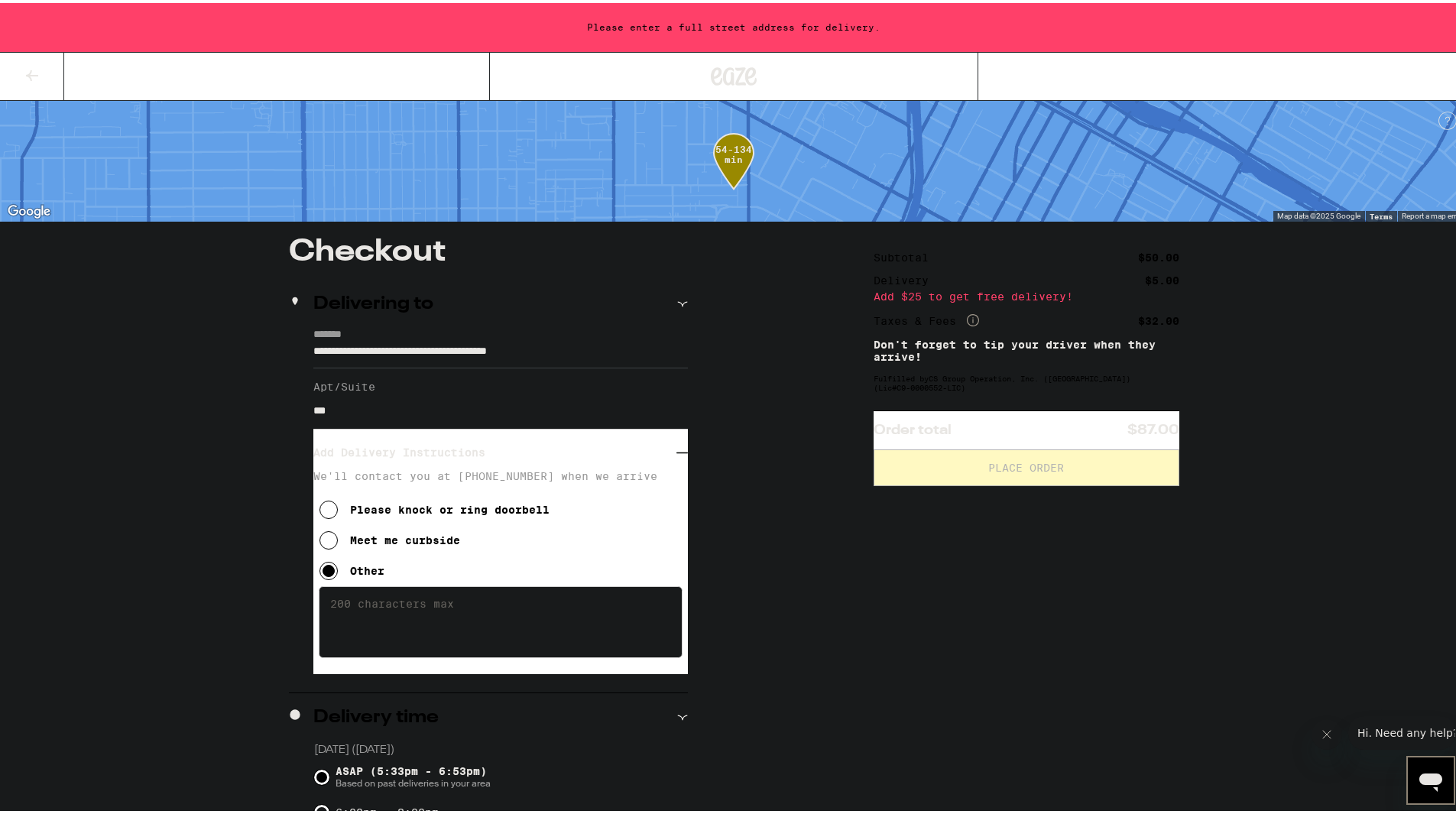
click at [350, 610] on textarea "Enter any other delivery instructions you want driver to know" at bounding box center [501, 619] width 364 height 71
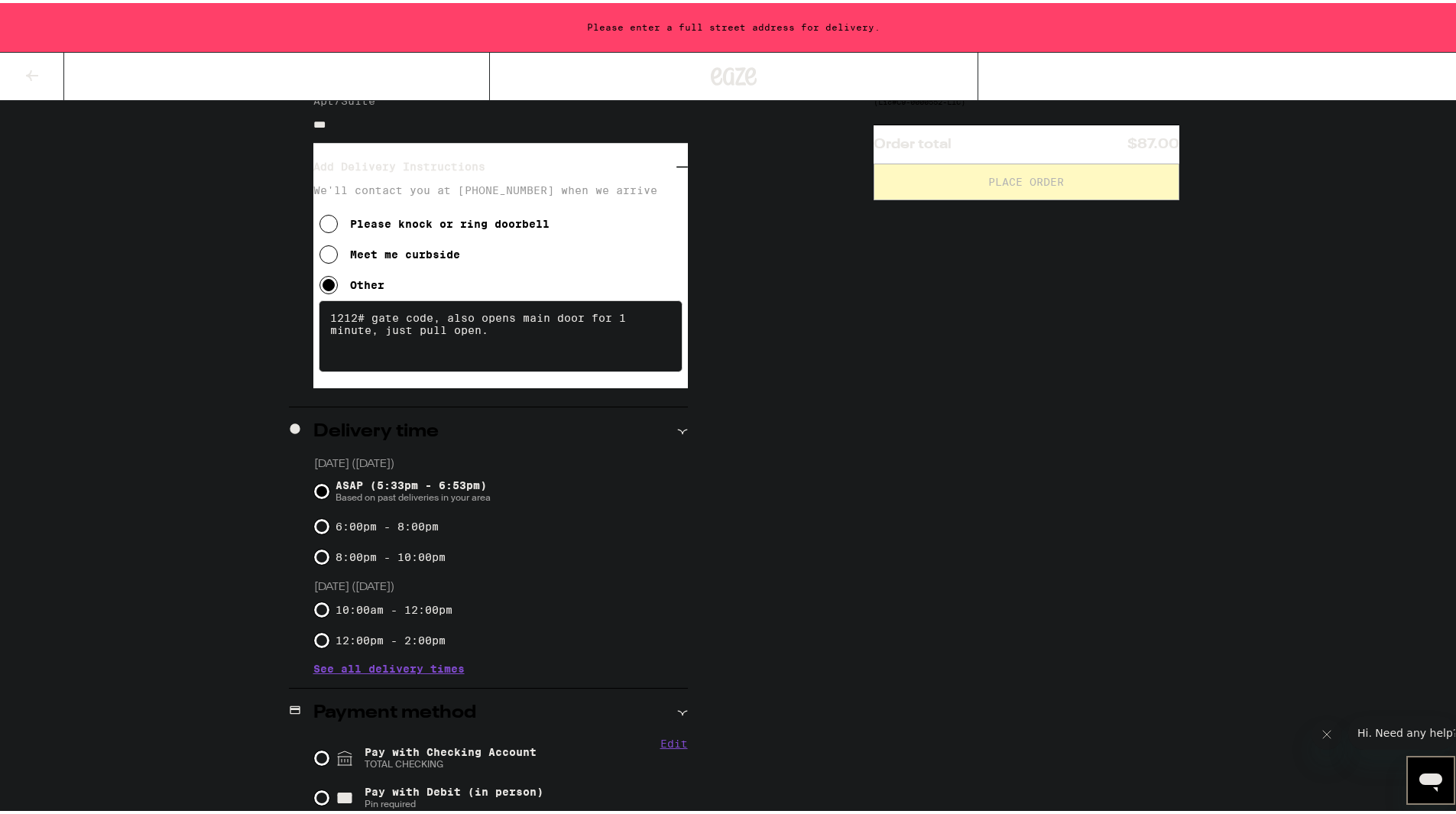
scroll to position [306, 0]
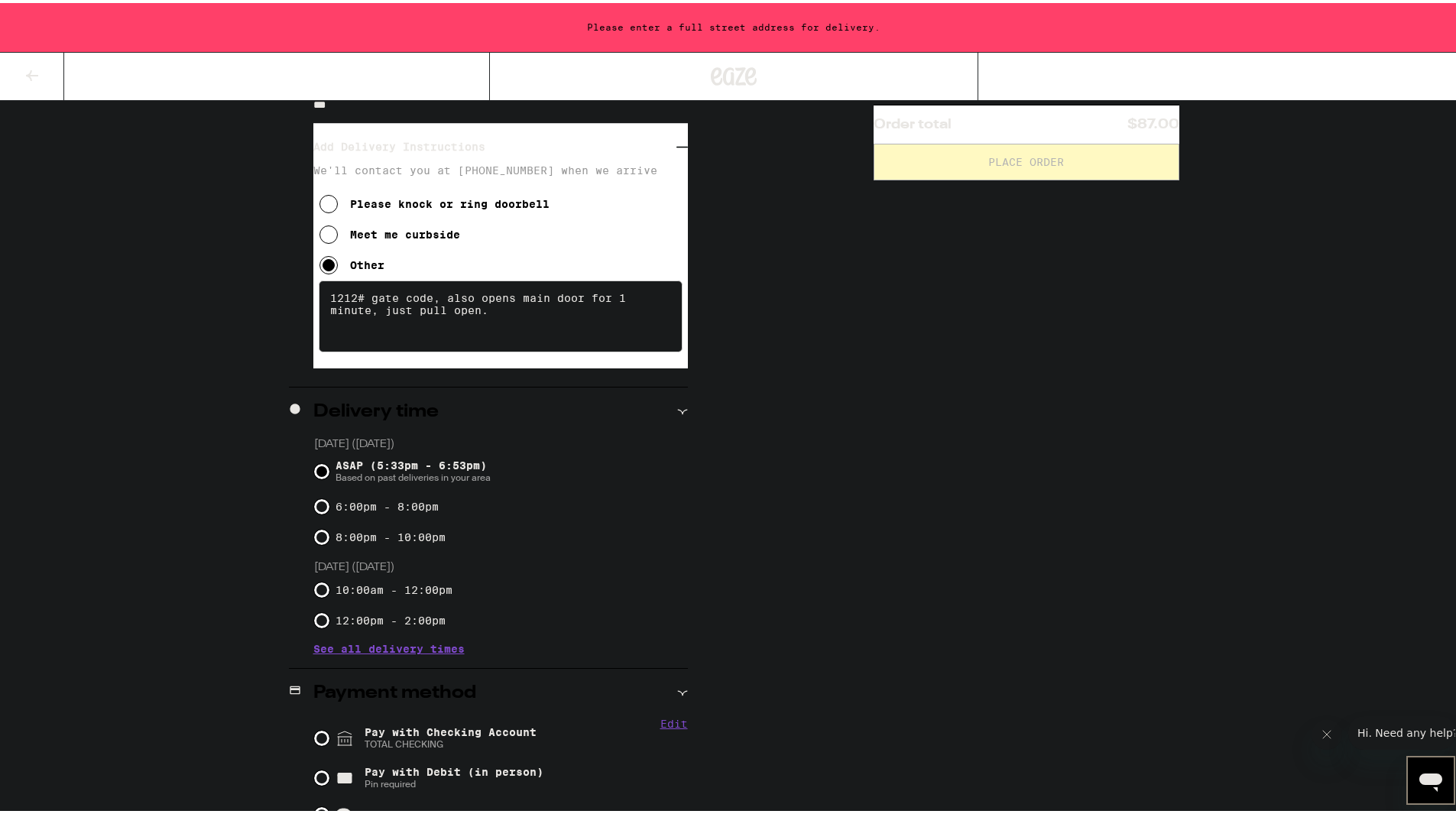
type textarea "1212# gate code, also opens main door for 1 minute, just pull open."
click at [314, 471] on input "ASAP (5:33pm - 6:53pm) Based on past deliveries in your area" at bounding box center [322, 469] width 15 height 15
click at [320, 467] on input "ASAP (5:33pm - 6:53pm) Based on past deliveries in your area" at bounding box center [322, 469] width 15 height 15
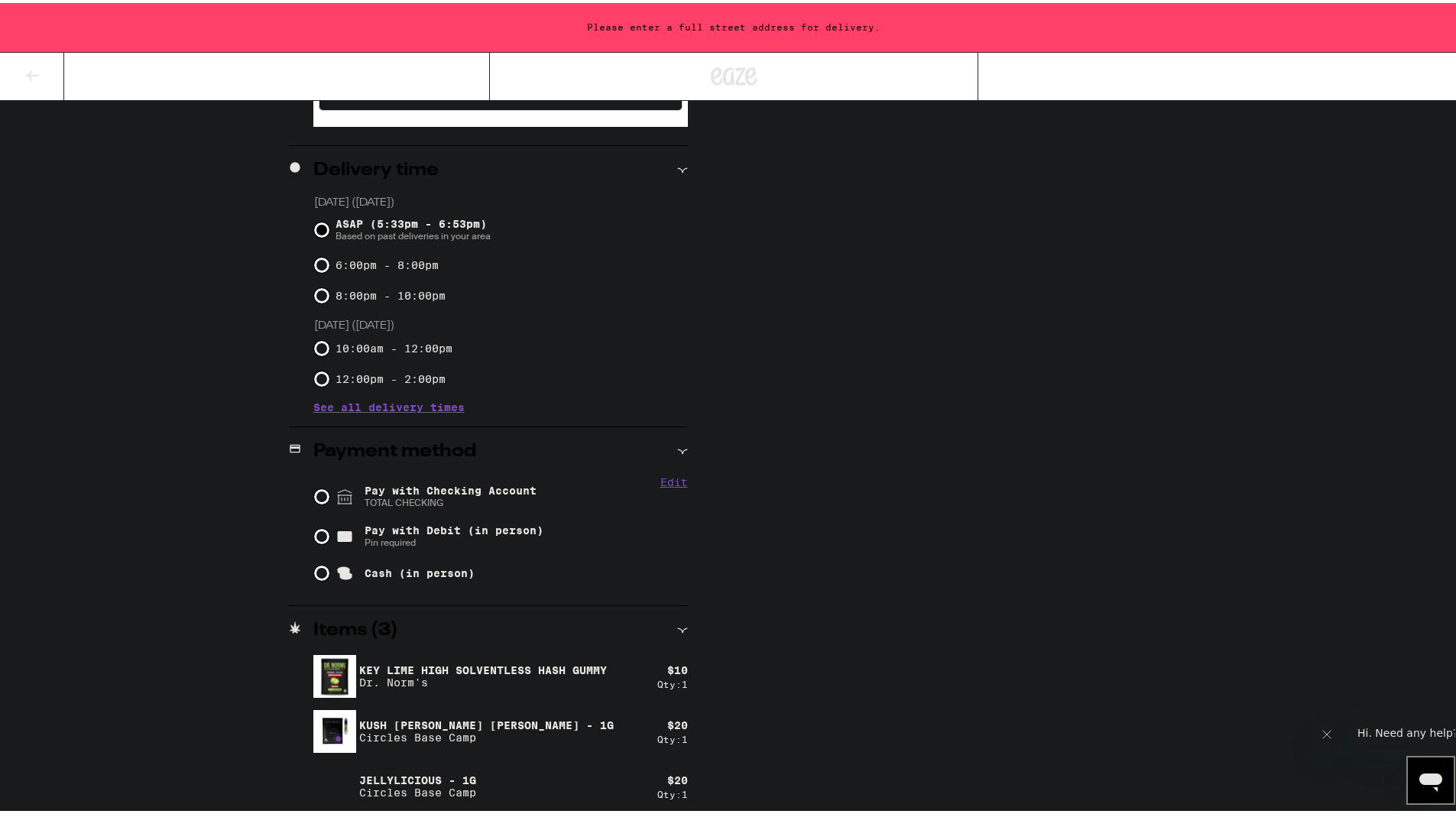
scroll to position [551, 0]
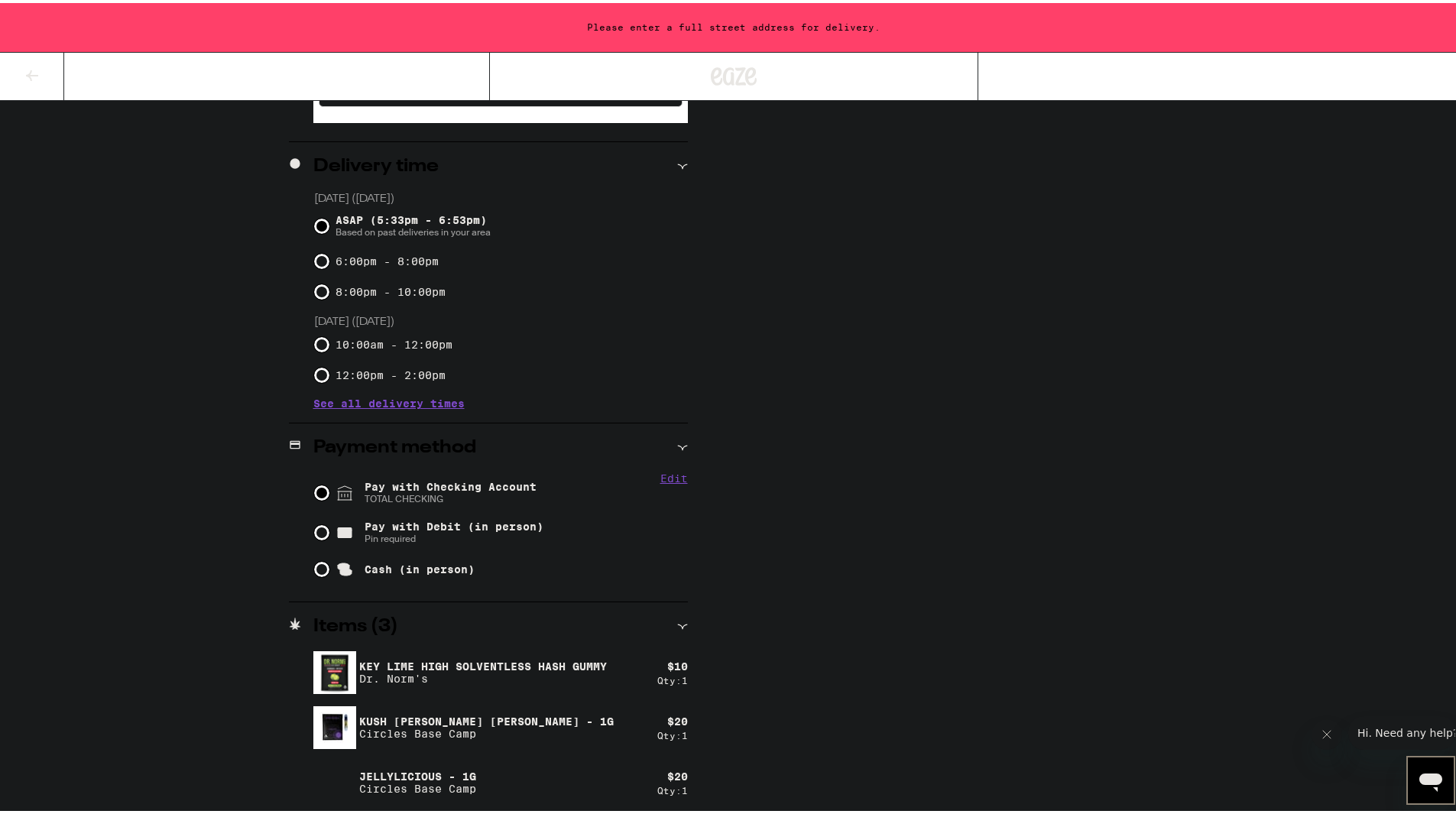
click at [314, 488] on input "Pay with Checking Account TOTAL CHECKING" at bounding box center [322, 490] width 15 height 15
radio input "true"
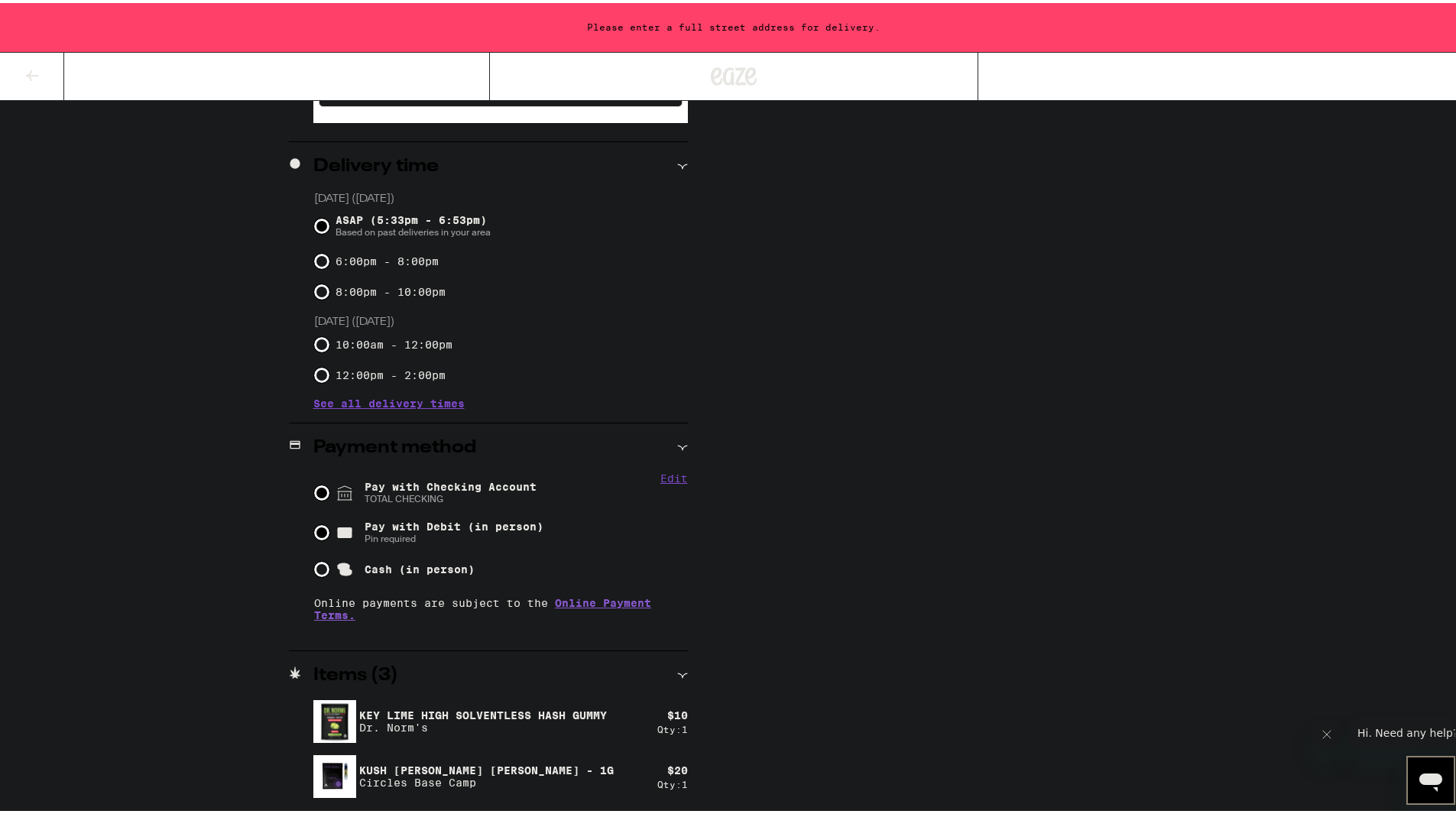
click at [314, 533] on input "Pay with Debit (in person) Pin required" at bounding box center [322, 530] width 15 height 15
radio input "true"
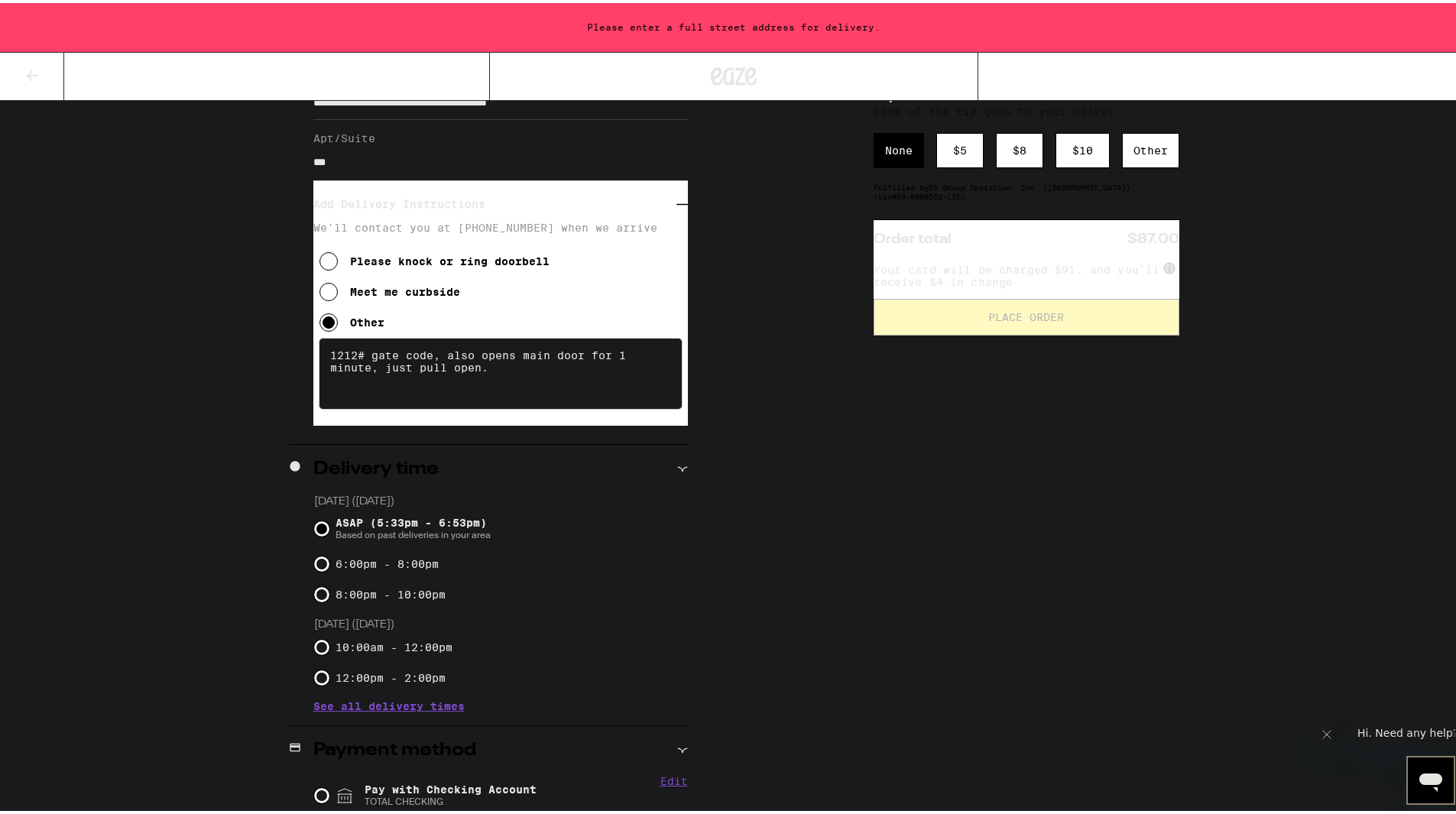
scroll to position [0, 0]
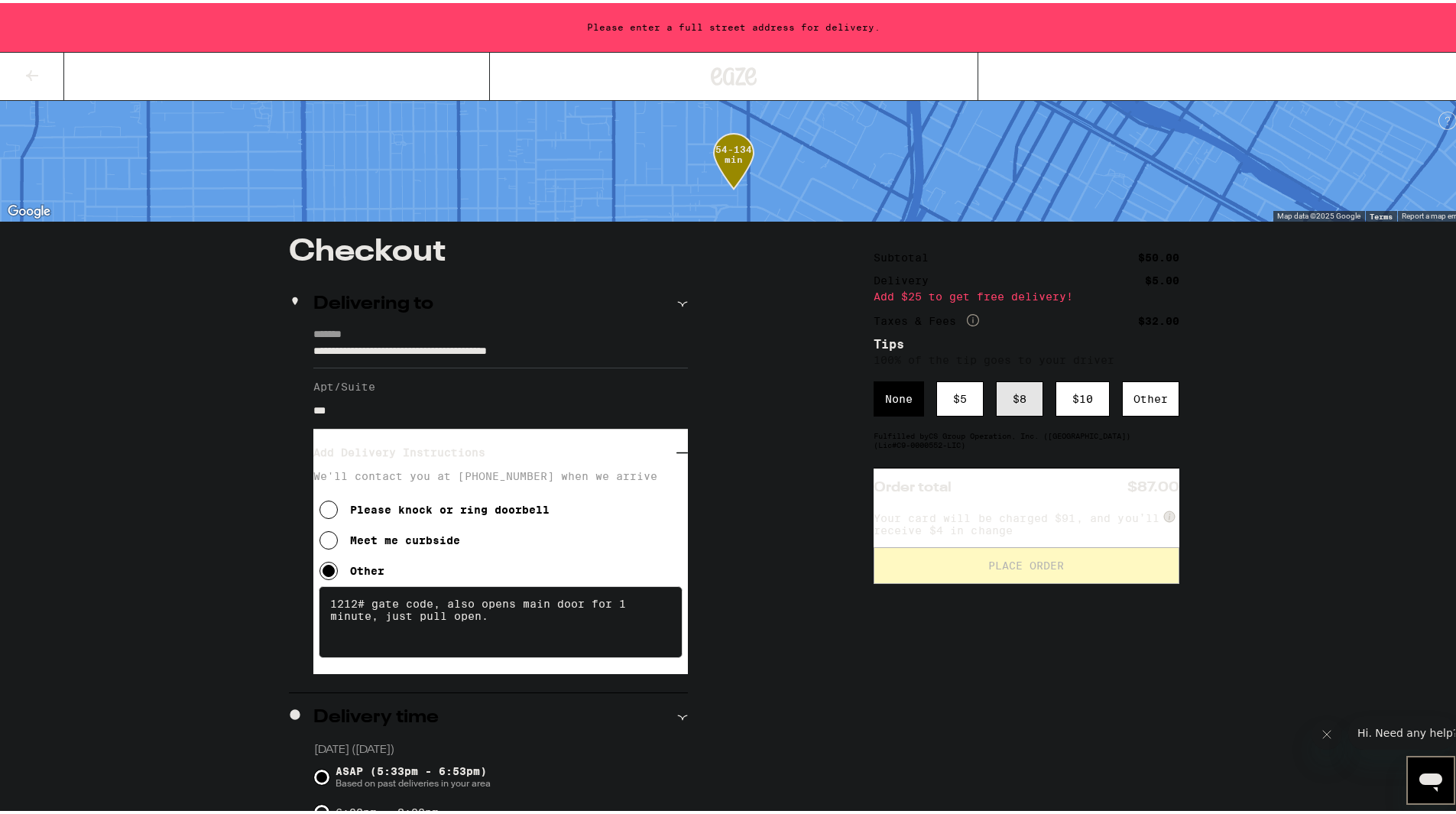
click at [1007, 404] on div "$ 8" at bounding box center [1020, 396] width 48 height 35
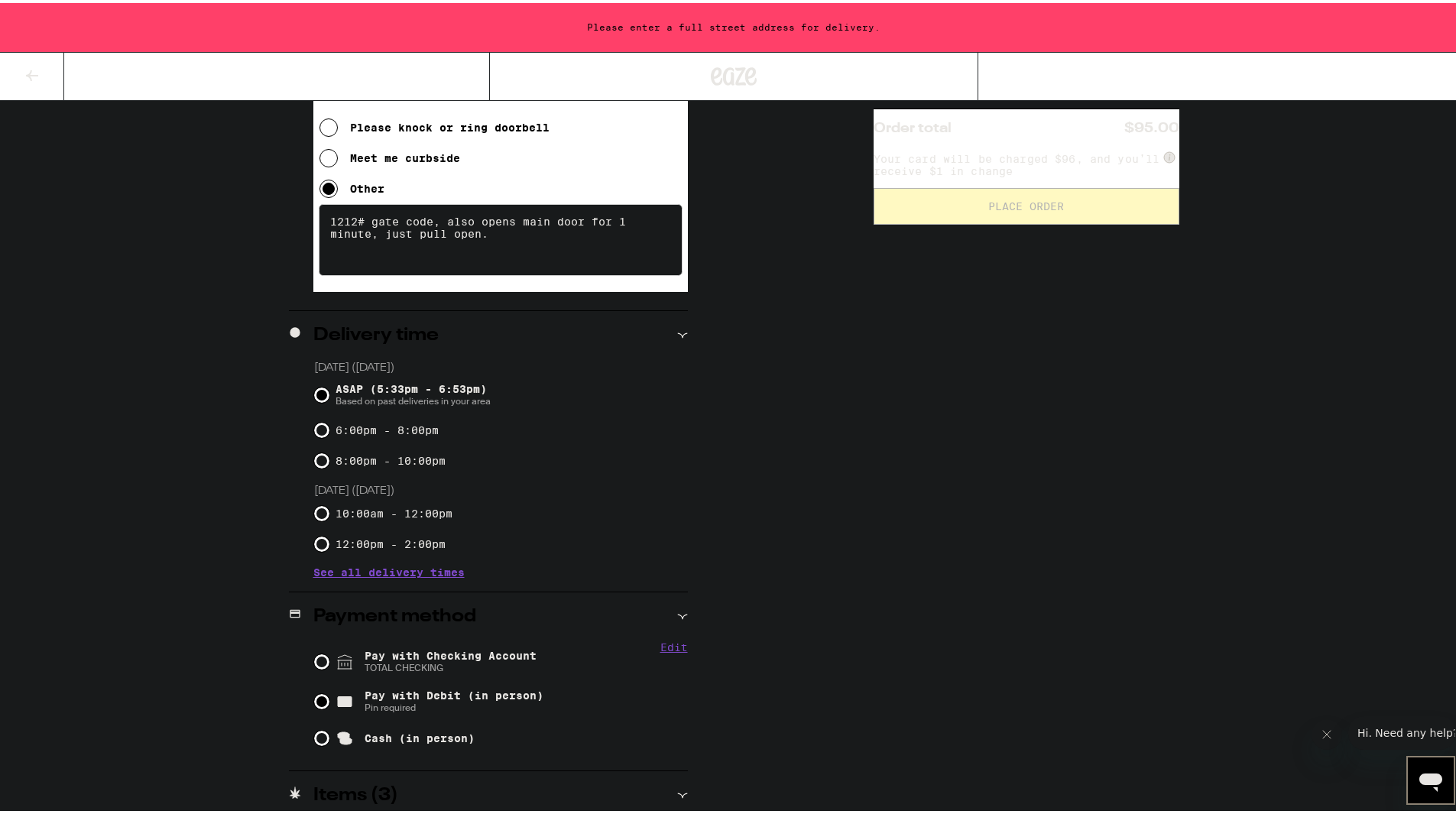
scroll to position [551, 0]
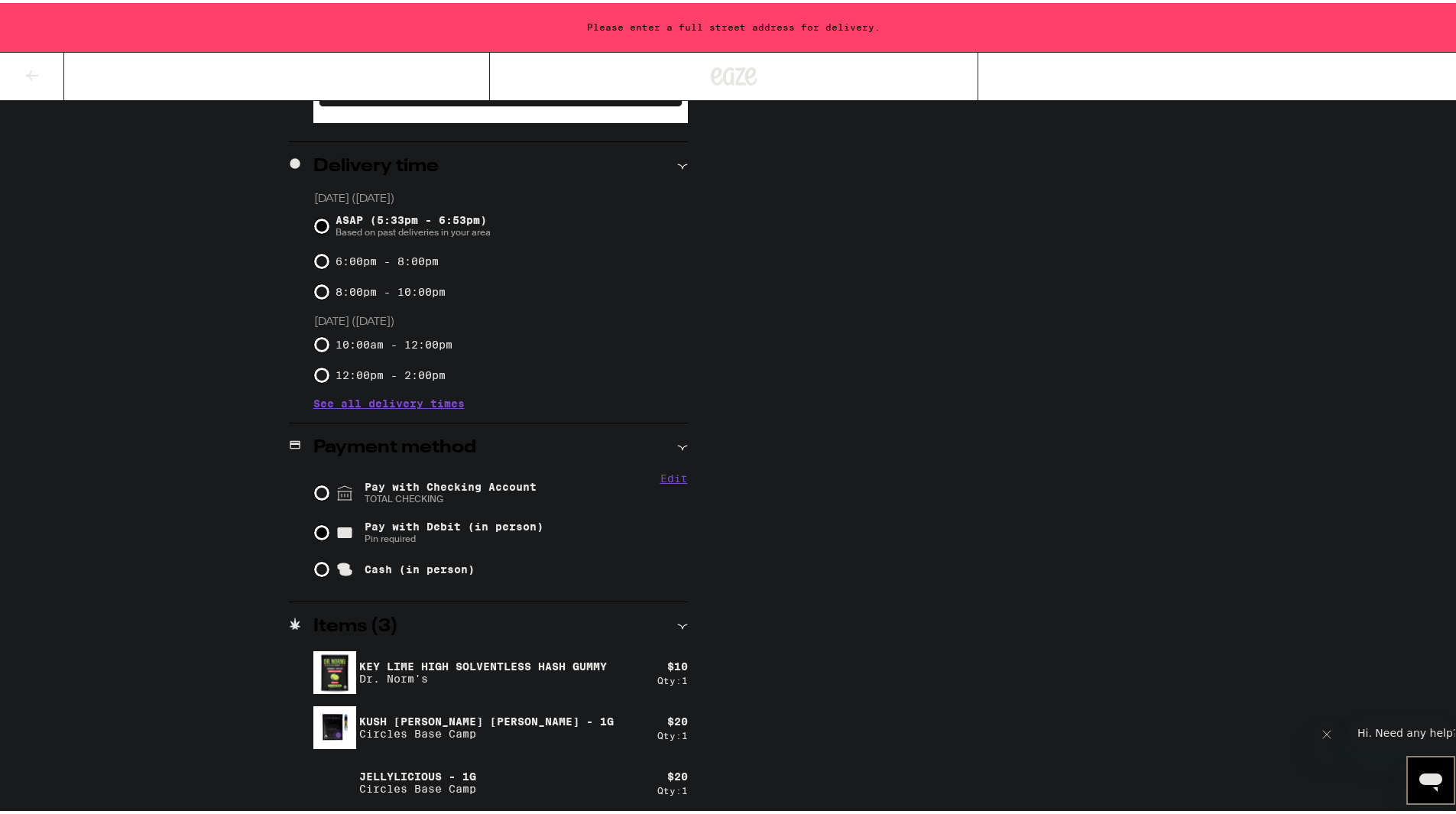
click at [483, 526] on span "Pay with Debit (in person)" at bounding box center [455, 523] width 179 height 12
click at [330, 526] on input "Pay with Debit (in person) Pin required" at bounding box center [322, 530] width 15 height 15
click at [496, 492] on span "TOTAL CHECKING" at bounding box center [451, 496] width 172 height 12
click at [330, 492] on input "Pay with Checking Account TOTAL CHECKING" at bounding box center [322, 490] width 15 height 15
radio input "true"
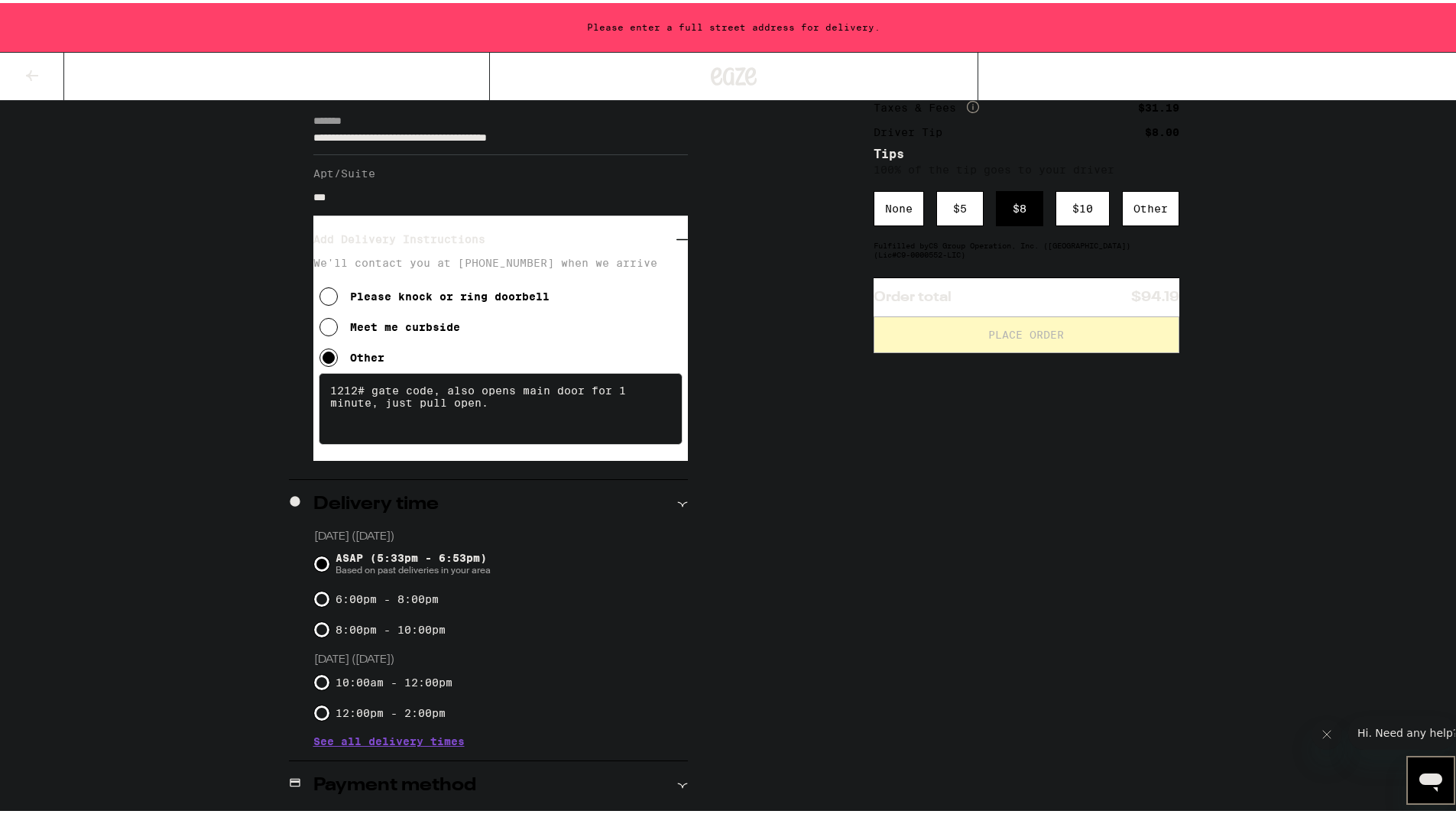
scroll to position [0, 0]
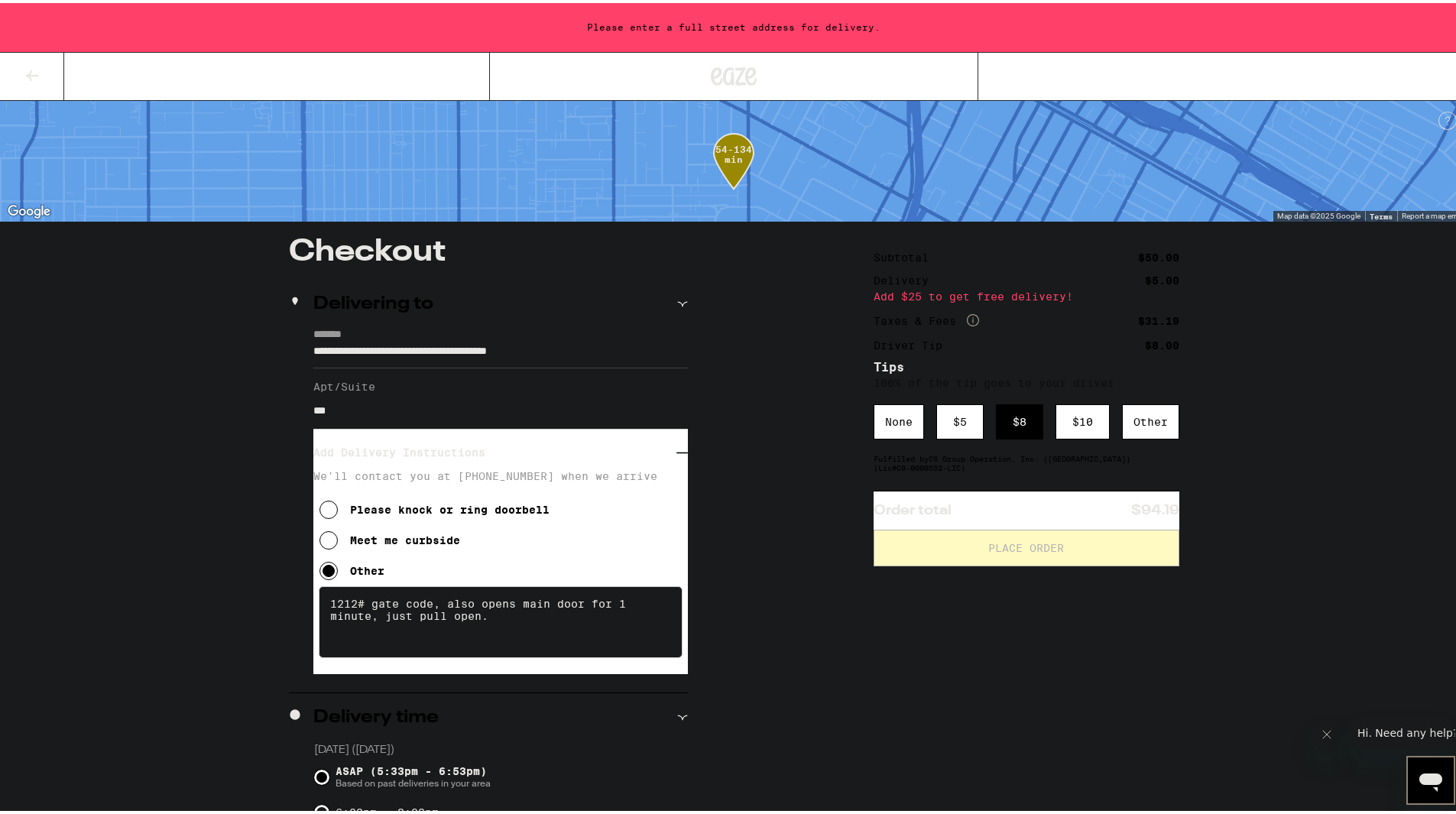
click at [1010, 418] on div "$ 8" at bounding box center [1020, 418] width 48 height 35
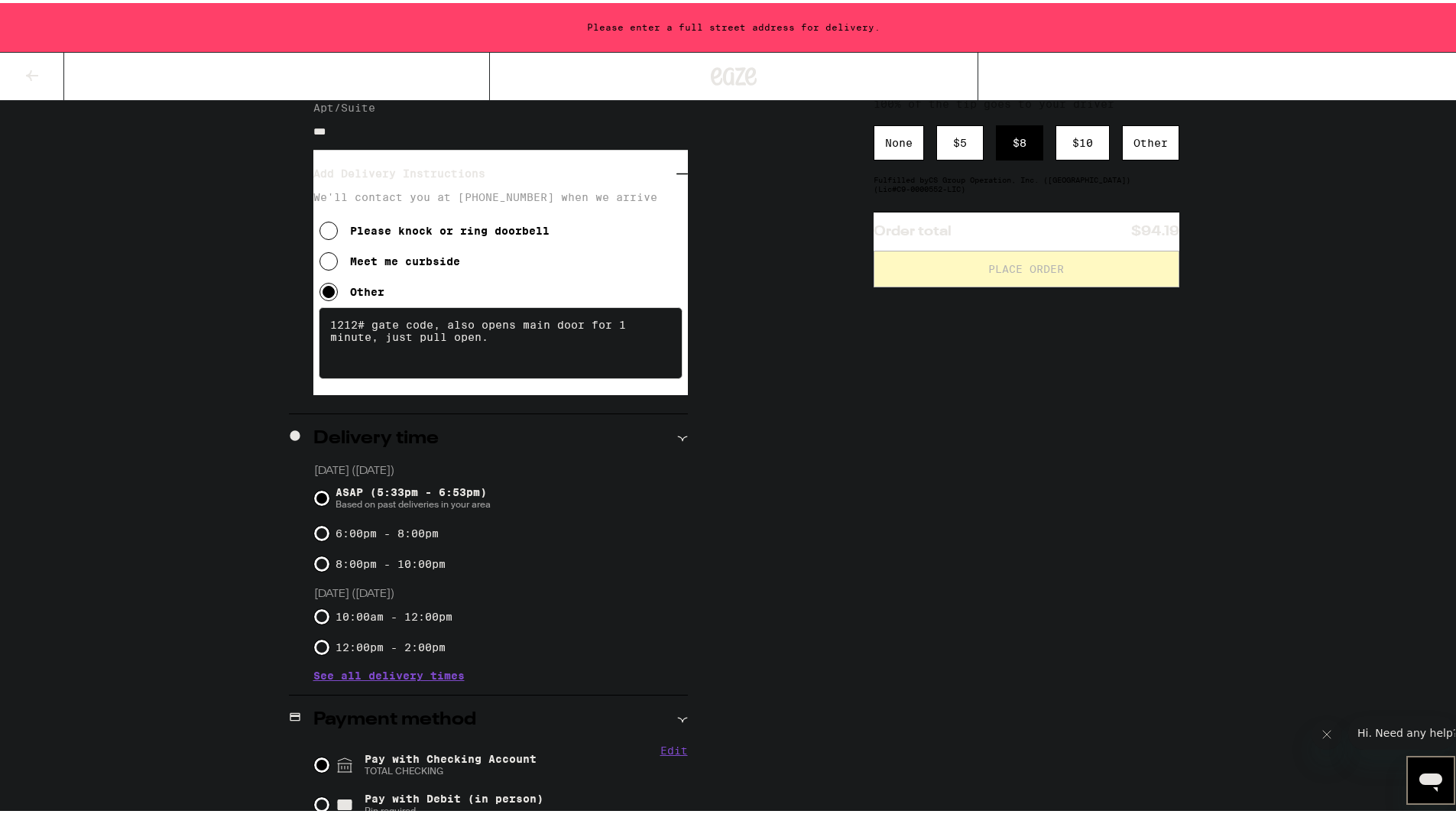
scroll to position [458, 0]
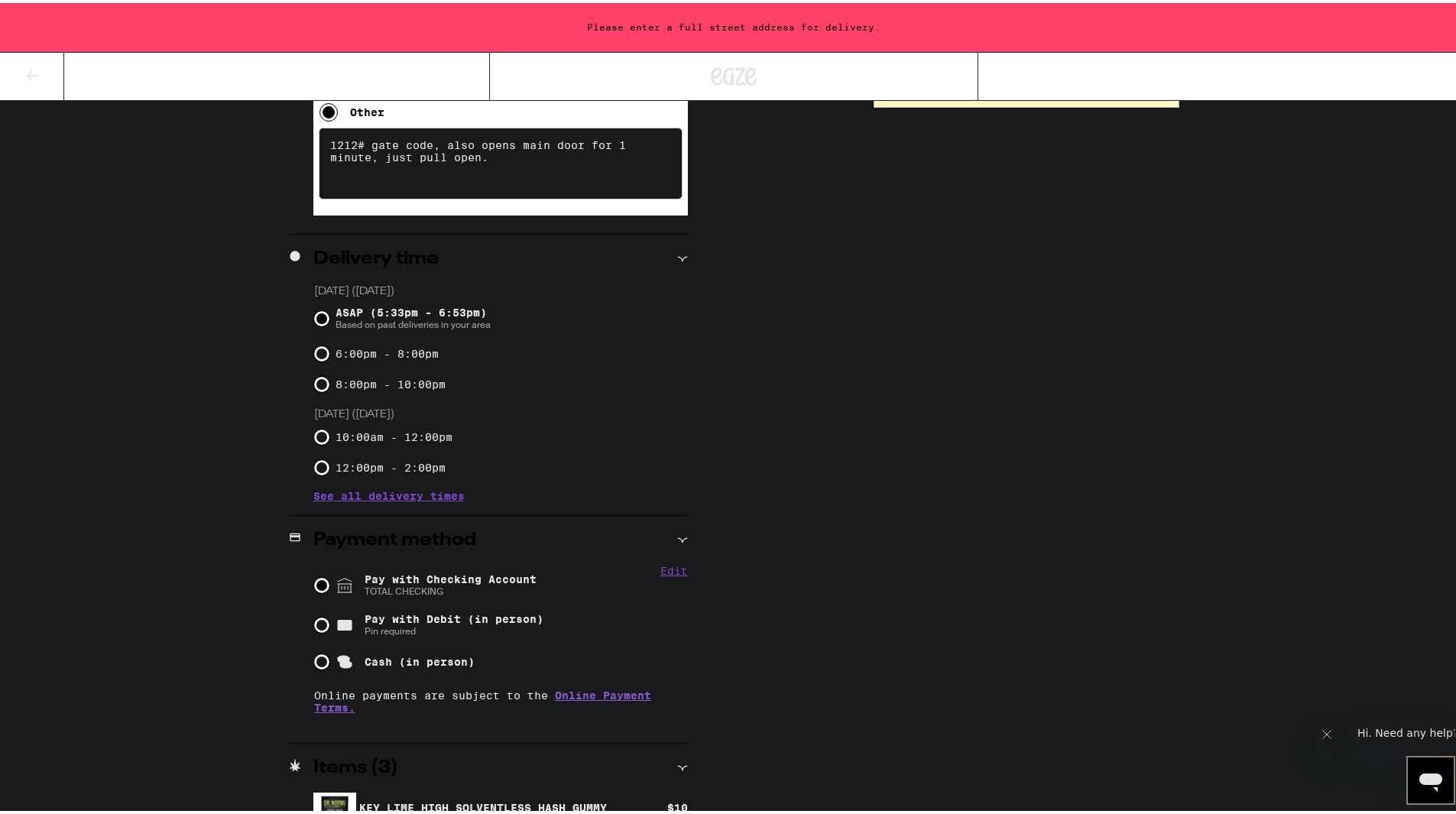
click at [425, 583] on span "Pay with Checking Account TOTAL CHECKING" at bounding box center [451, 582] width 172 height 25
click at [330, 583] on input "Pay with Checking Account TOTAL CHECKING" at bounding box center [322, 582] width 15 height 15
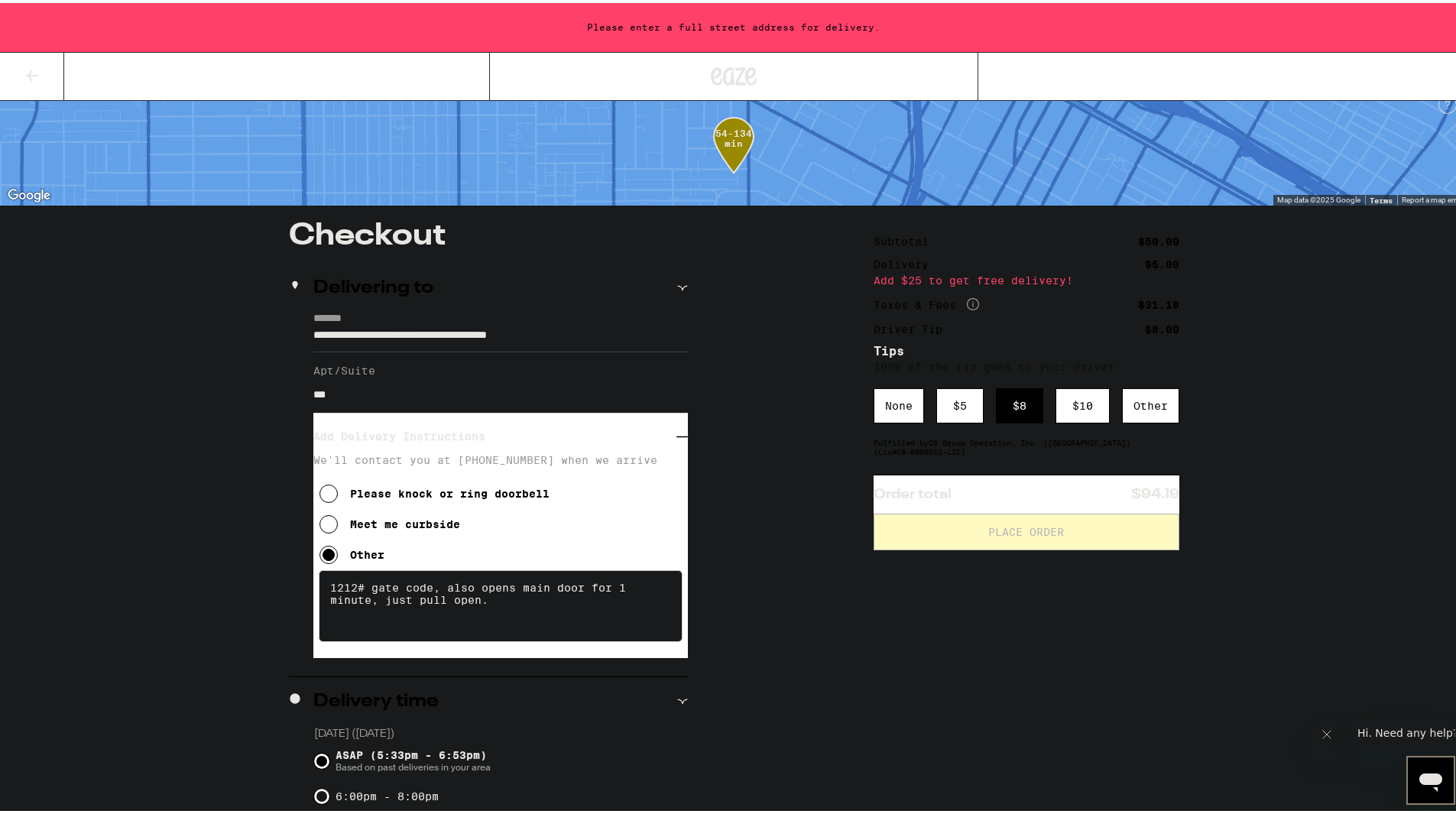
scroll to position [0, 0]
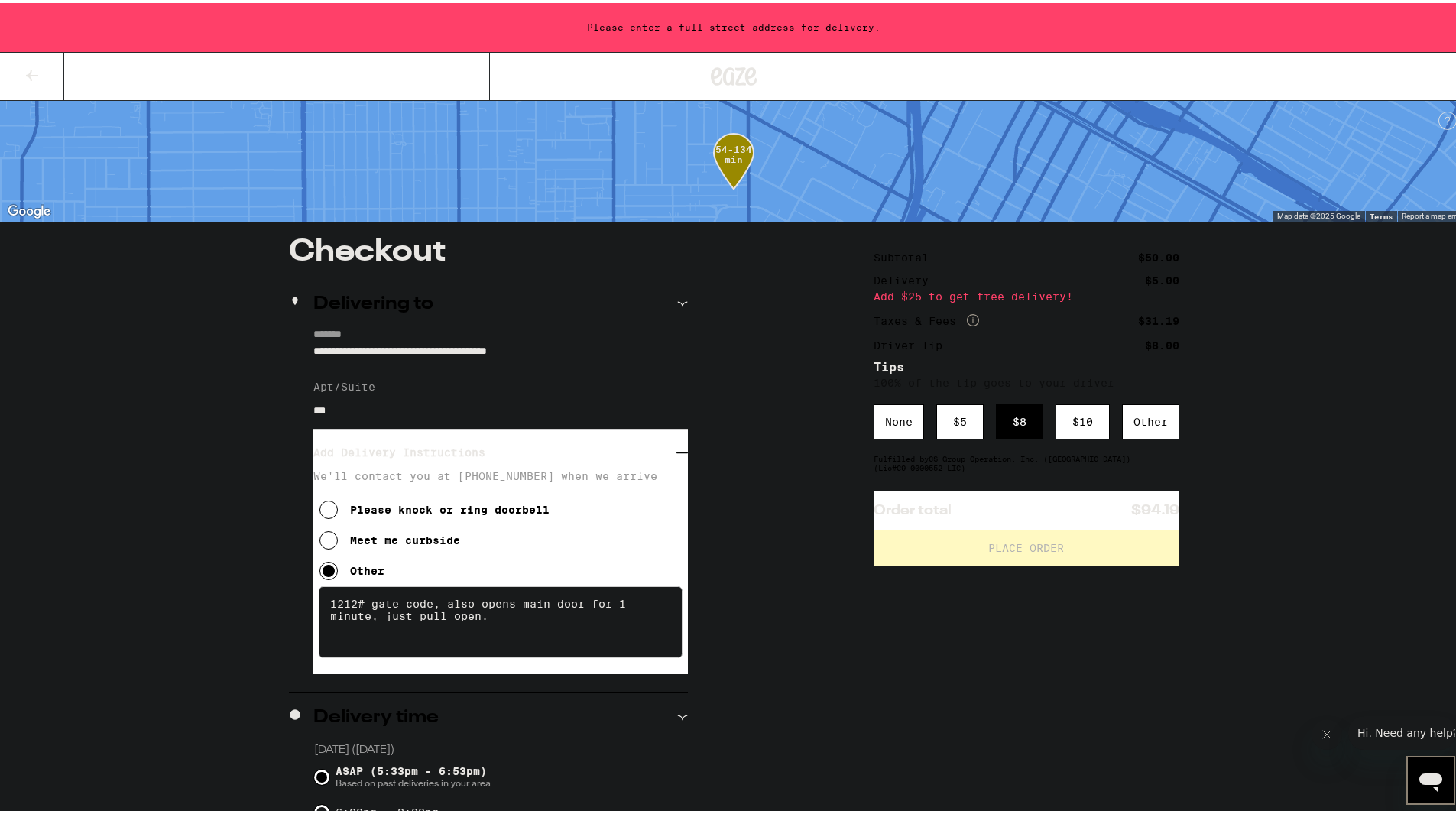
click at [495, 355] on input "**********" at bounding box center [500, 352] width 374 height 26
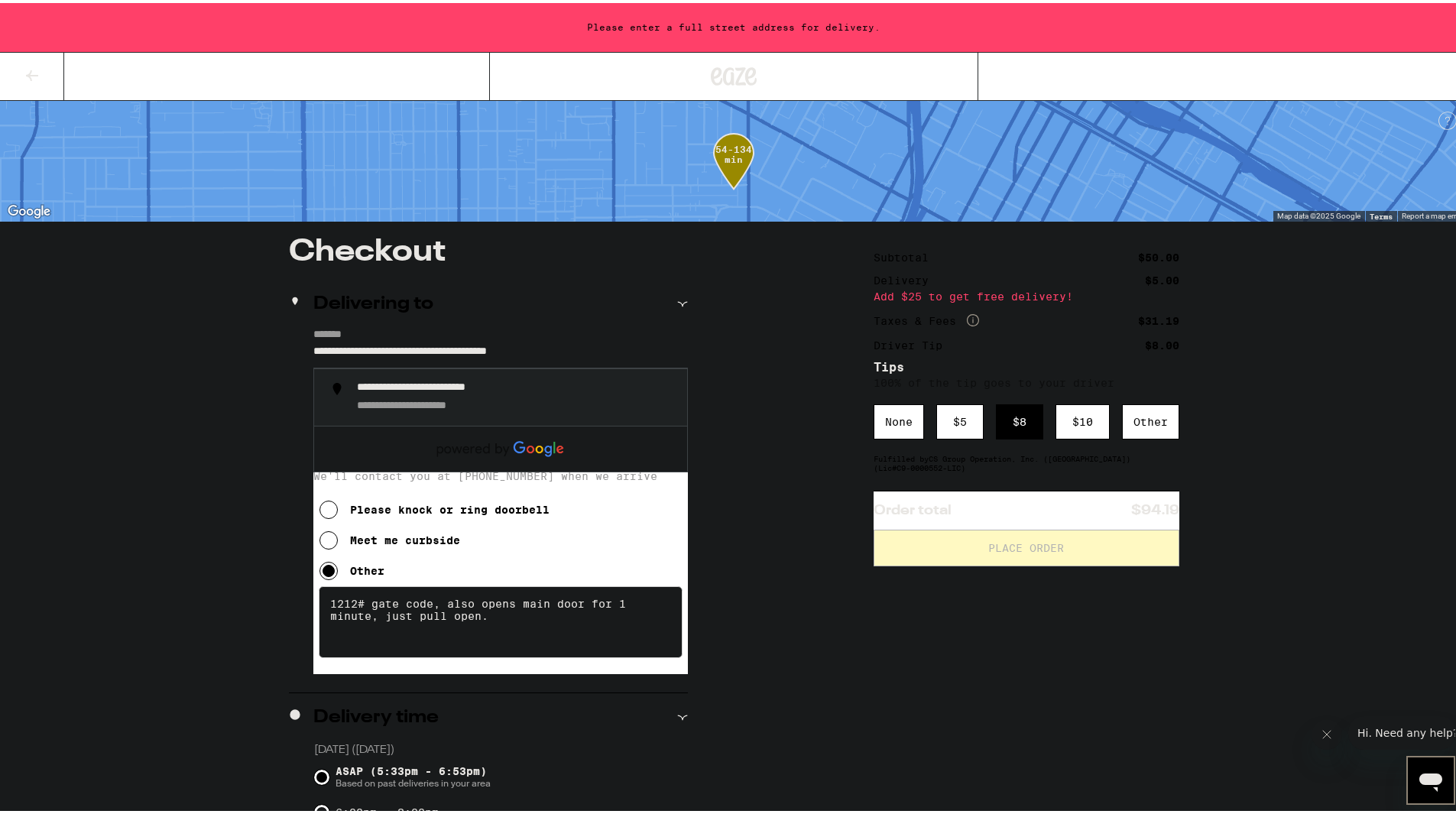
drag, startPoint x: 601, startPoint y: 349, endPoint x: 699, endPoint y: 350, distance: 98.0
click at [699, 350] on div "**********" at bounding box center [734, 824] width 1101 height 1181
click at [624, 344] on input "**********" at bounding box center [500, 352] width 374 height 26
click at [717, 409] on div "**********" at bounding box center [734, 824] width 1101 height 1181
click at [331, 349] on input "**********" at bounding box center [500, 352] width 374 height 26
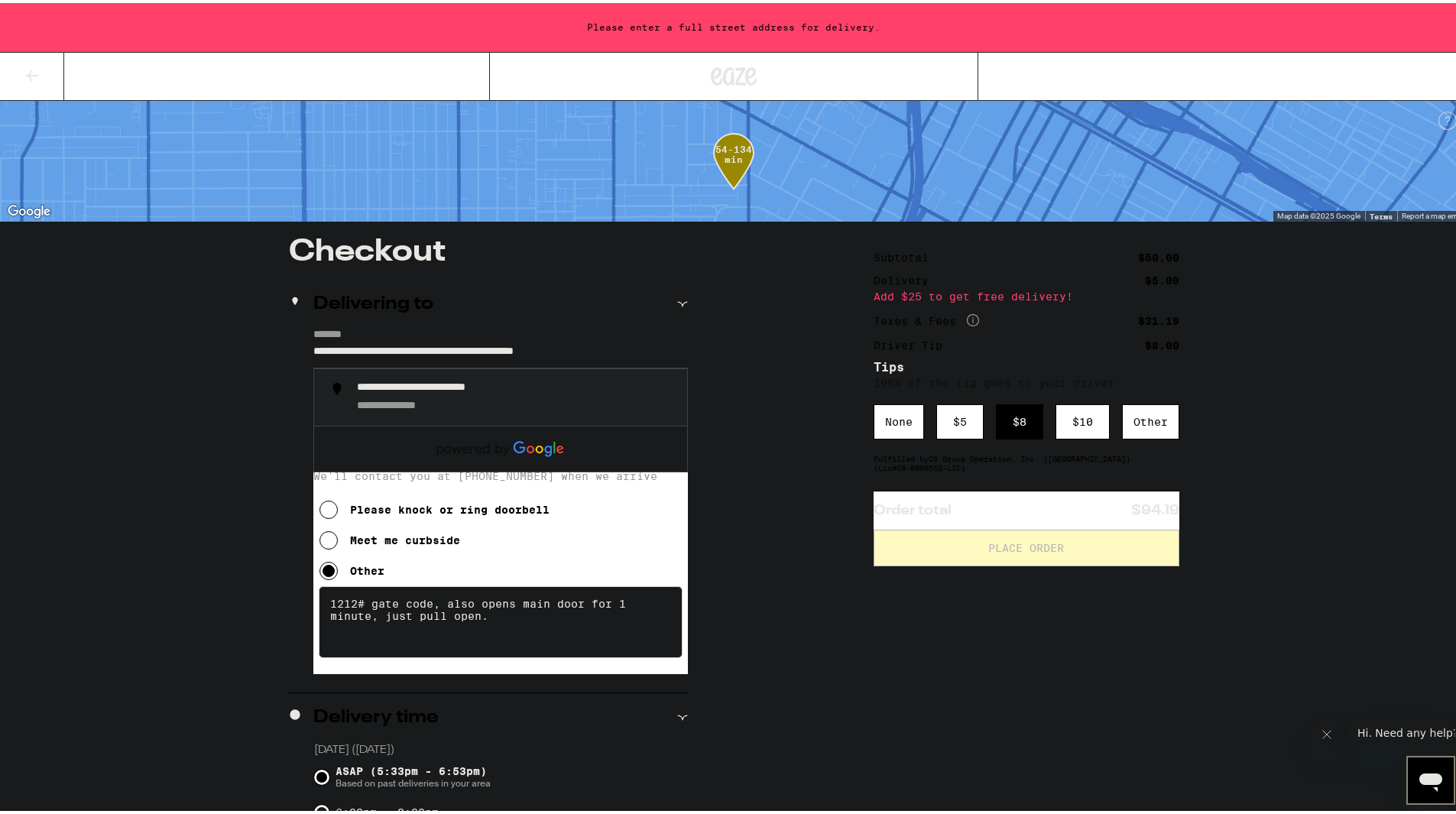
click at [376, 400] on div "**********" at bounding box center [409, 403] width 104 height 13
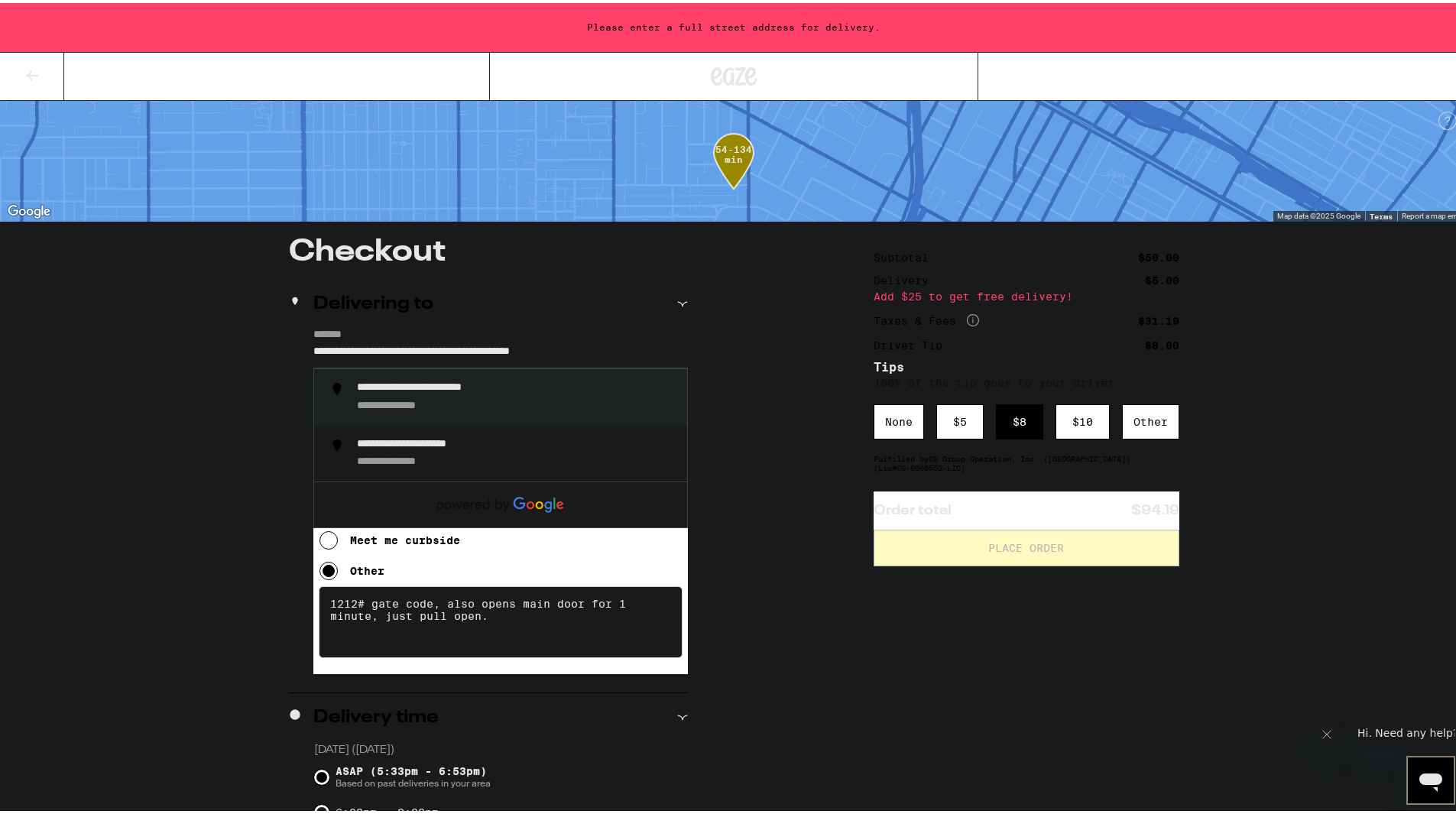
click at [338, 353] on input "**********" at bounding box center [500, 352] width 374 height 26
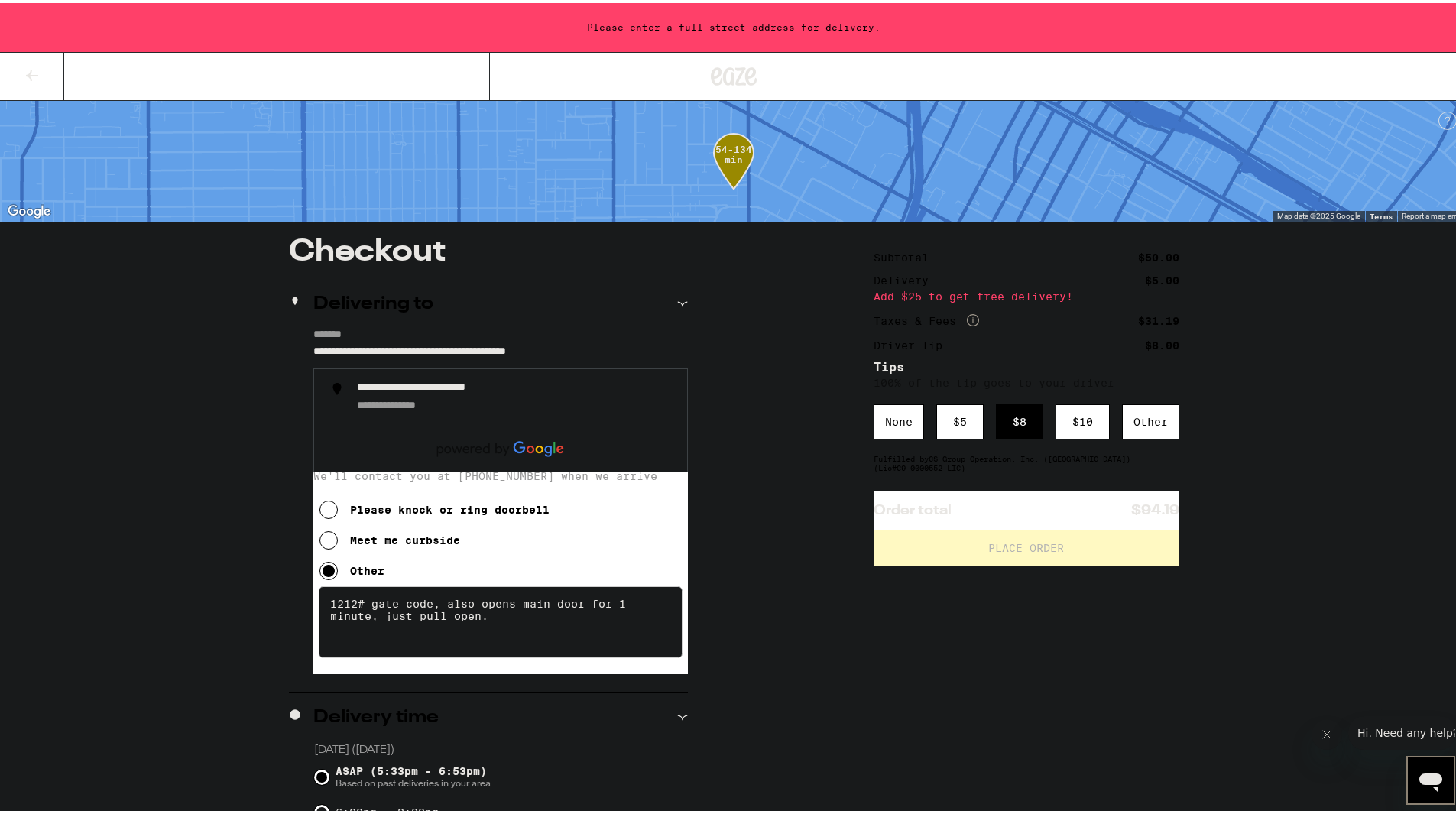
click at [762, 394] on div "**********" at bounding box center [734, 824] width 1101 height 1181
click at [475, 352] on input "**********" at bounding box center [500, 352] width 374 height 26
click at [457, 400] on div "**********" at bounding box center [516, 395] width 318 height 32
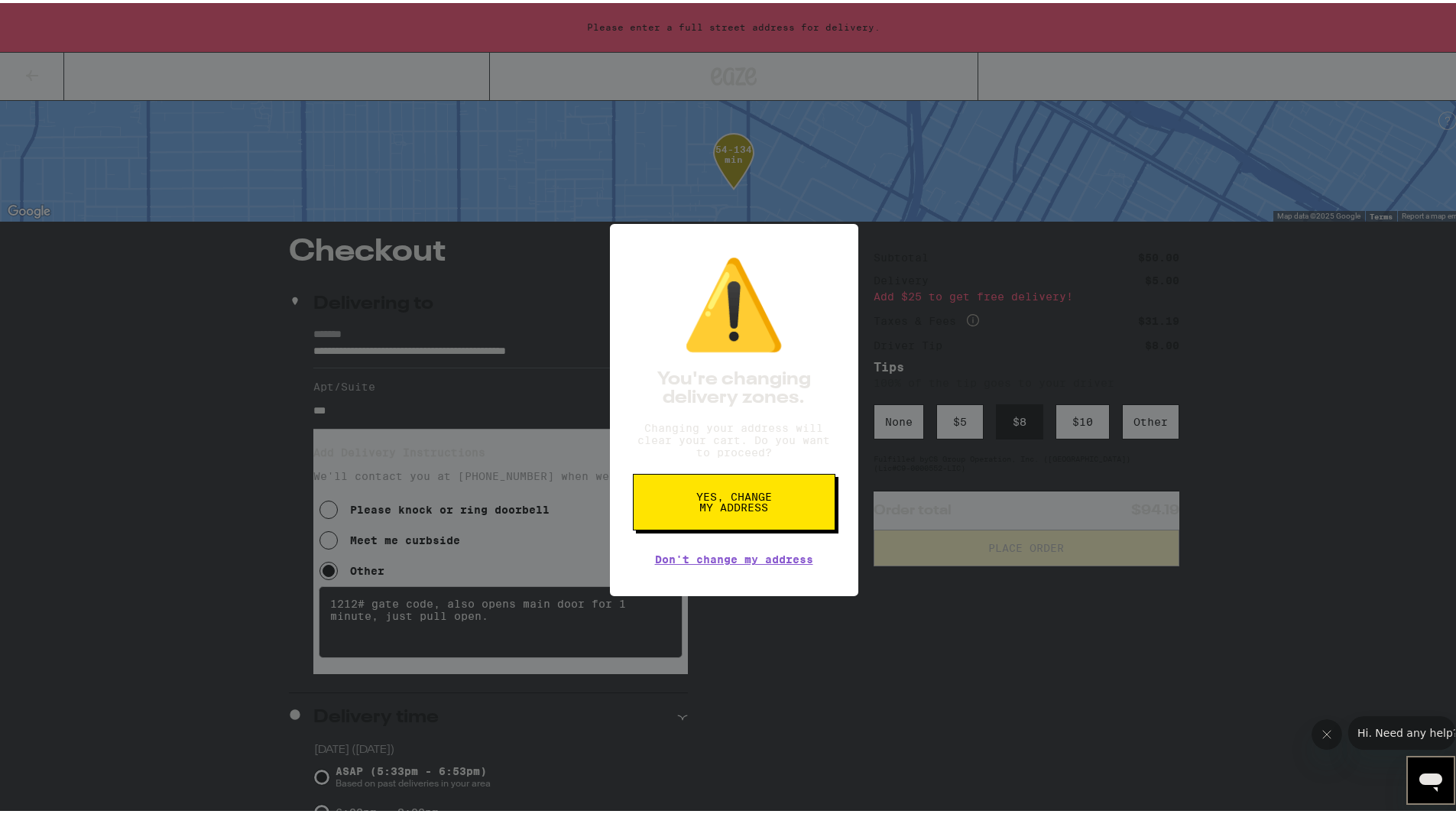
click at [775, 410] on div "⚠️ You're changing delivery zones. Changing your address will clear your cart. …" at bounding box center [734, 407] width 249 height 373
click at [713, 510] on span "Yes, change my address" at bounding box center [734, 499] width 79 height 21
type input "**********"
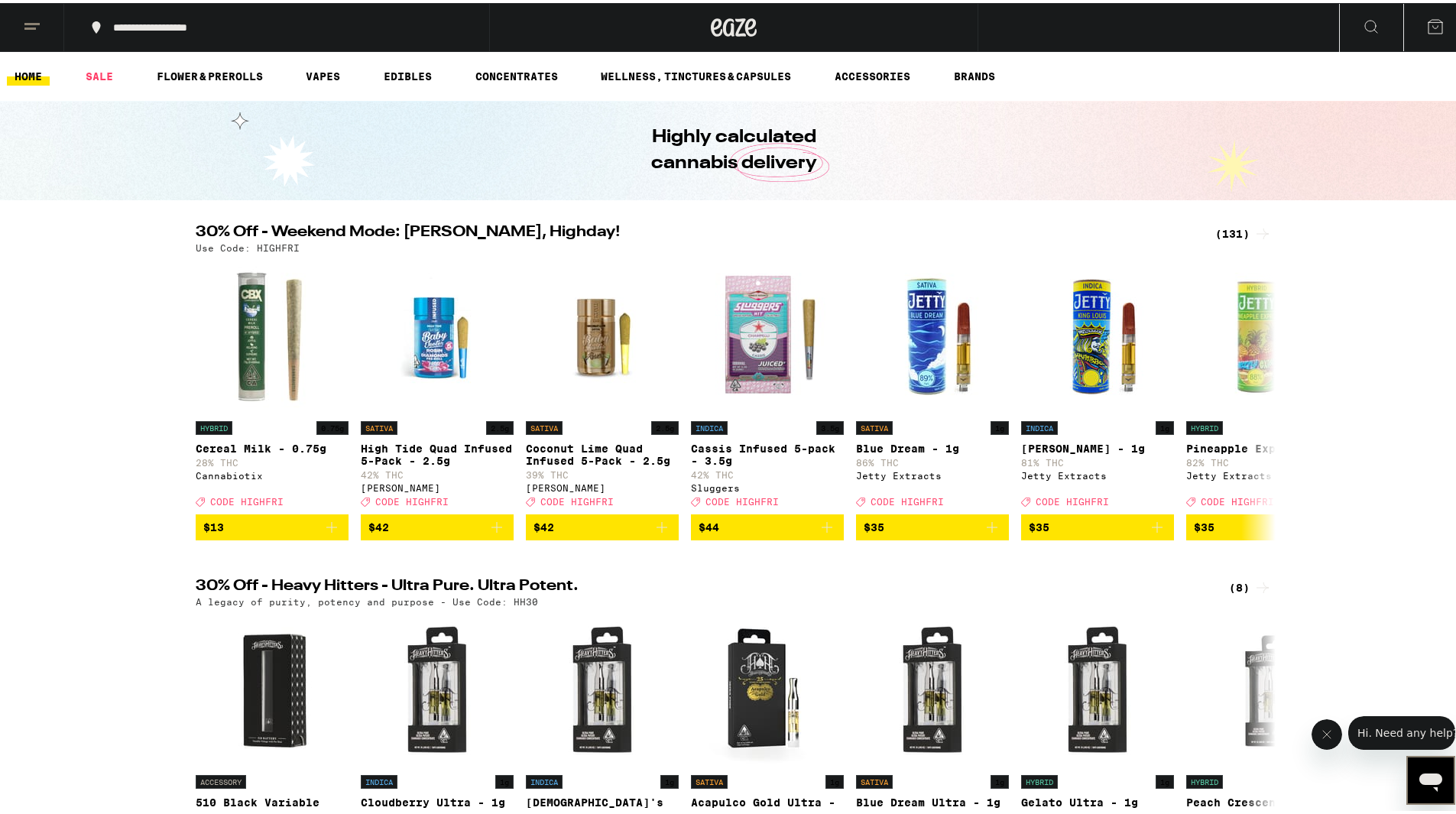
click at [1033, 145] on div "Highly calculated cannabis delivery" at bounding box center [734, 148] width 1467 height 99
click at [1434, 29] on button at bounding box center [1435, 25] width 64 height 48
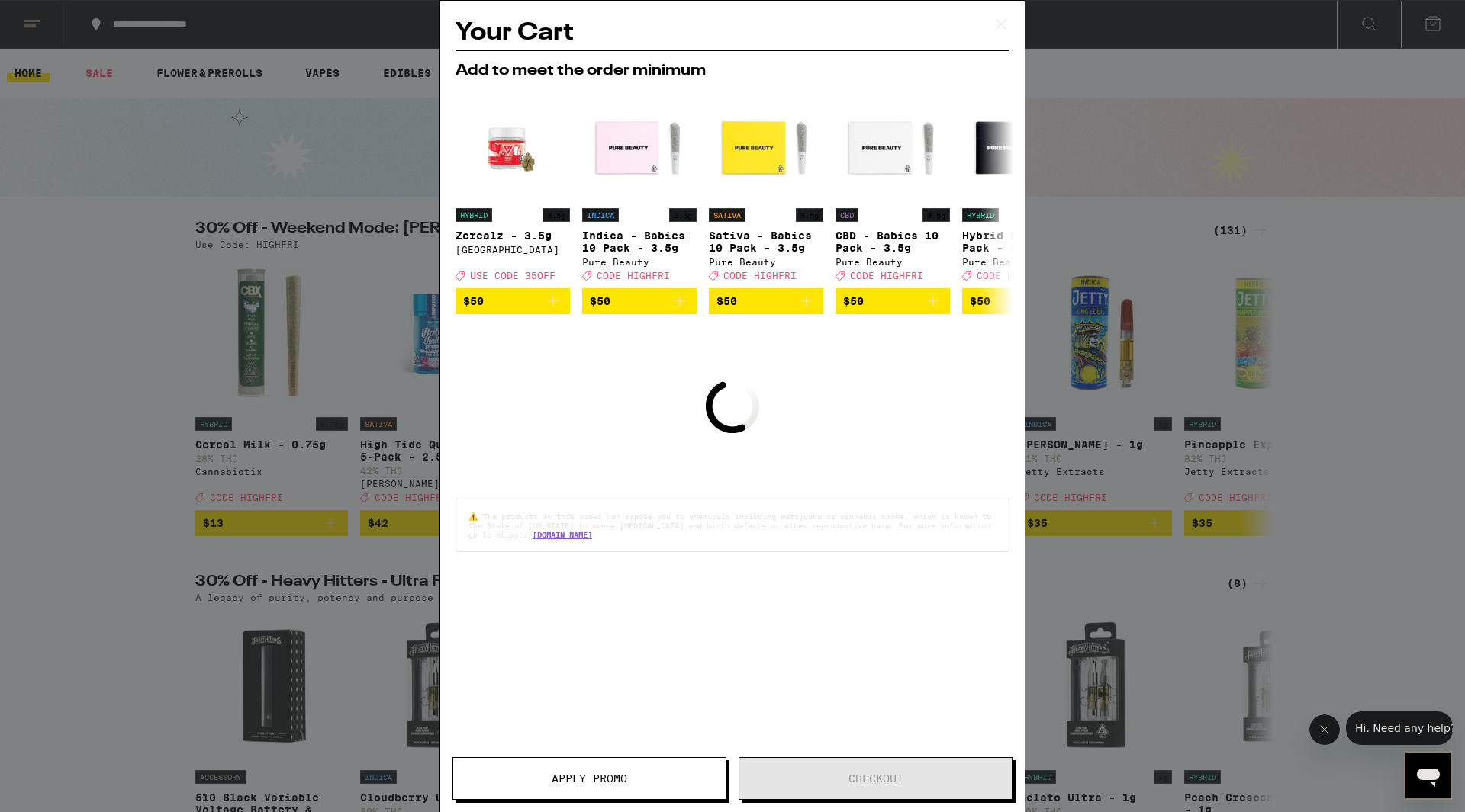
click at [992, 24] on icon at bounding box center [1001, 25] width 23 height 23
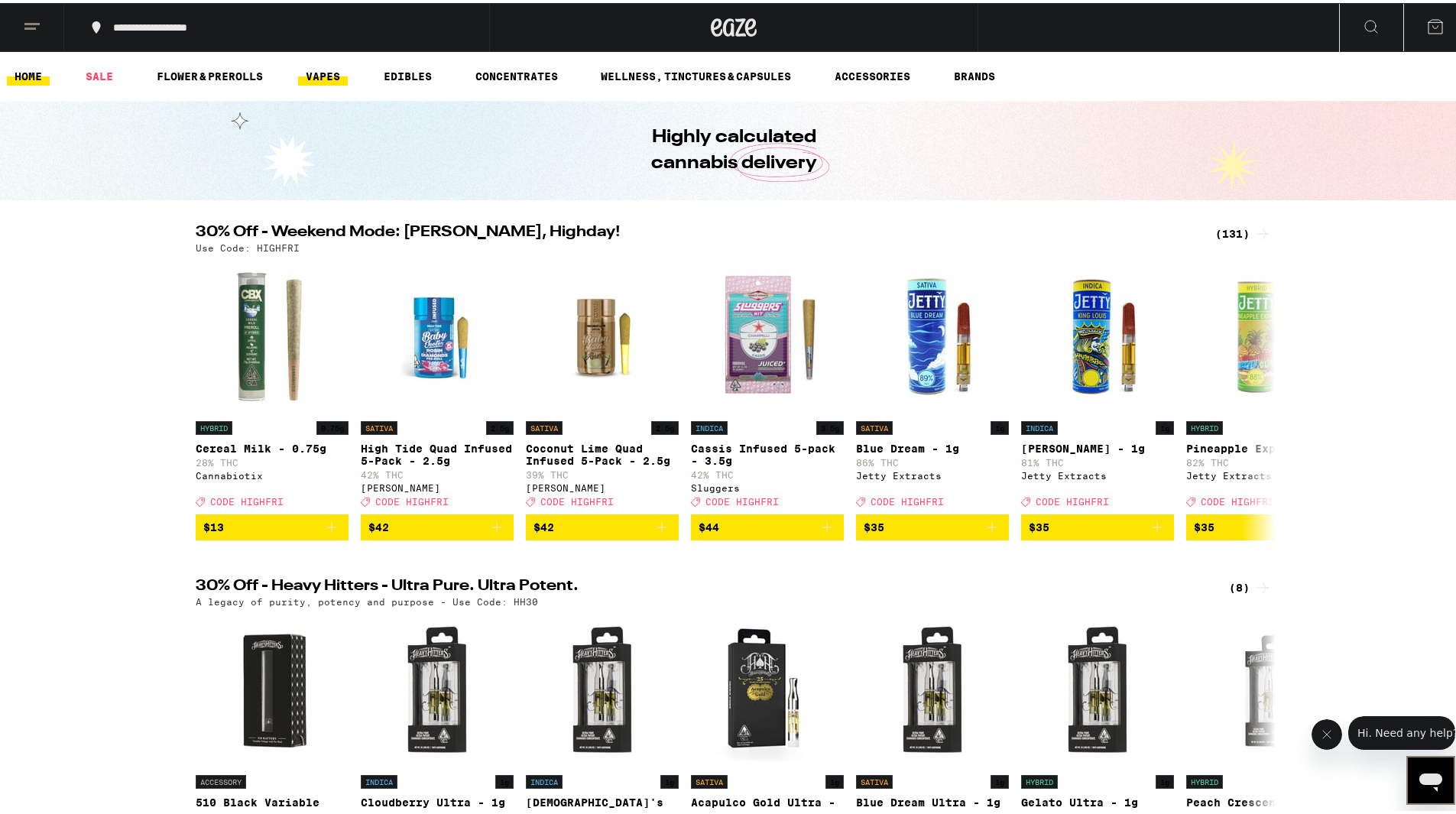
click at [332, 75] on link "VAPES" at bounding box center [323, 72] width 50 height 18
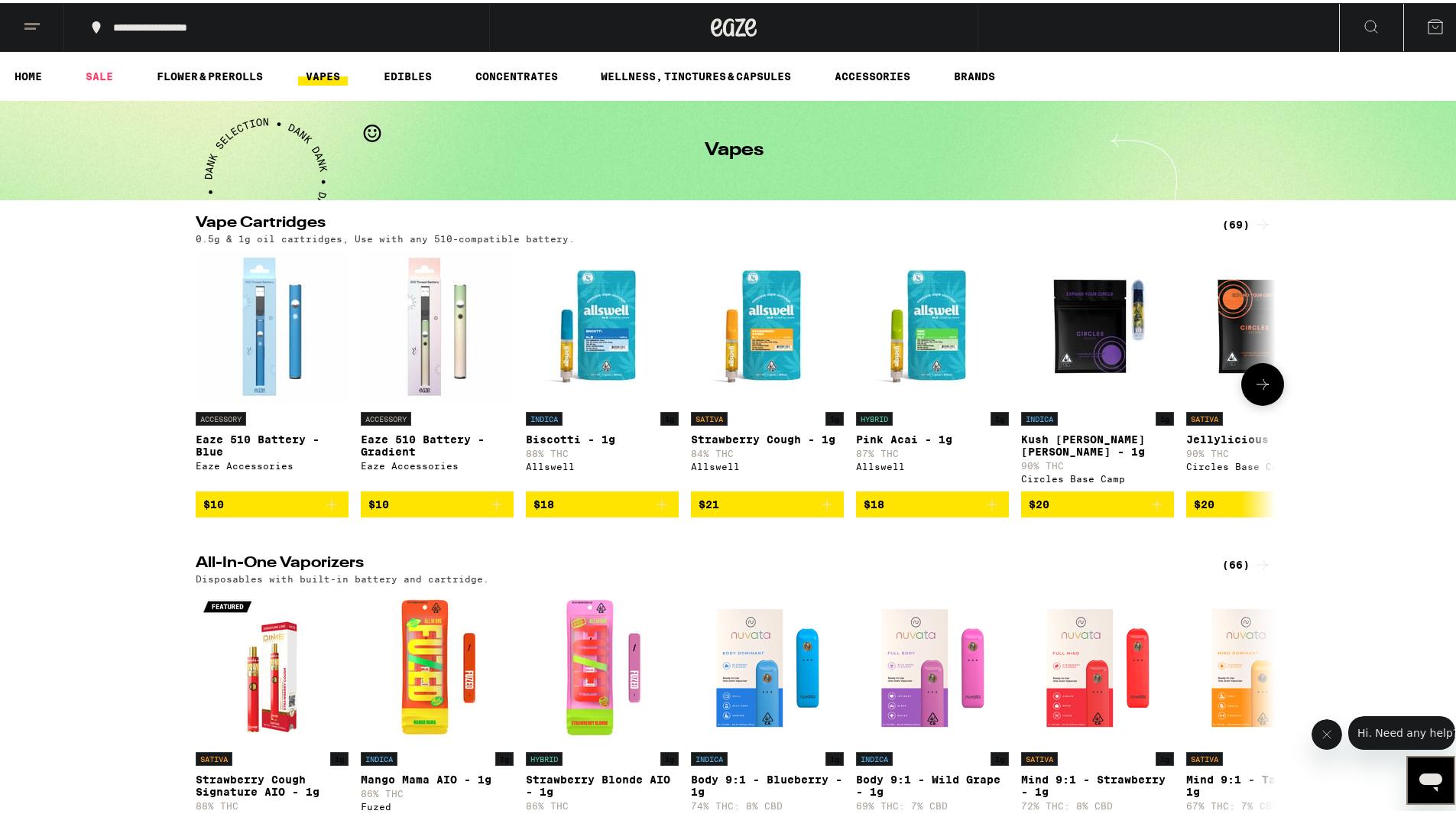
click at [1062, 499] on span "$20" at bounding box center [1098, 501] width 137 height 18
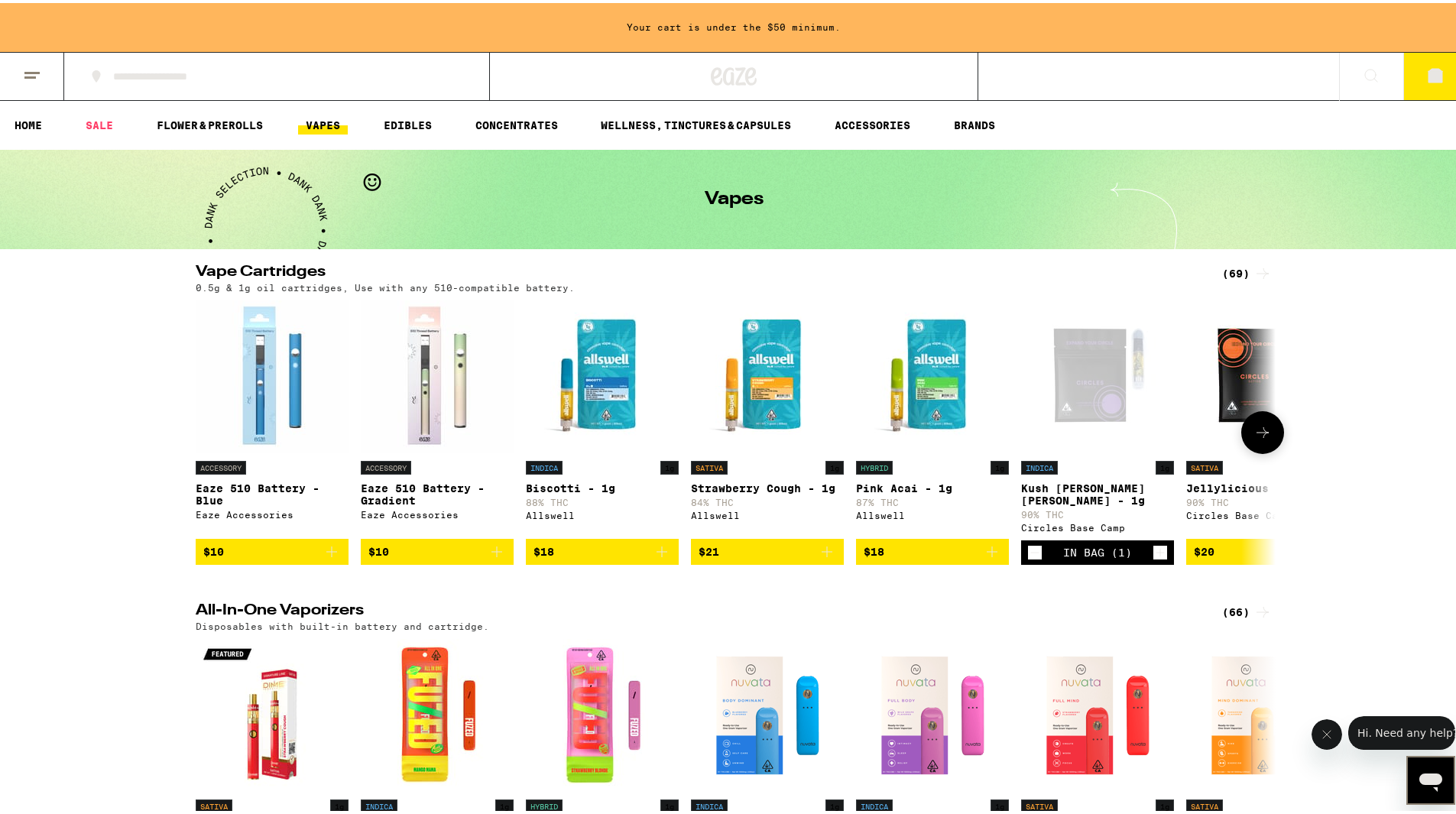
click at [1254, 427] on icon at bounding box center [1263, 429] width 18 height 18
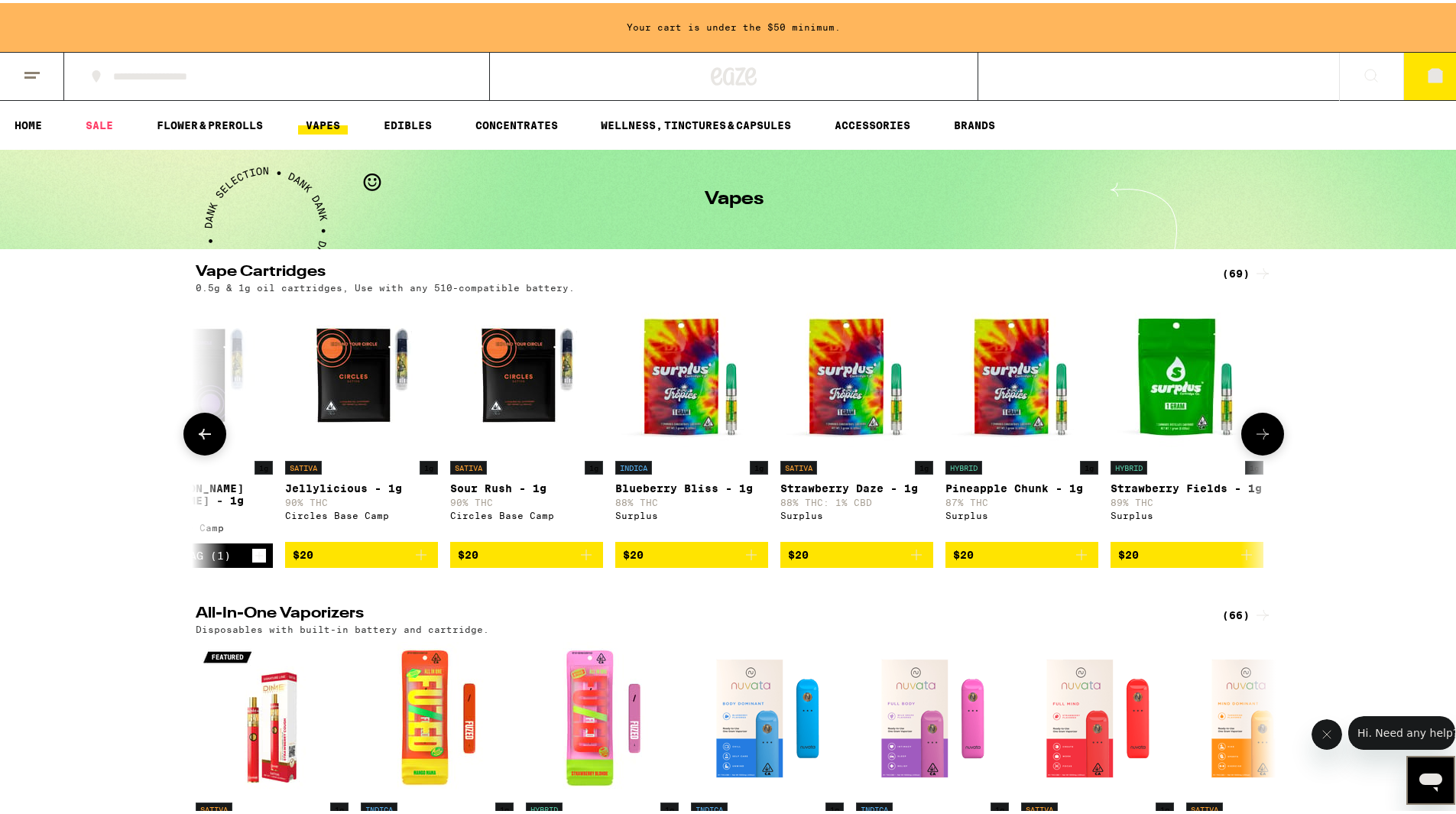
scroll to position [0, 910]
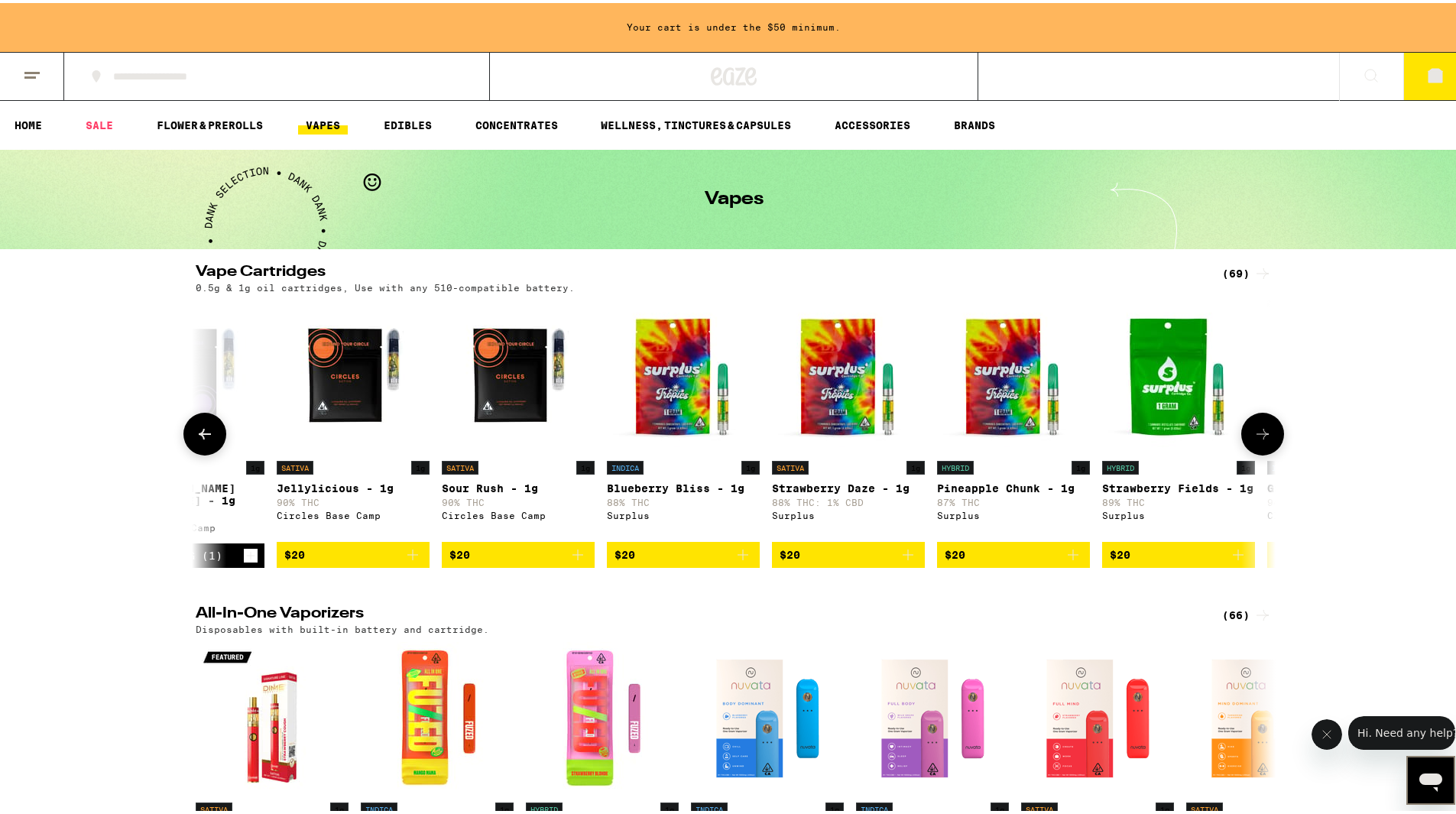
click at [465, 561] on span "$20" at bounding box center [518, 552] width 137 height 18
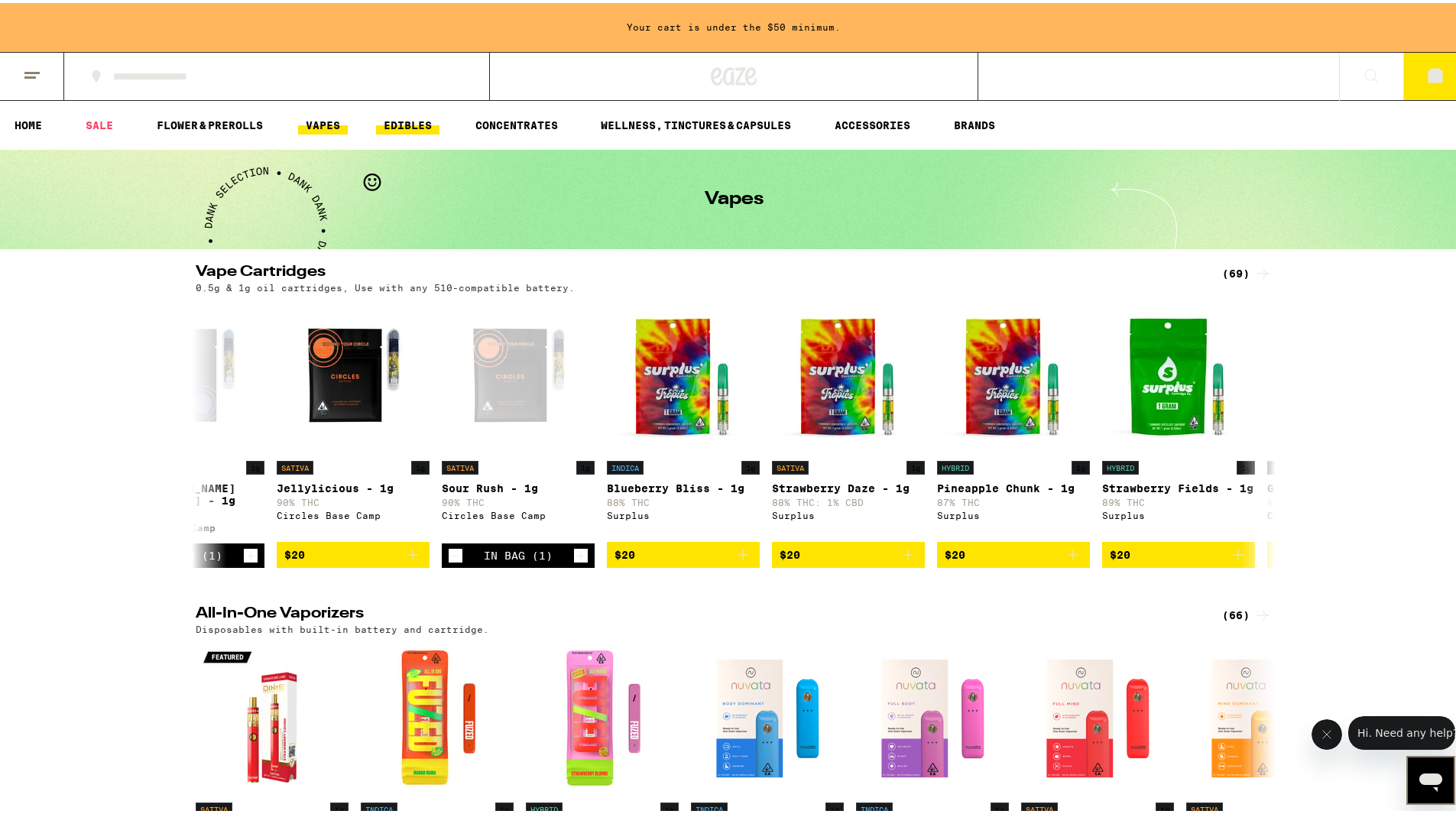
click at [428, 128] on link "EDIBLES" at bounding box center [408, 122] width 64 height 18
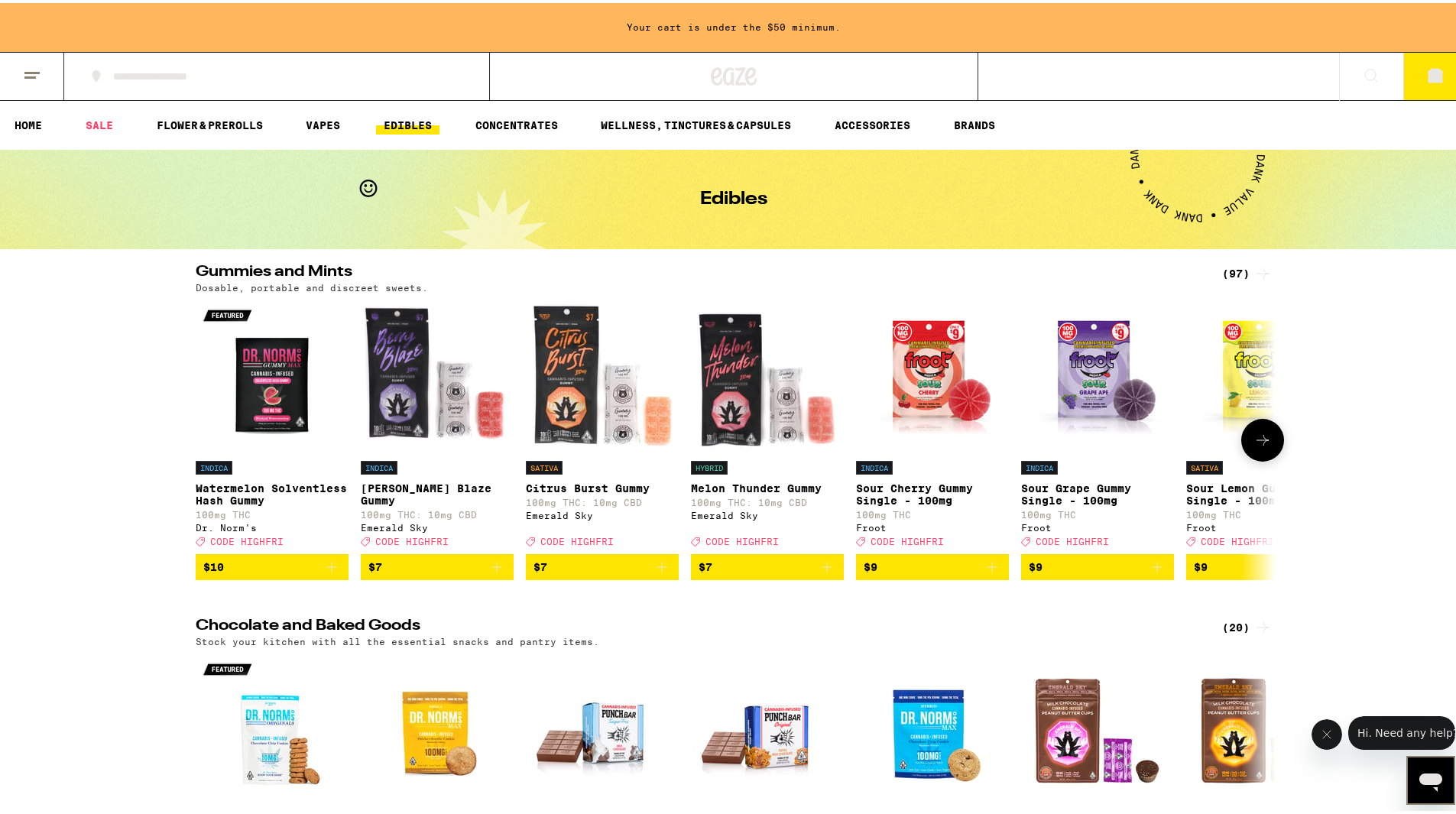
click at [1265, 445] on icon at bounding box center [1263, 437] width 18 height 18
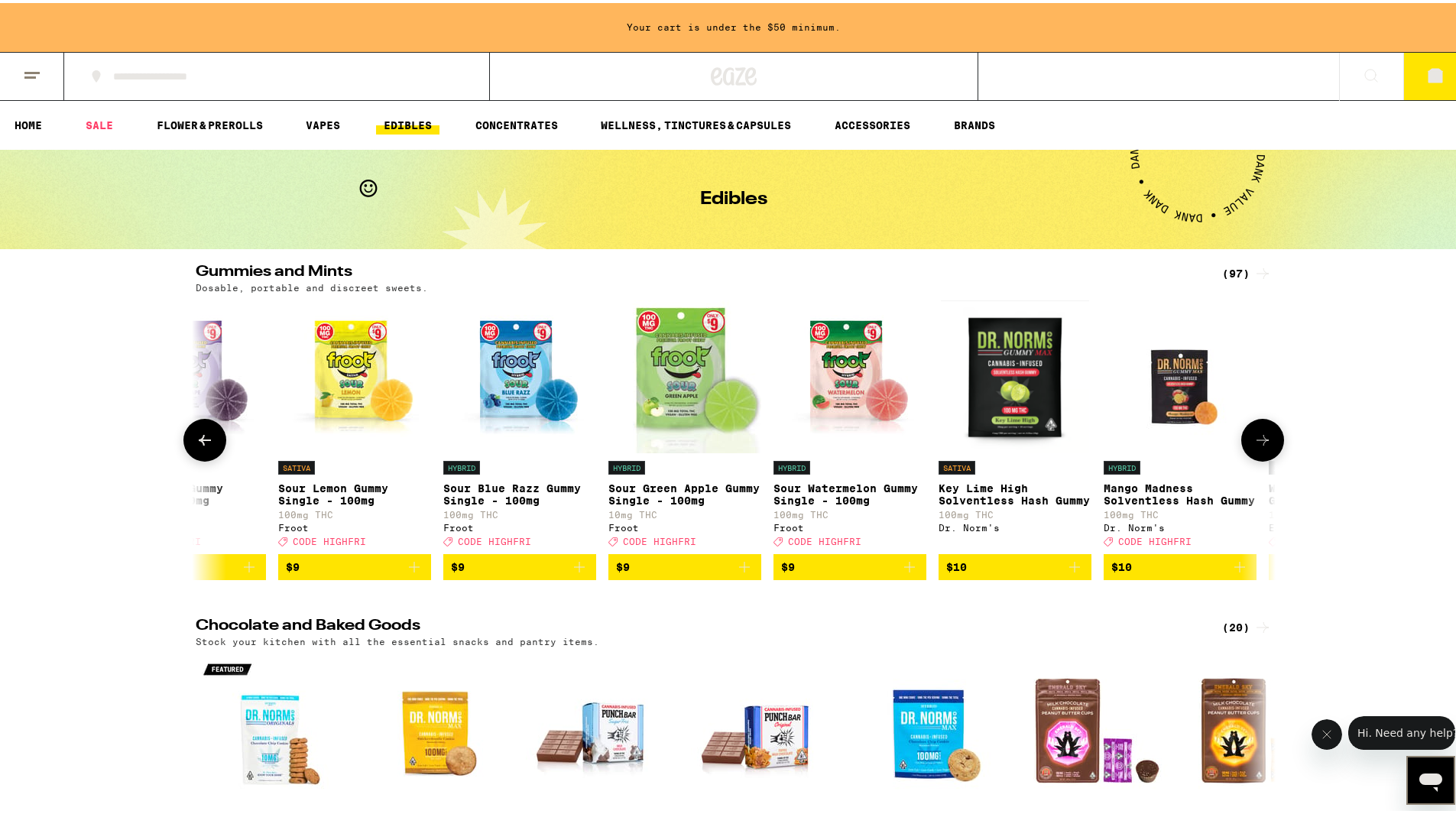
scroll to position [0, 910]
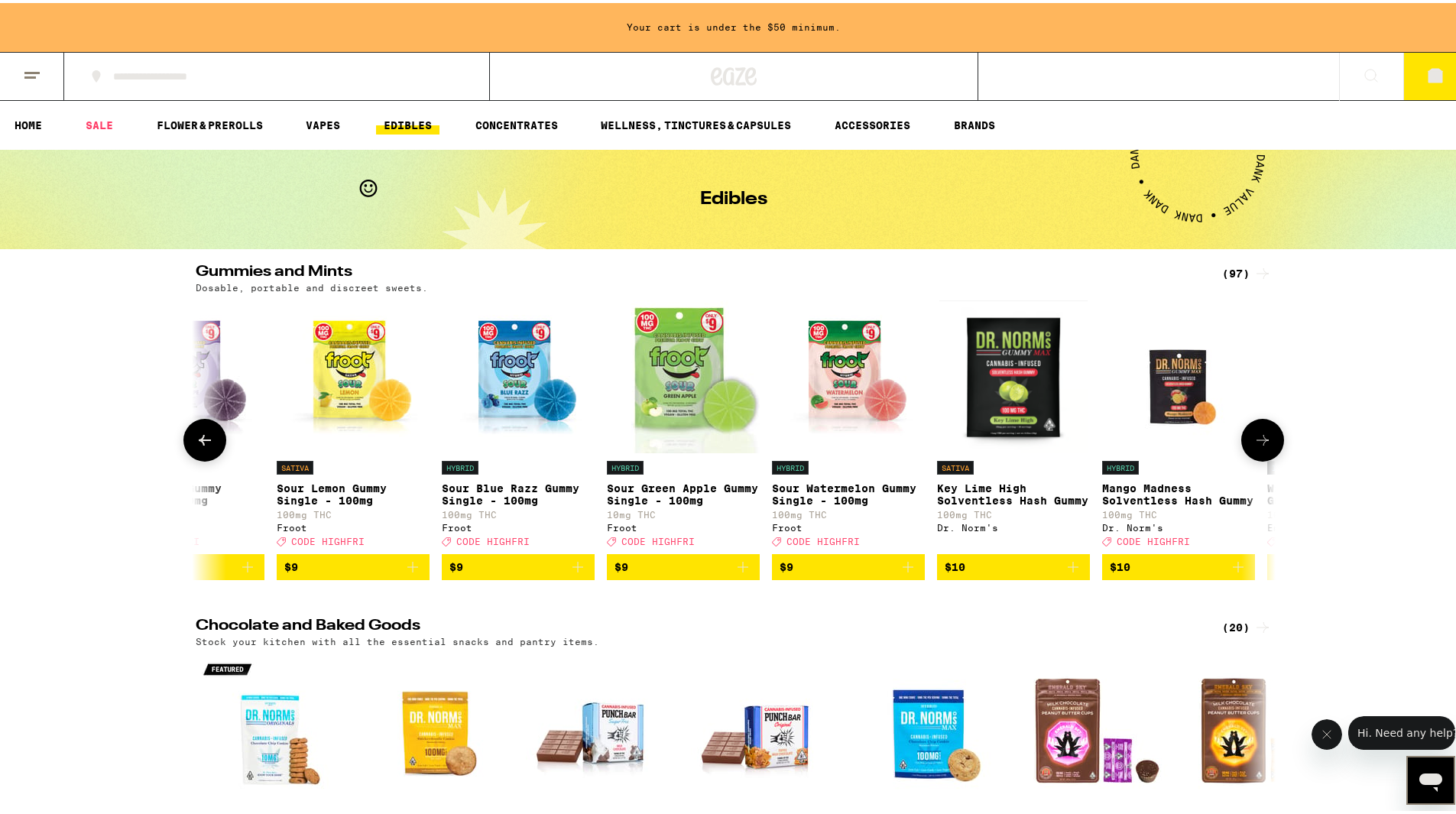
click at [1022, 574] on span "$10" at bounding box center [1013, 563] width 137 height 18
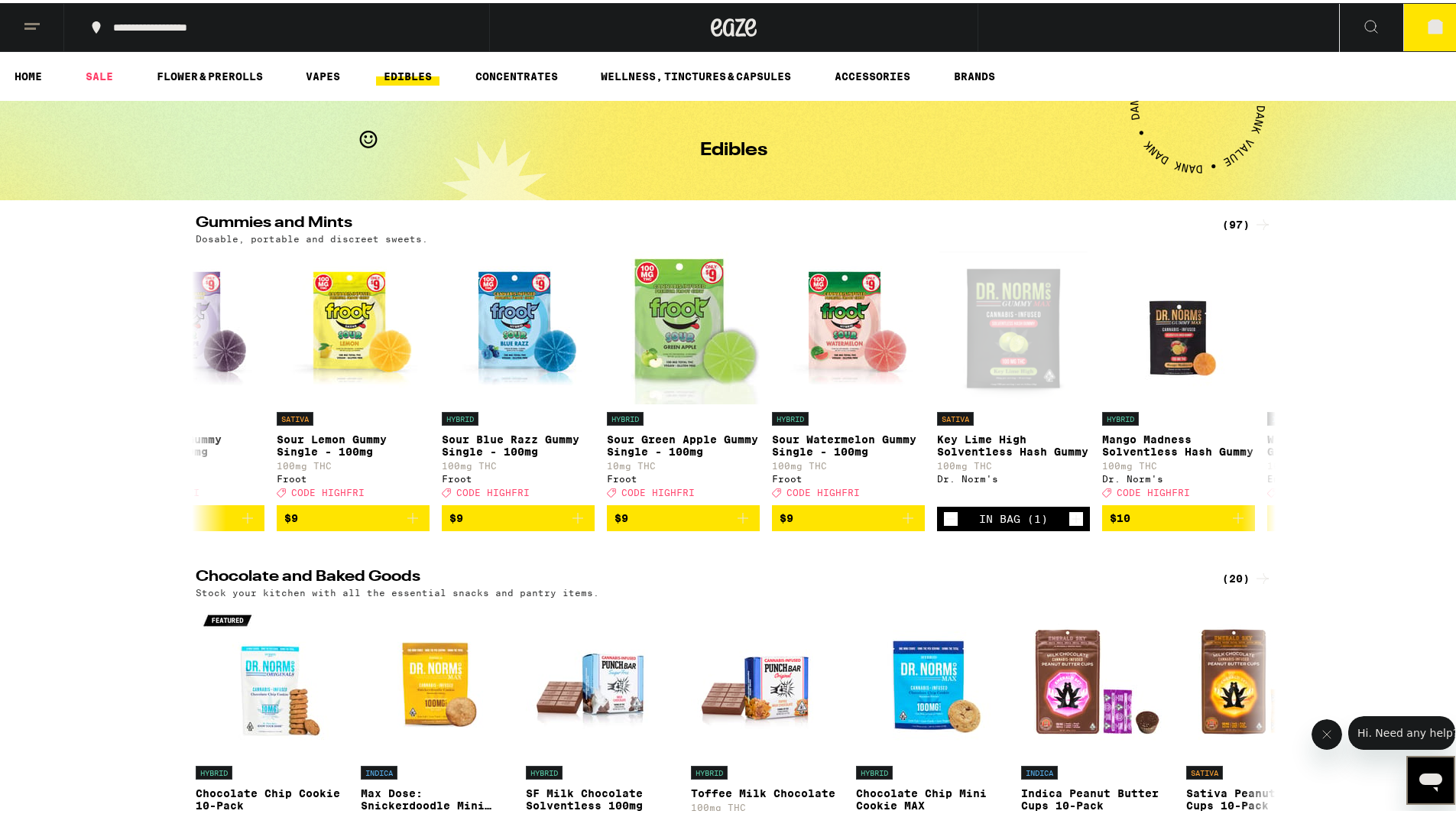
click at [1433, 24] on span "3" at bounding box center [1435, 26] width 5 height 10
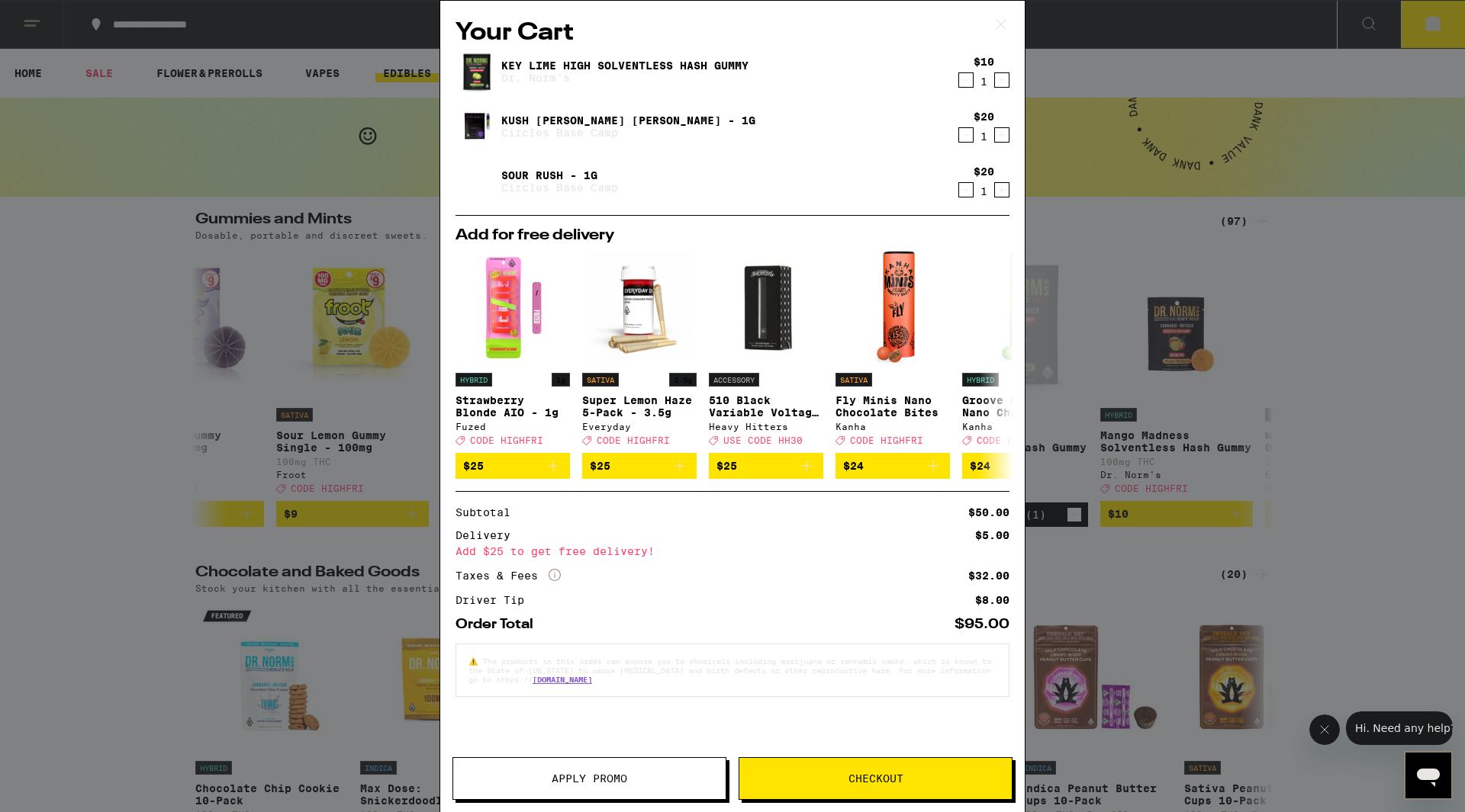
click at [852, 767] on button "Checkout" at bounding box center [876, 779] width 274 height 43
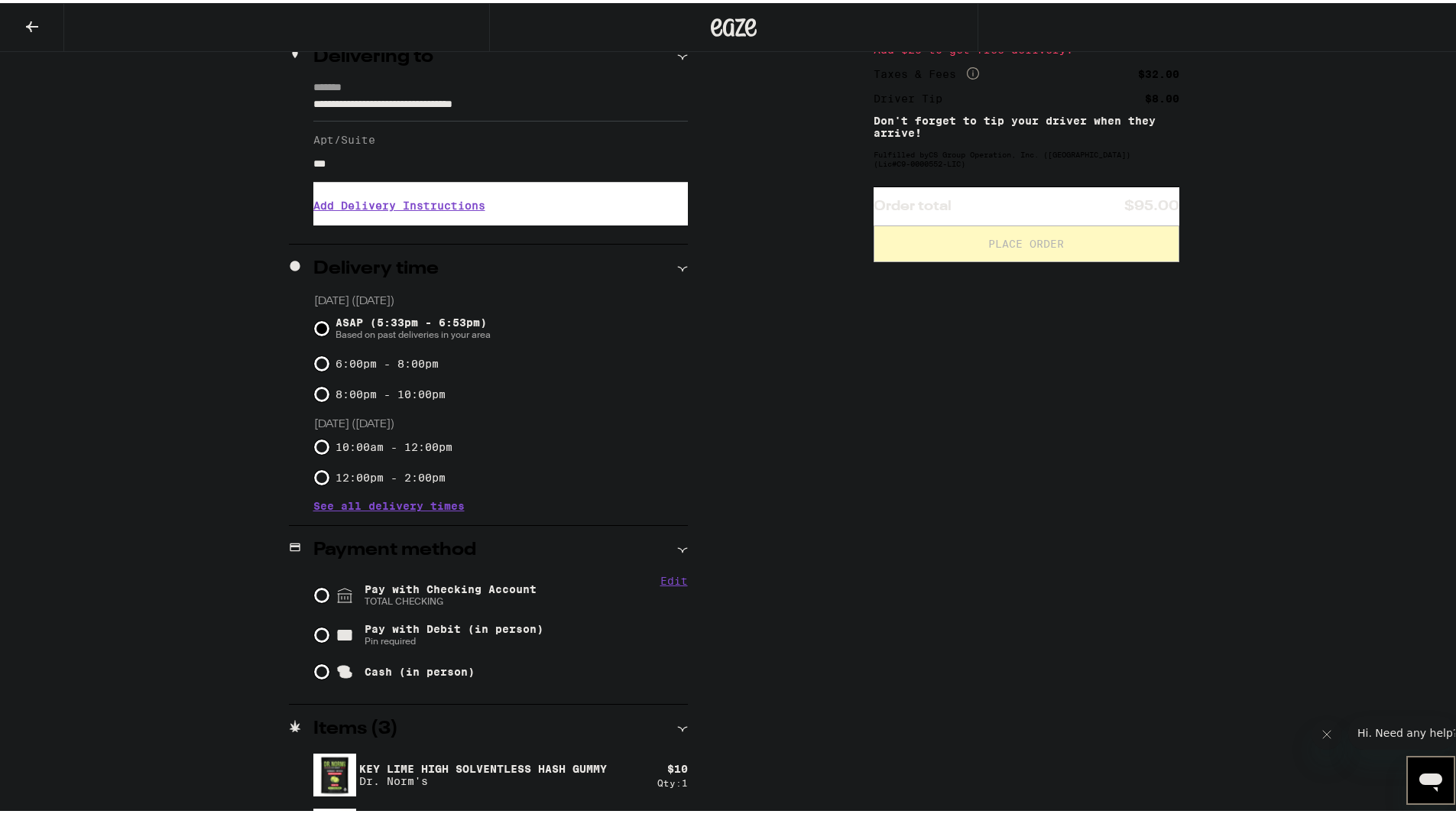
scroll to position [300, 0]
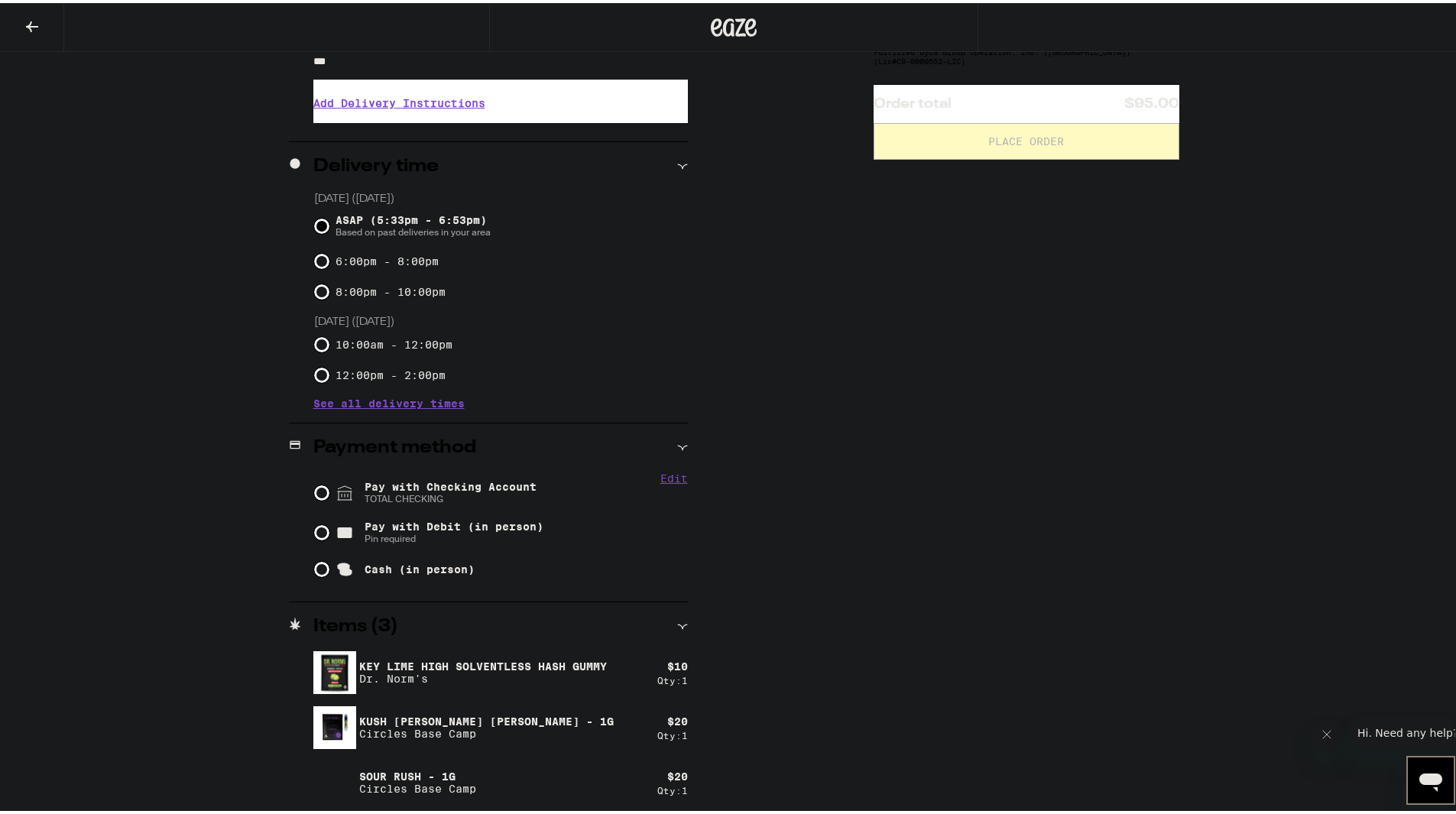
click at [314, 234] on div "ASAP (5:33pm - 6:53pm) Based on past deliveries in your area" at bounding box center [501, 223] width 374 height 40
click at [315, 230] on input "ASAP (5:33pm - 6:53pm) Based on past deliveries in your area" at bounding box center [322, 223] width 15 height 15
click at [320, 493] on input "Pay with Checking Account TOTAL CHECKING" at bounding box center [322, 490] width 15 height 15
radio input "true"
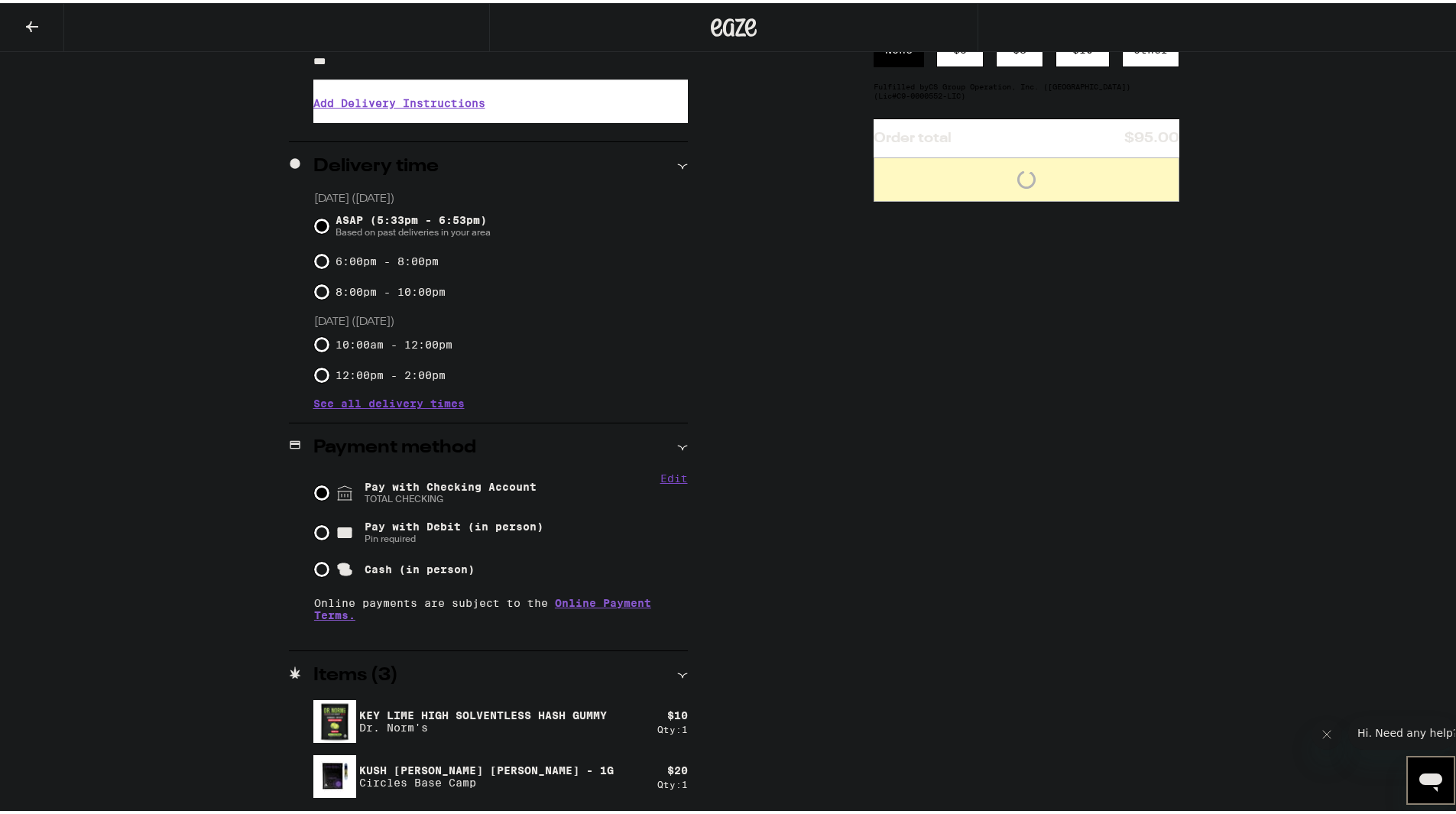
click at [315, 225] on input "ASAP (5:33pm - 6:53pm) Based on past deliveries in your area" at bounding box center [322, 223] width 15 height 15
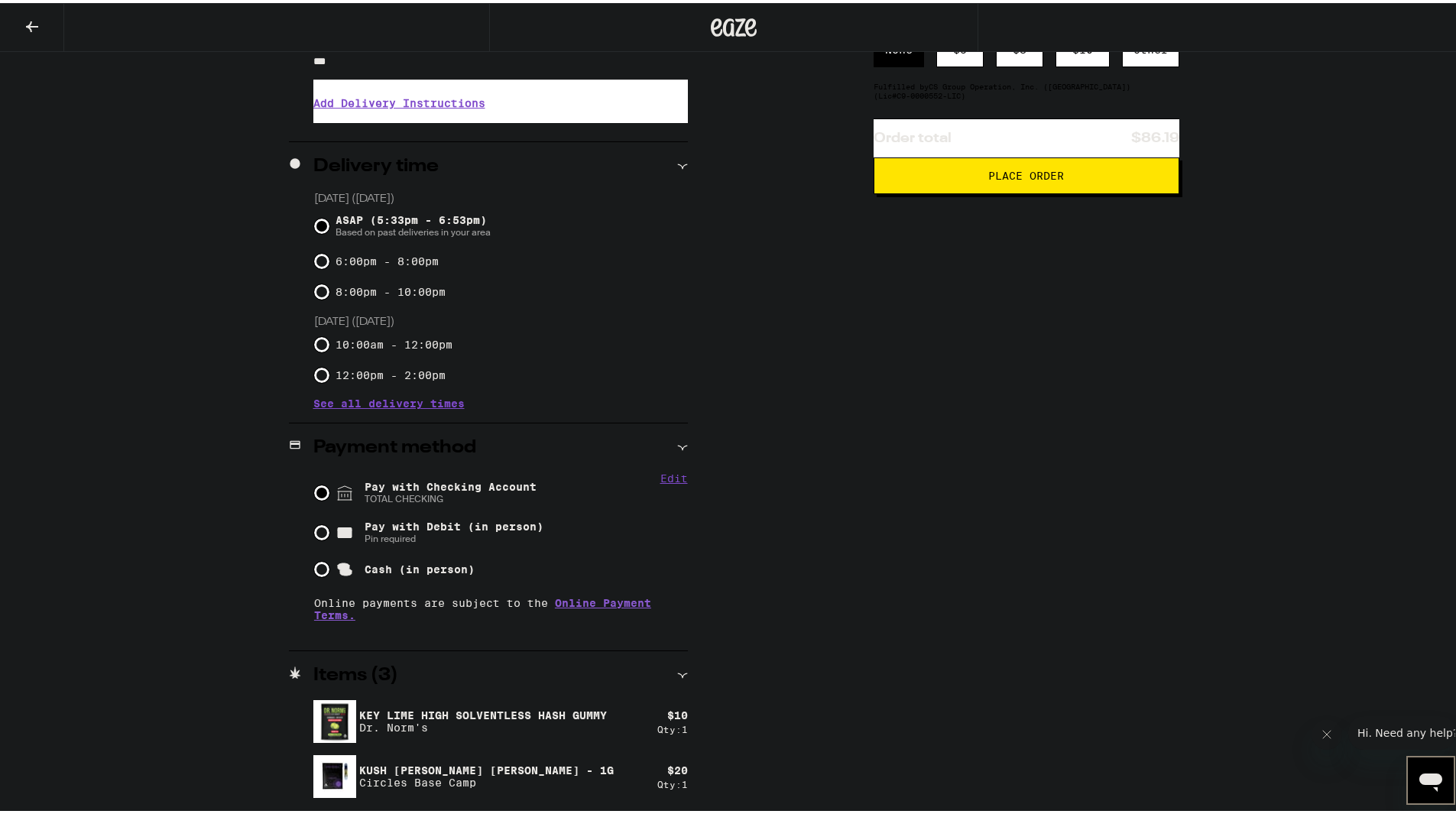
click at [398, 497] on span "TOTAL CHECKING" at bounding box center [451, 496] width 172 height 12
click at [330, 497] on input "Pay with Checking Account TOTAL CHECKING" at bounding box center [322, 490] width 15 height 15
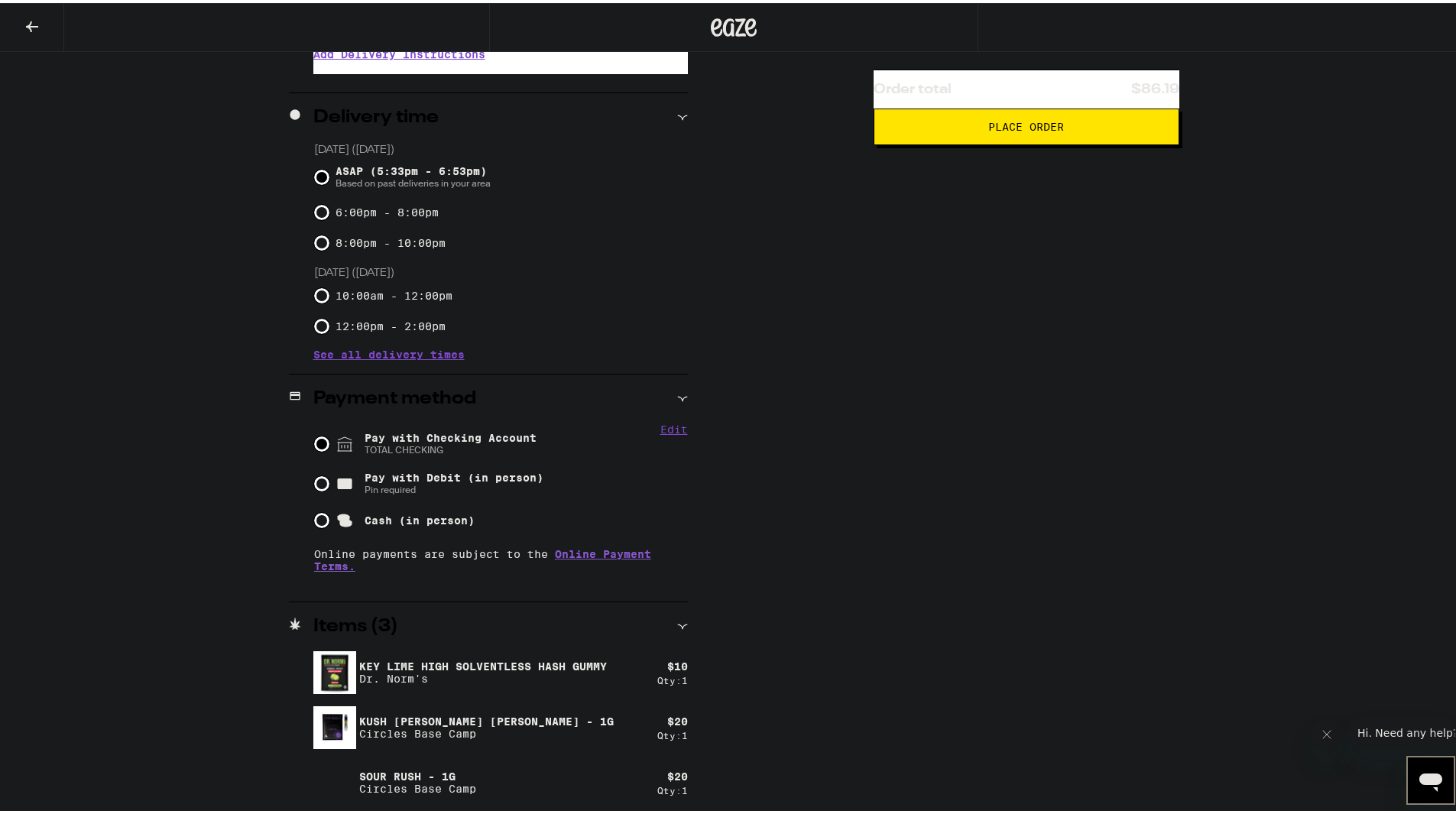
scroll to position [0, 0]
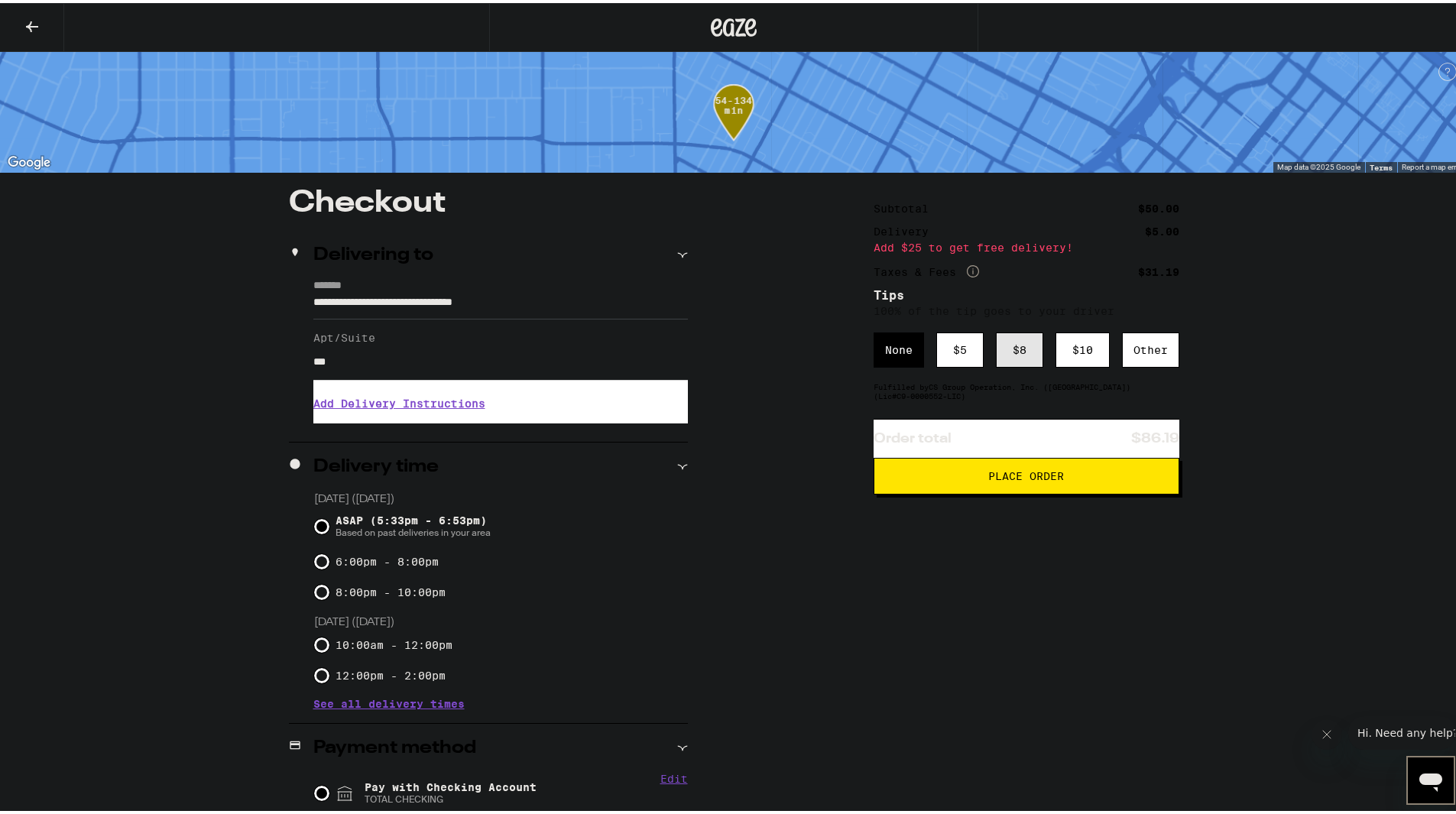
click at [1011, 354] on div "$ 8" at bounding box center [1020, 347] width 48 height 35
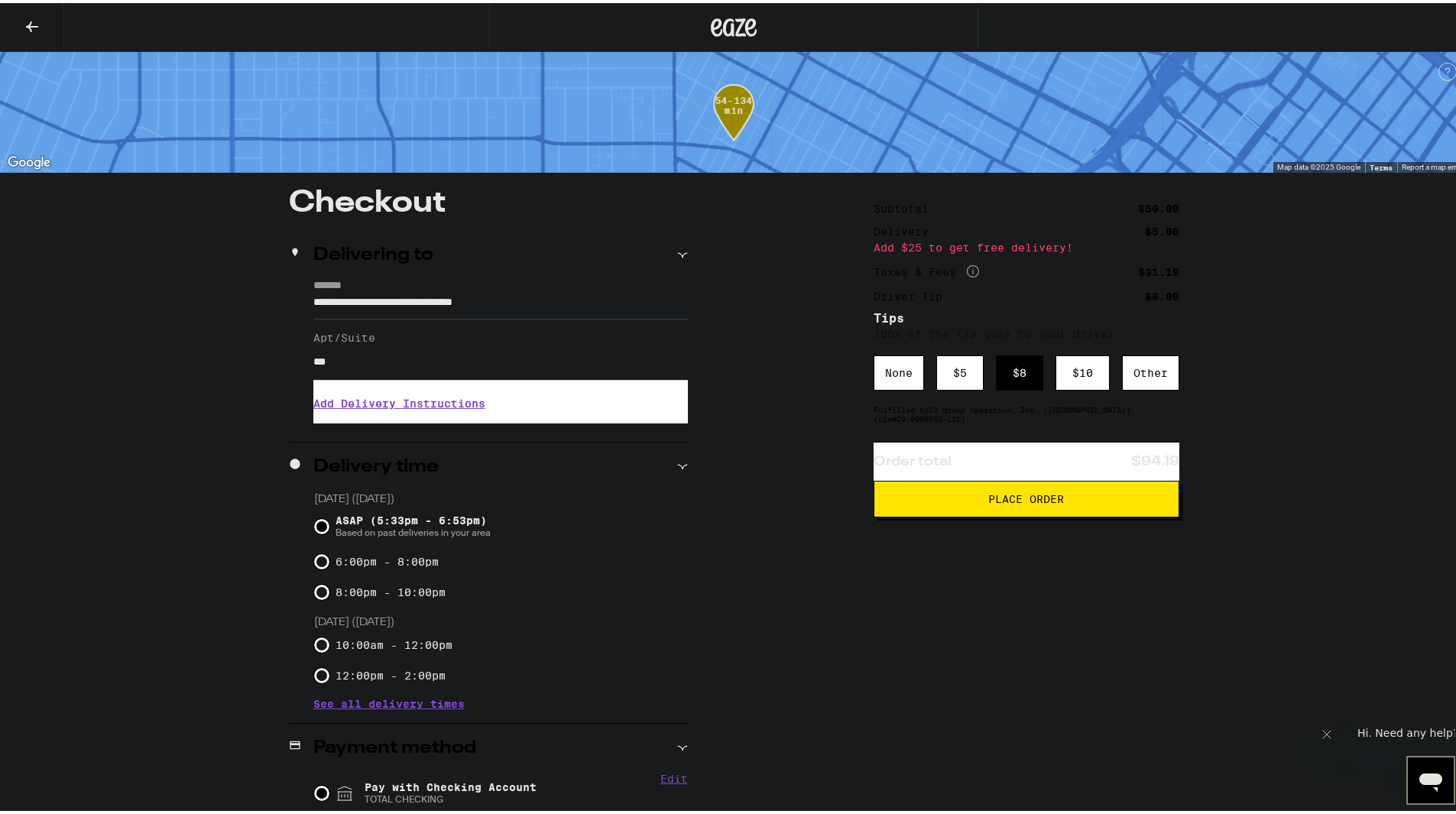
click at [1009, 494] on span "Place Order" at bounding box center [1025, 496] width 75 height 10
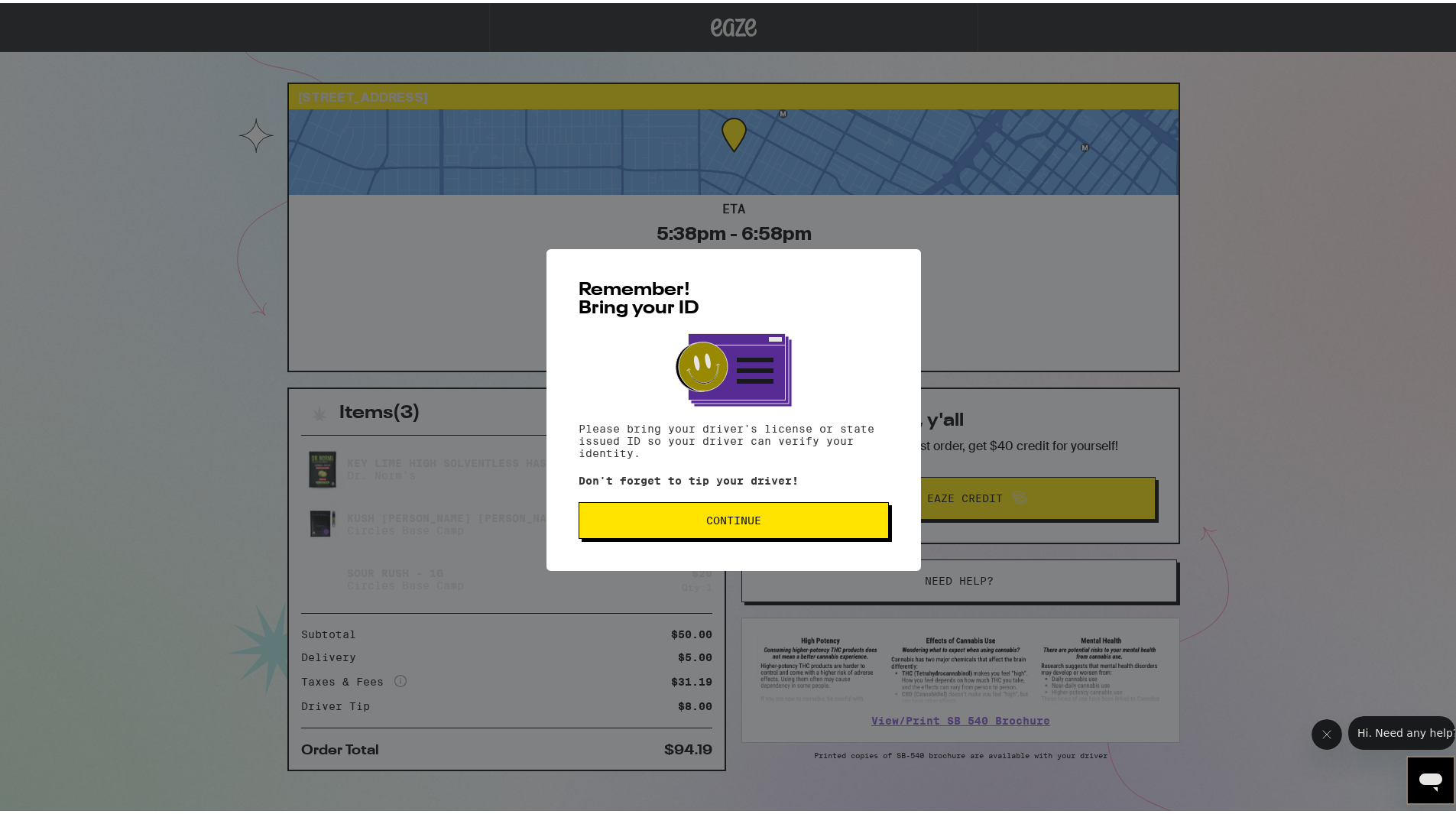
click at [735, 514] on span "Continue" at bounding box center [734, 517] width 55 height 10
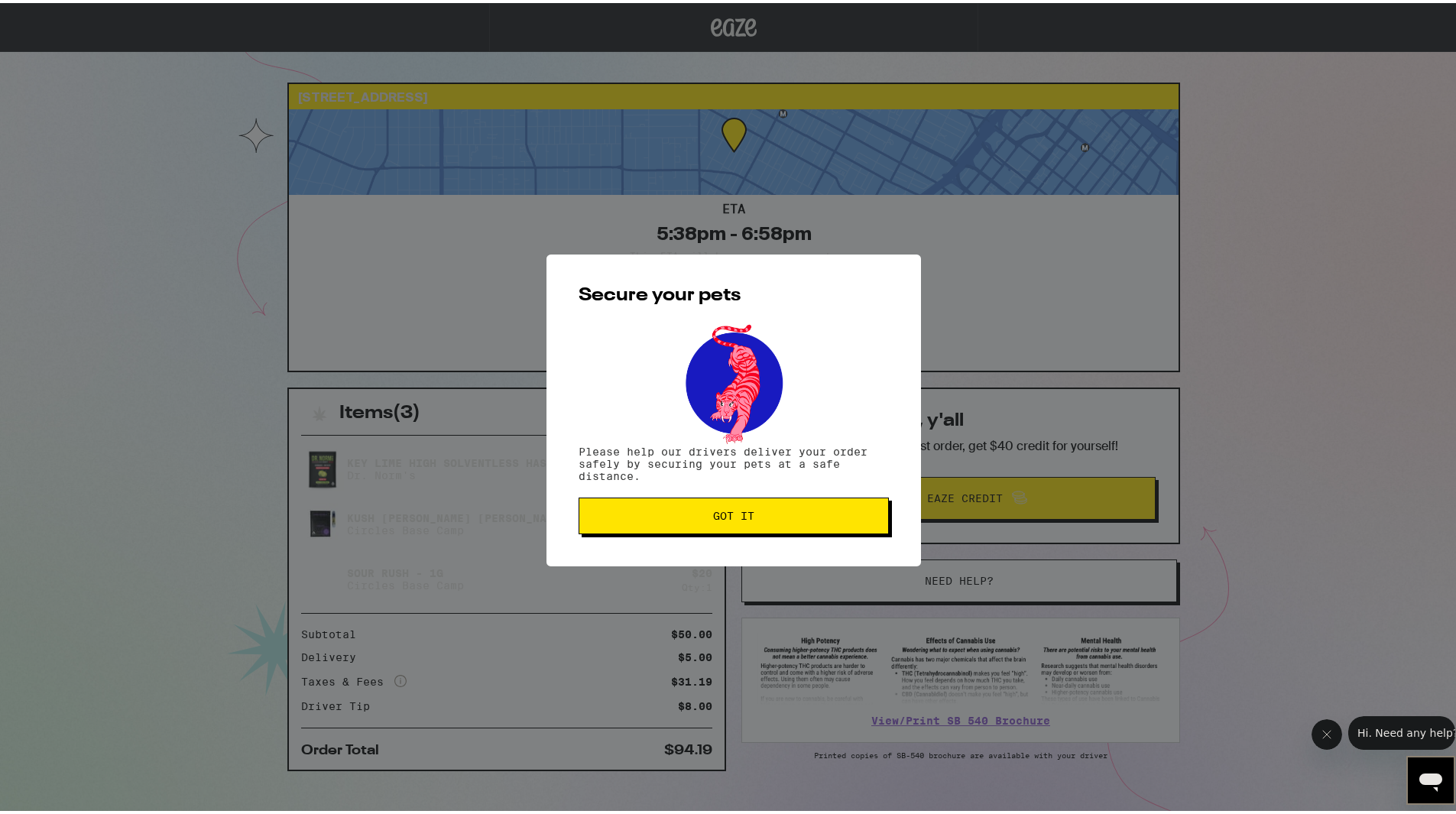
click at [713, 510] on span "Got it" at bounding box center [733, 513] width 41 height 10
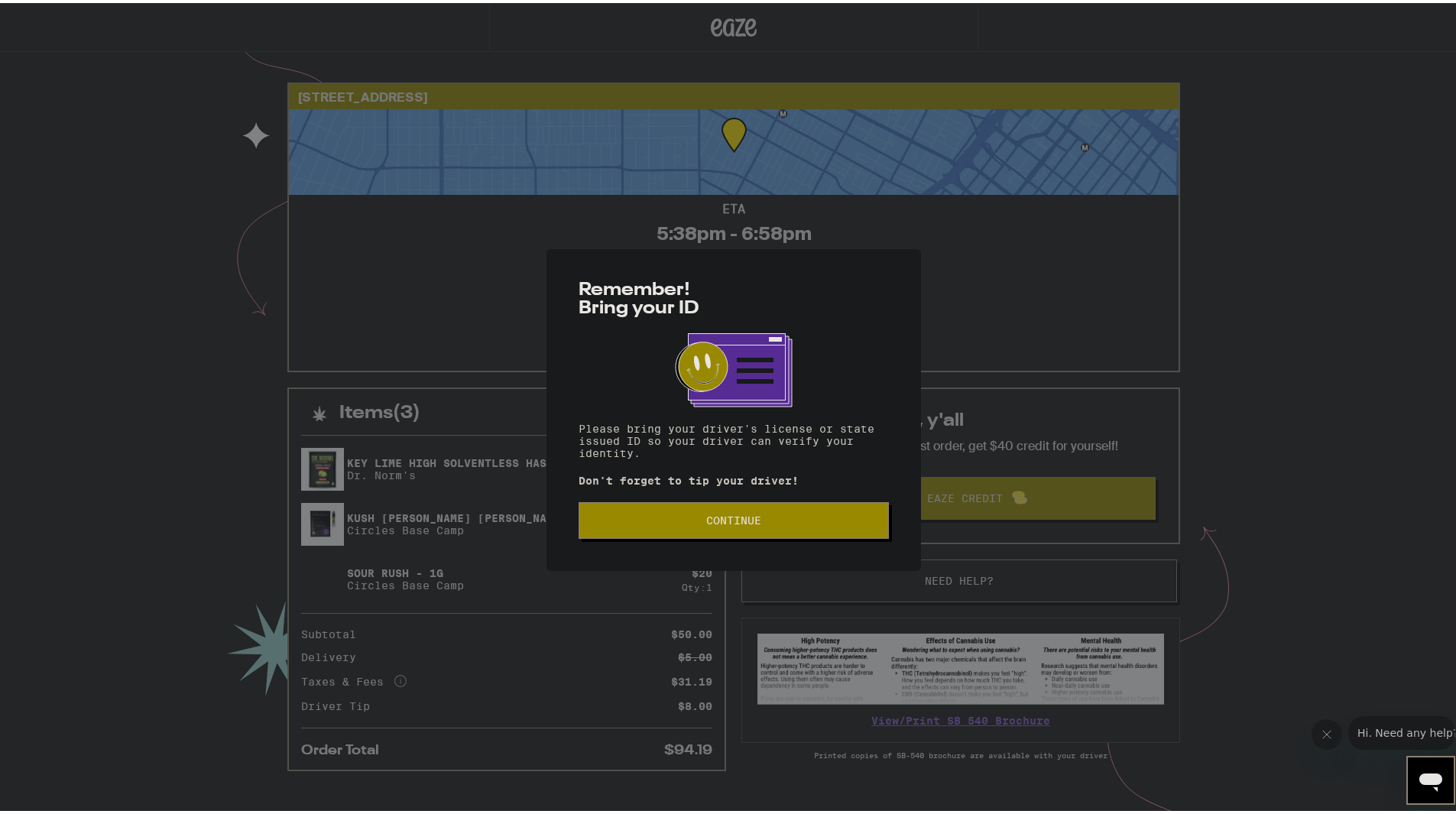
click at [772, 499] on div "Remember! Bring your ID Please bring your driver's license or state issued ID s…" at bounding box center [734, 407] width 374 height 322
click at [738, 507] on button "Continue" at bounding box center [734, 518] width 311 height 37
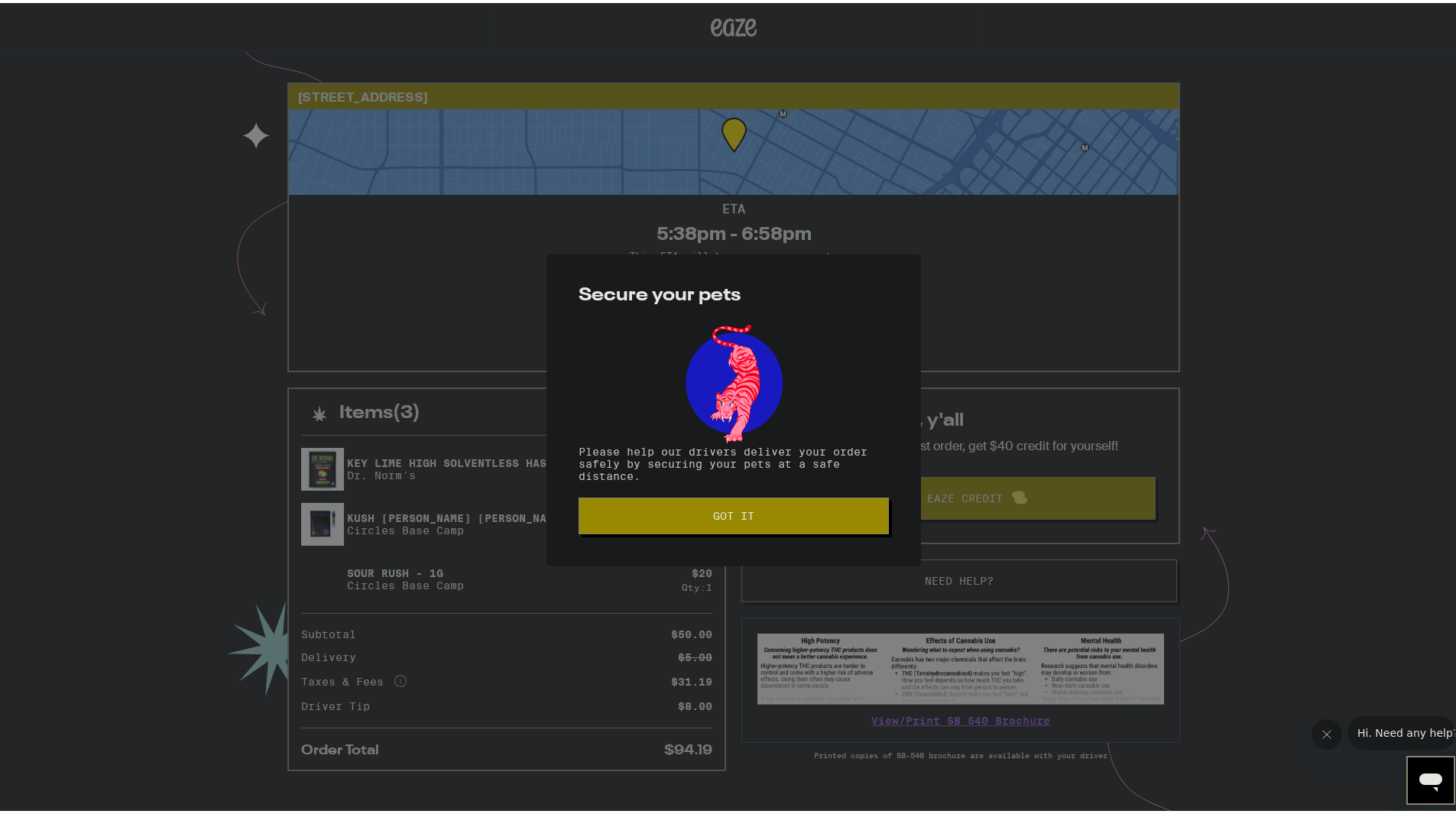
click at [707, 505] on button "Got it" at bounding box center [734, 513] width 311 height 37
